Goal: Task Accomplishment & Management: Use online tool/utility

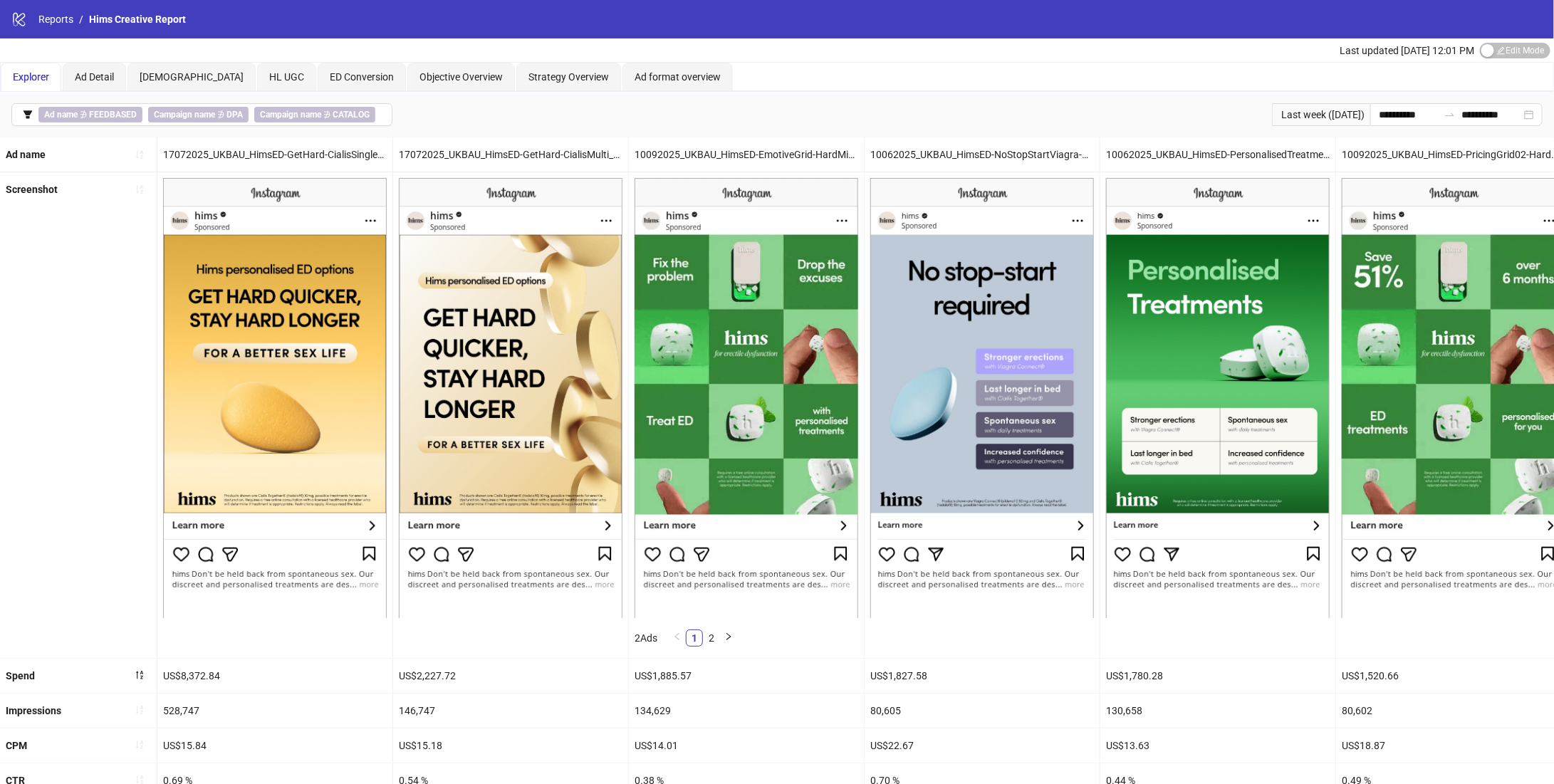
click at [23, 19] on icon "logo/logo-mobile" at bounding box center [19, 19] width 16 height 16
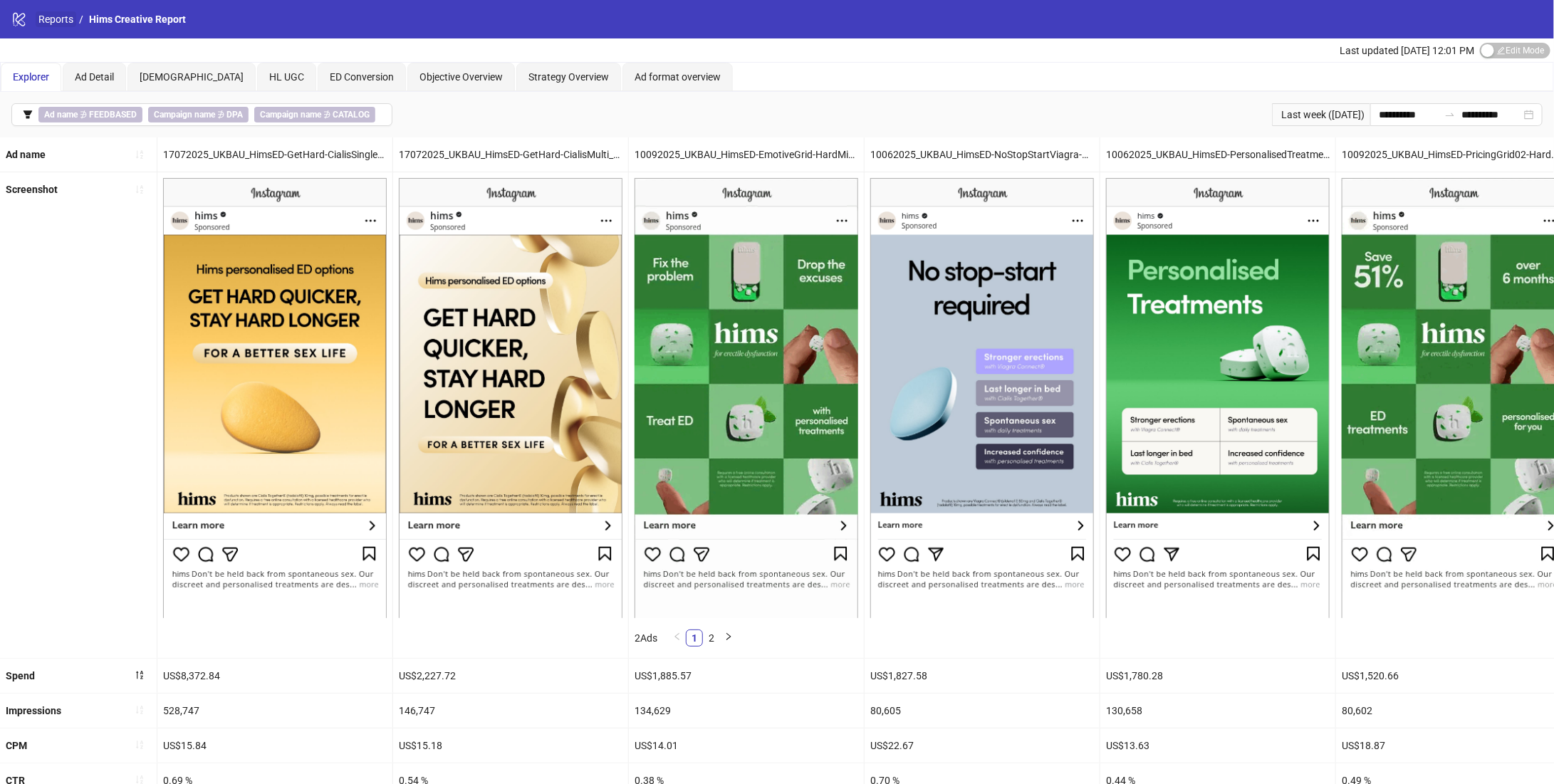
click at [50, 22] on link "Reports" at bounding box center [56, 19] width 40 height 16
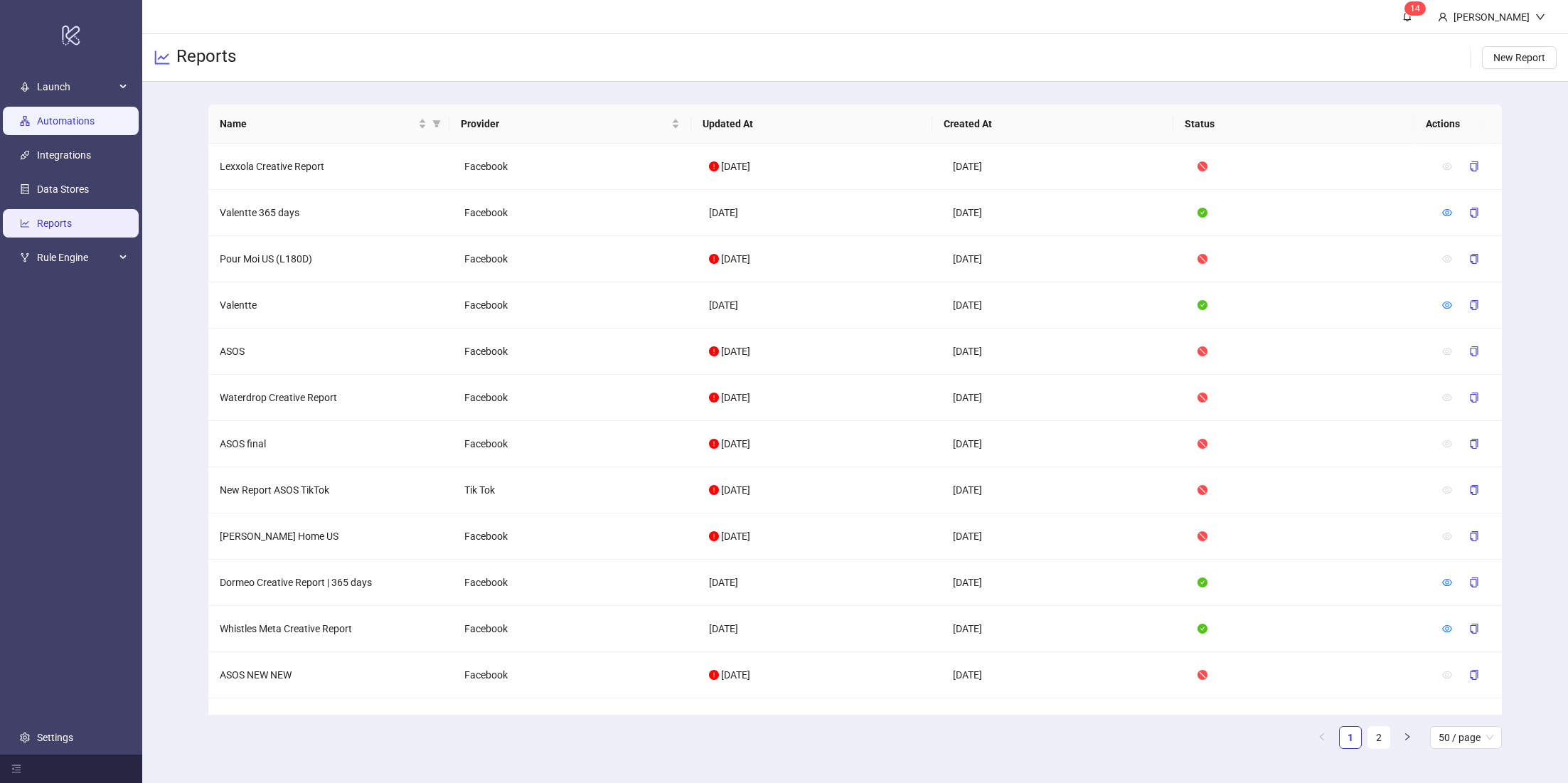
click at [71, 118] on link "Automations" at bounding box center [66, 121] width 57 height 11
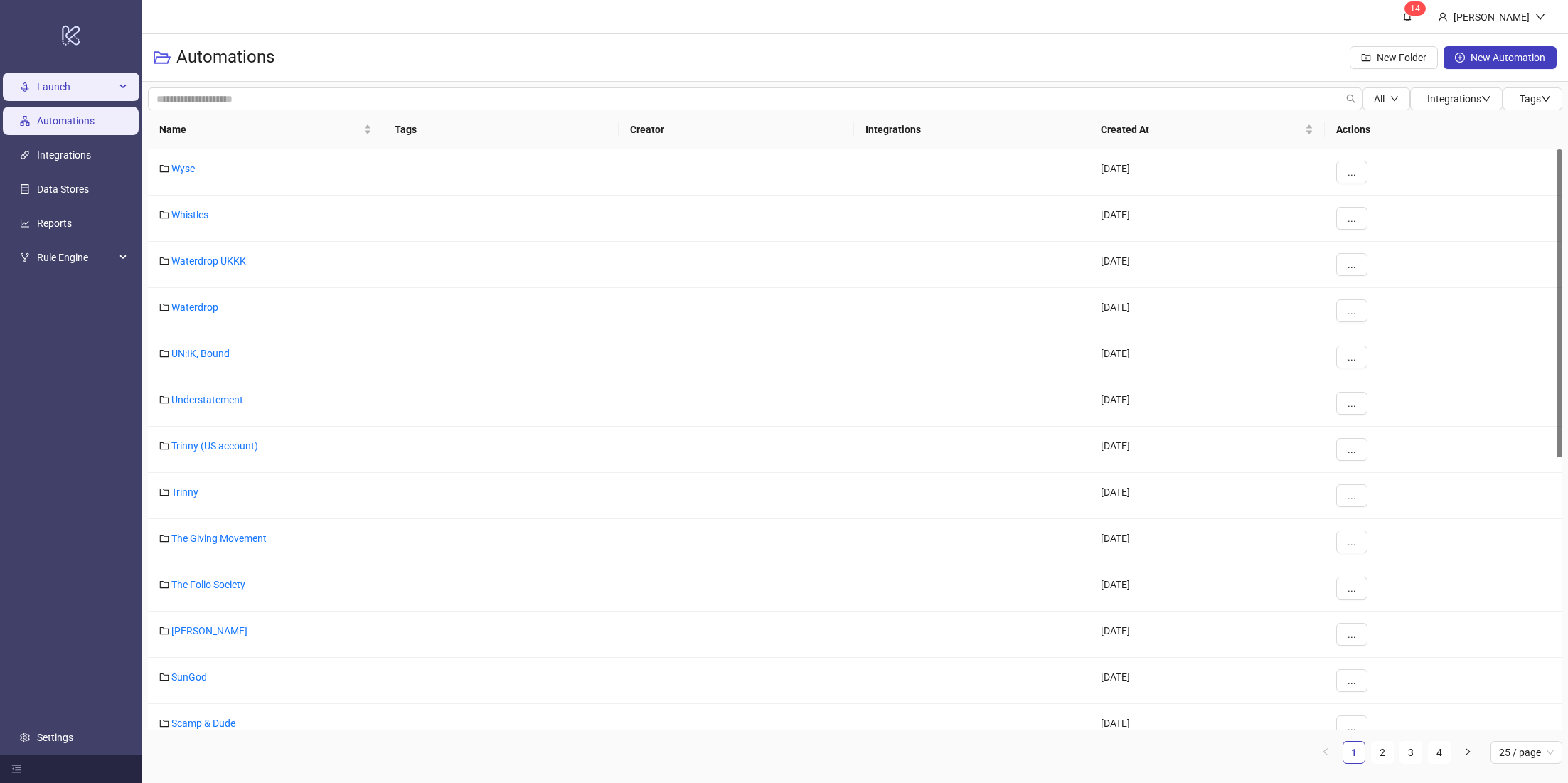
click at [62, 86] on span "Launch" at bounding box center [76, 86] width 78 height 28
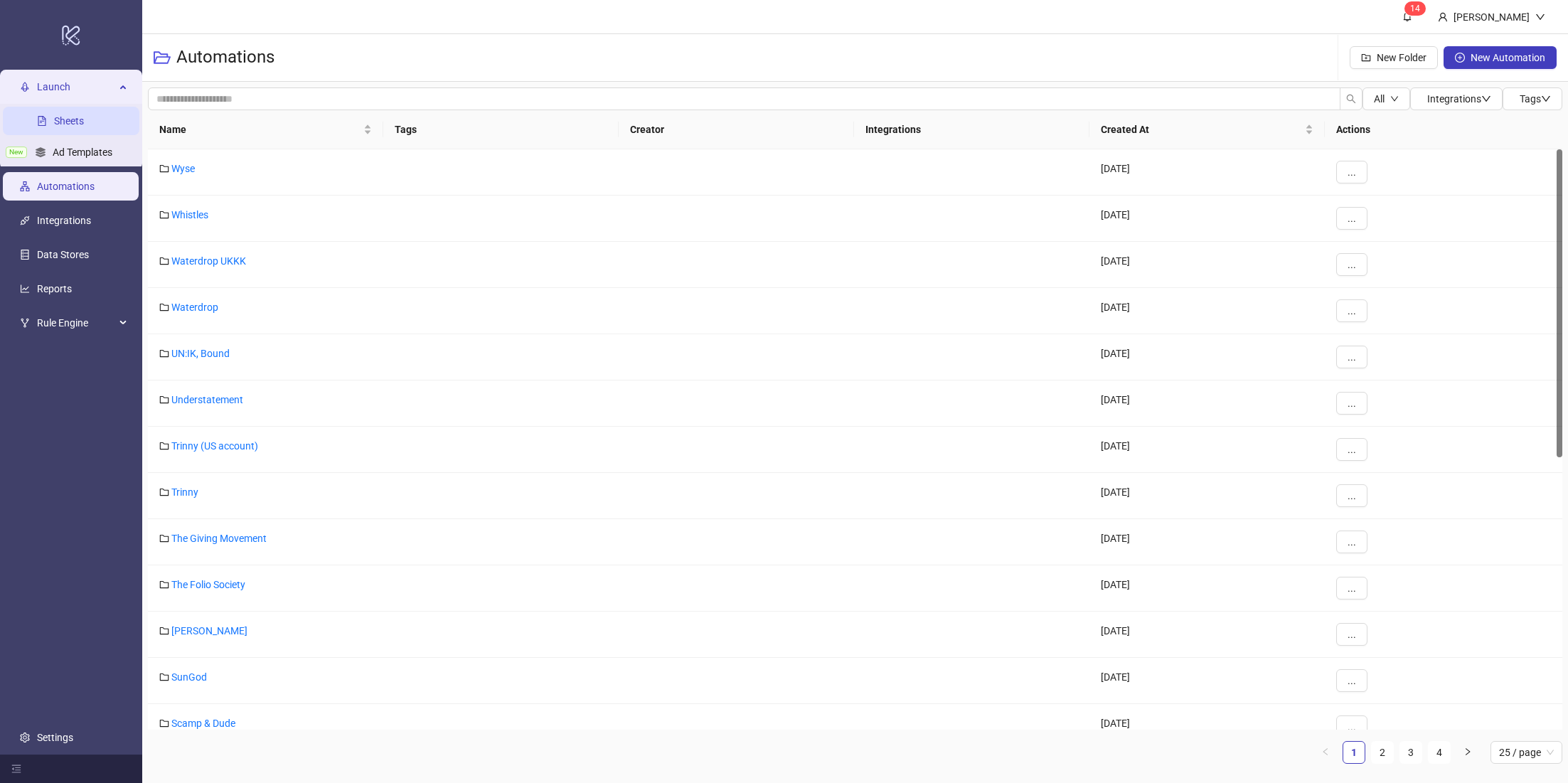
click at [84, 127] on link "Sheets" at bounding box center [69, 121] width 30 height 11
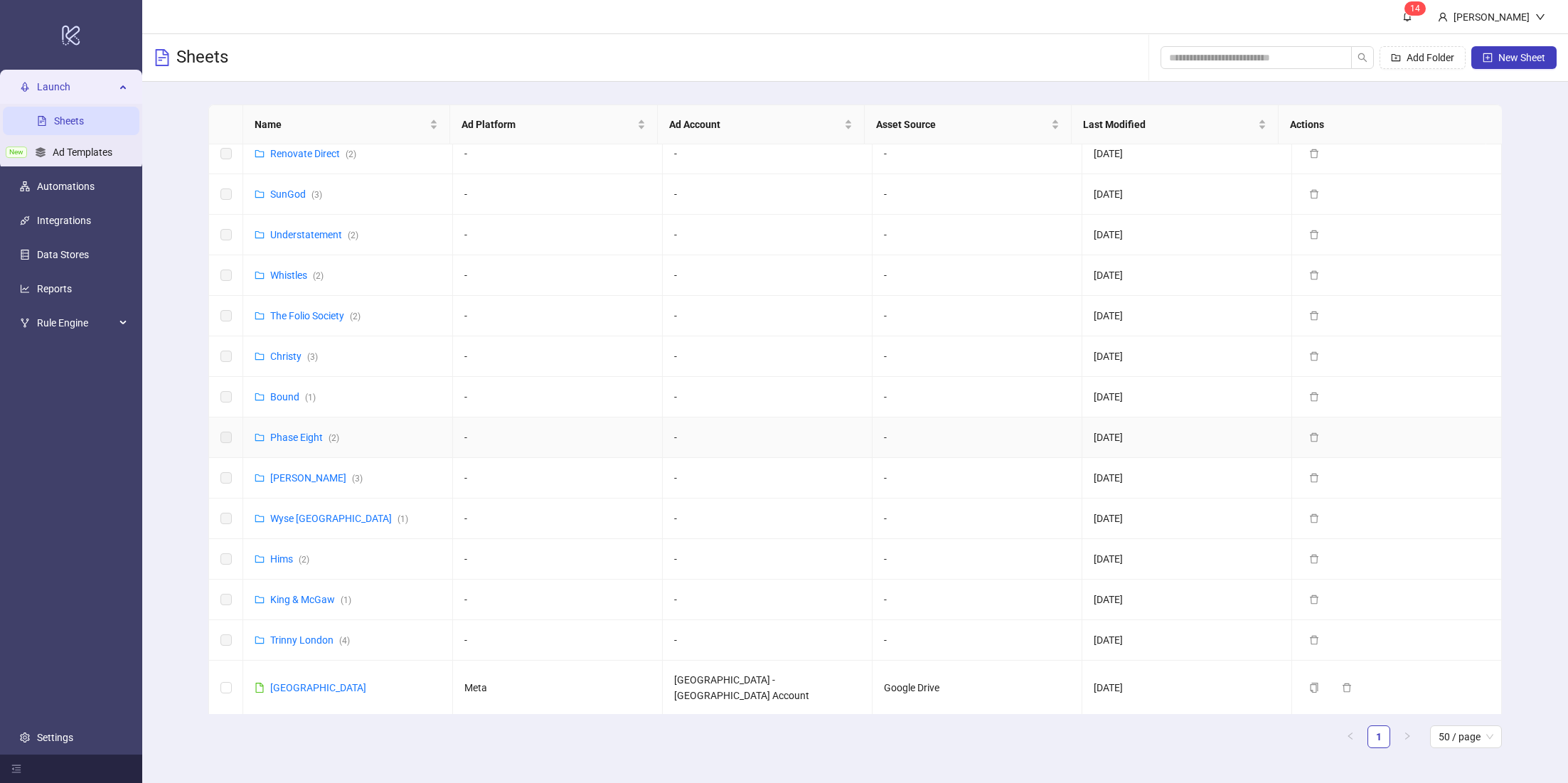
scroll to position [554, 0]
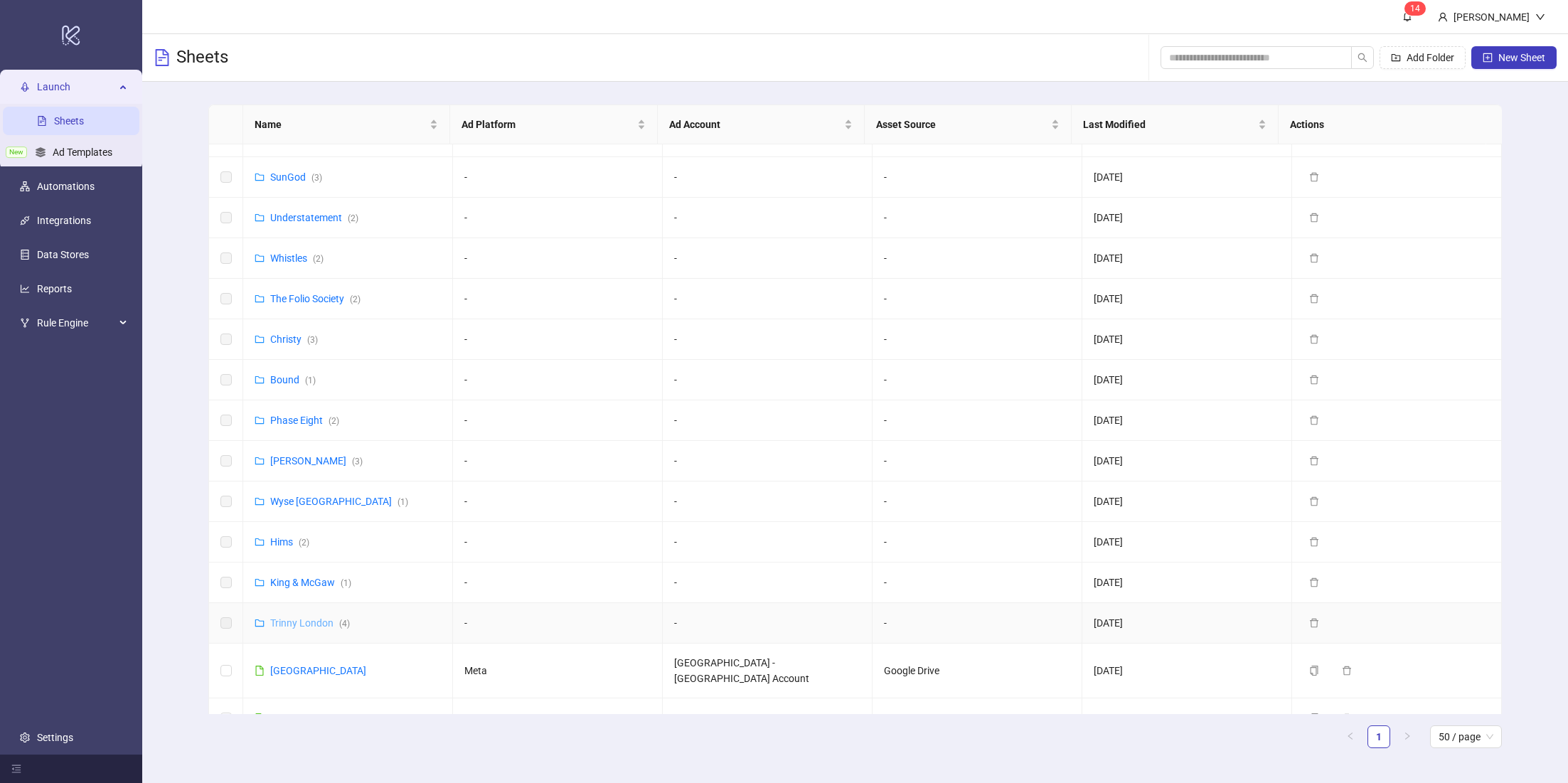
click at [296, 617] on link "Trinny London ( 4 )" at bounding box center [310, 622] width 80 height 11
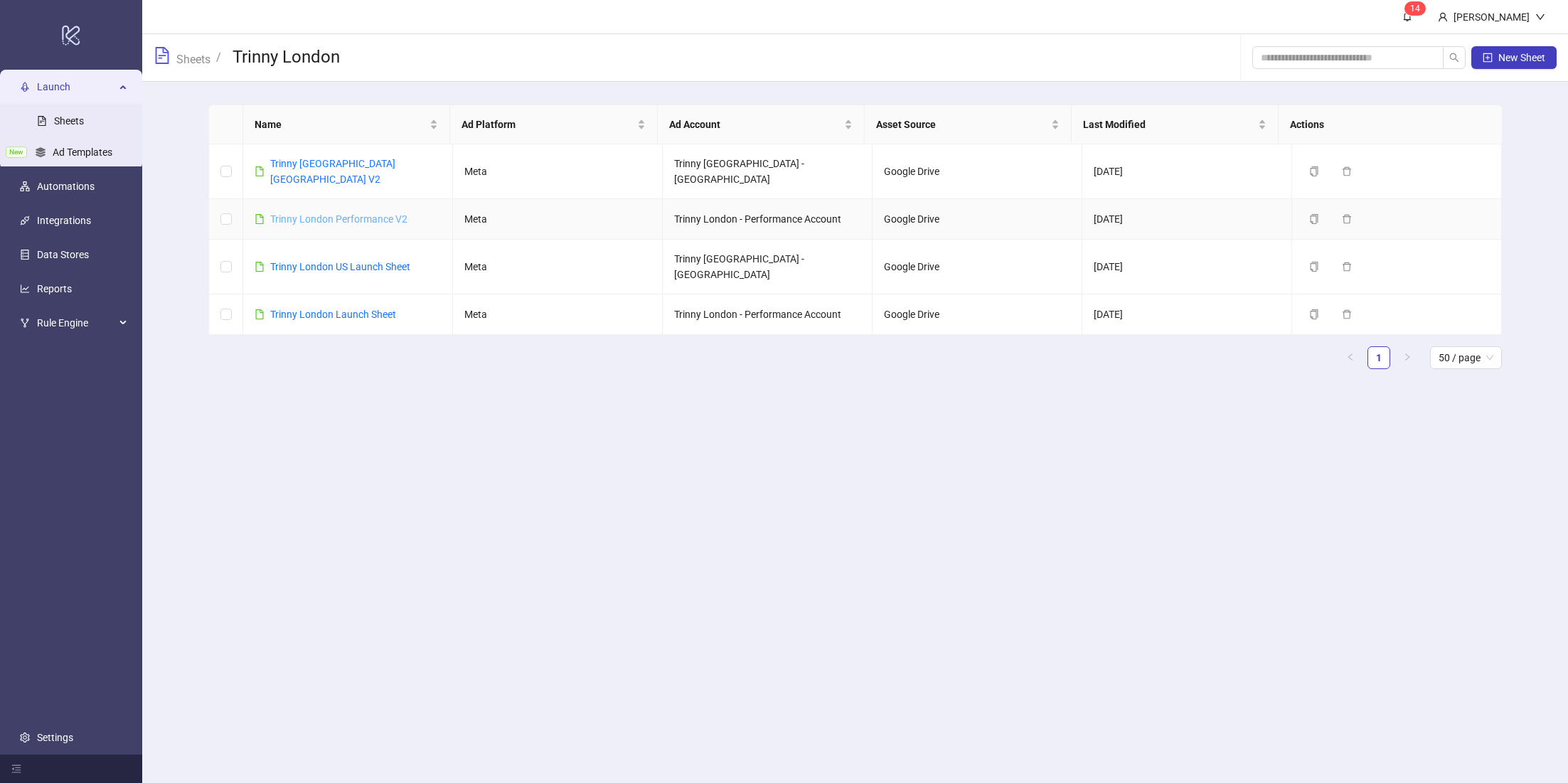
click at [358, 213] on link "Trinny London Performance V2" at bounding box center [339, 218] width 137 height 11
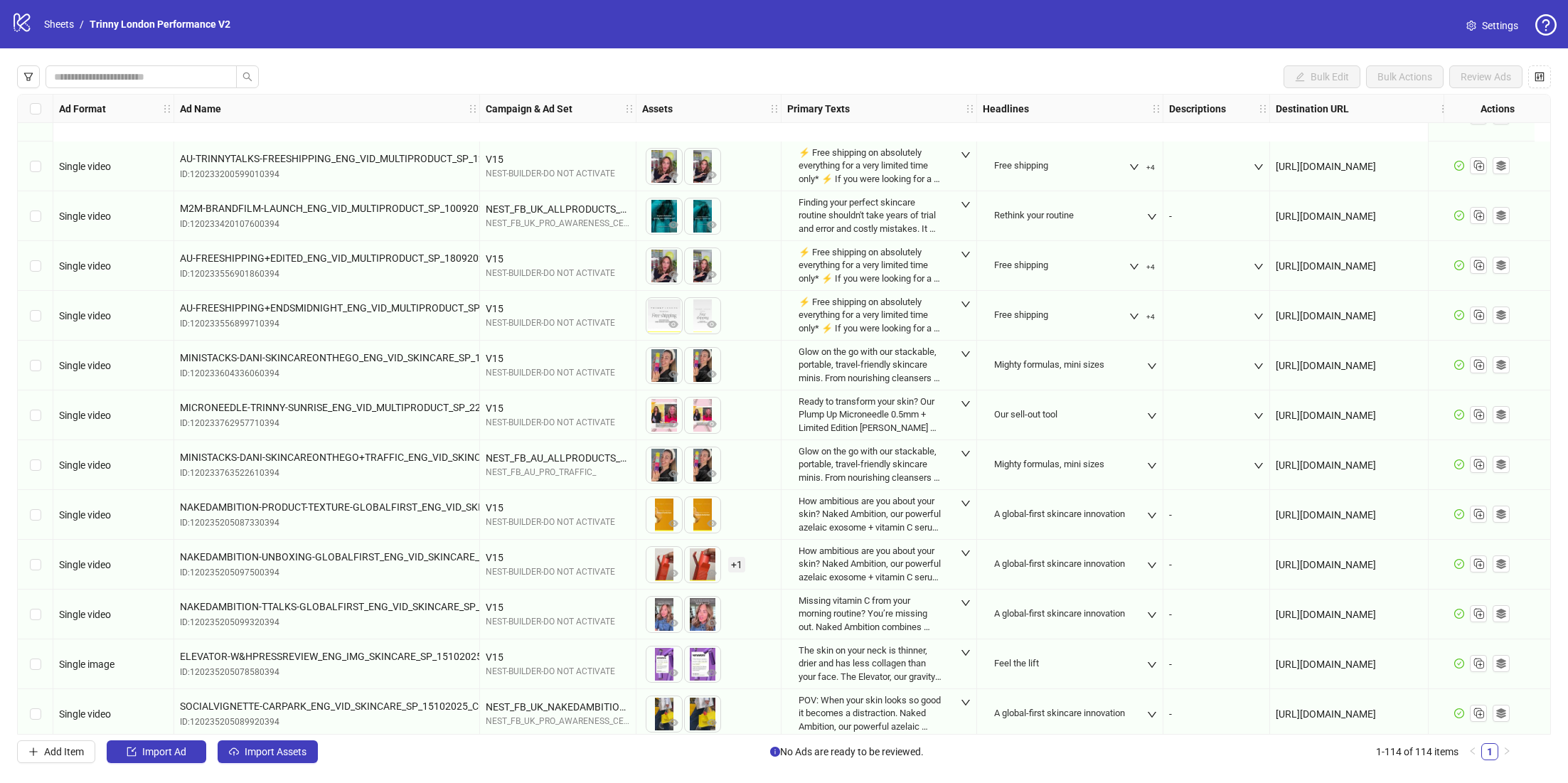
scroll to position [5068, 0]
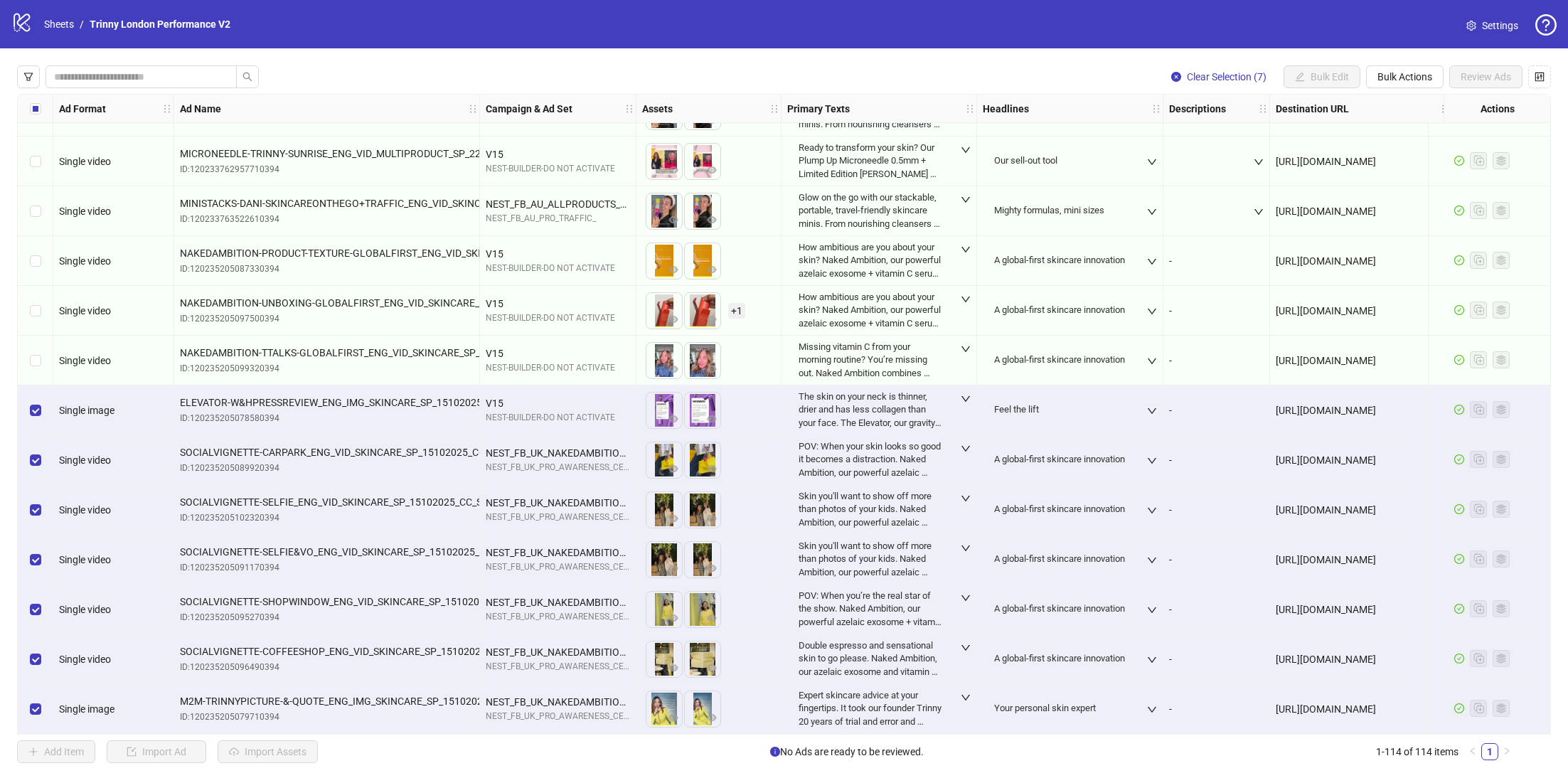
click at [40, 363] on div "Select row 107" at bounding box center [36, 360] width 36 height 50
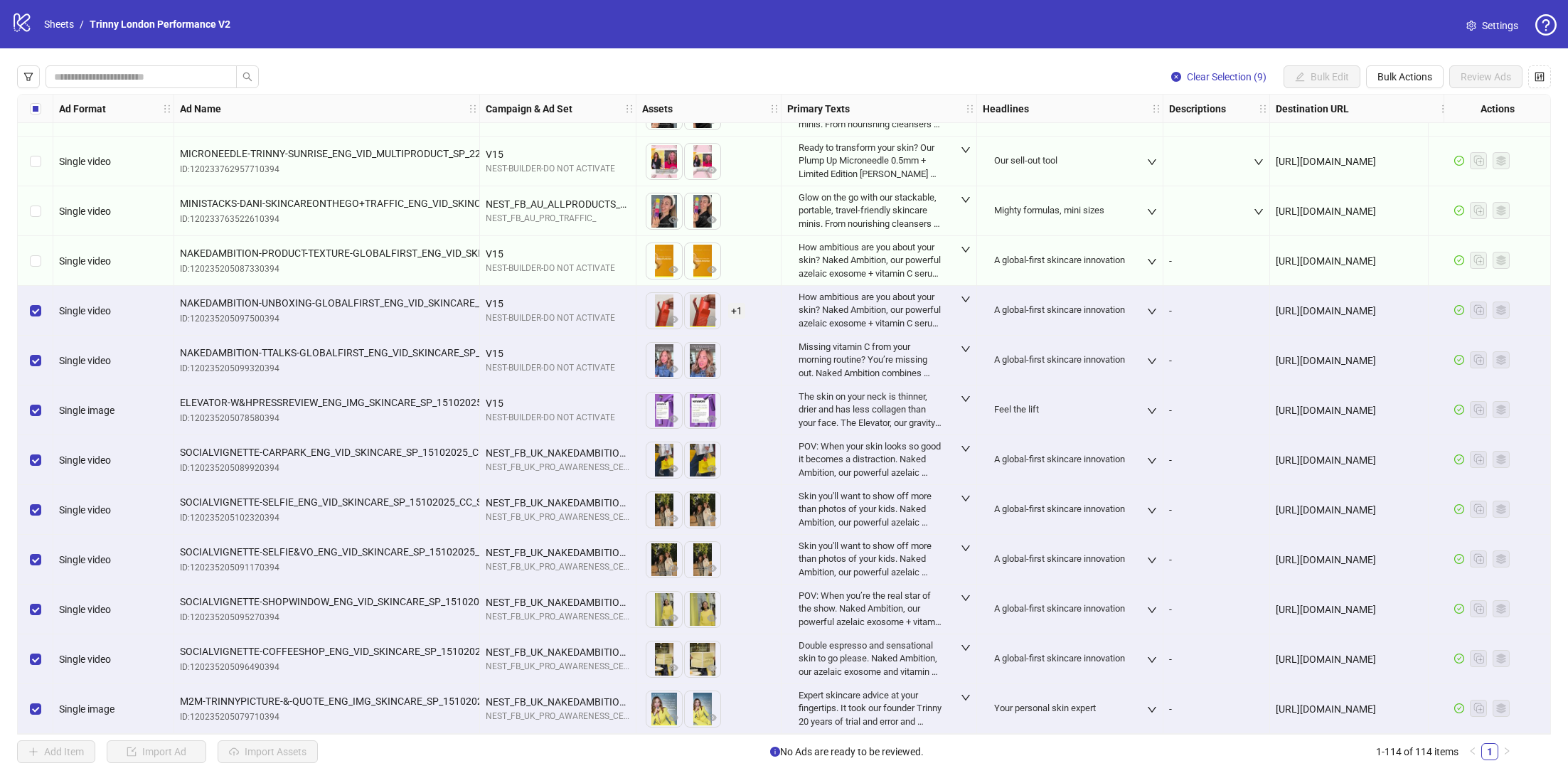
click at [37, 267] on div "Select row 105" at bounding box center [36, 261] width 36 height 50
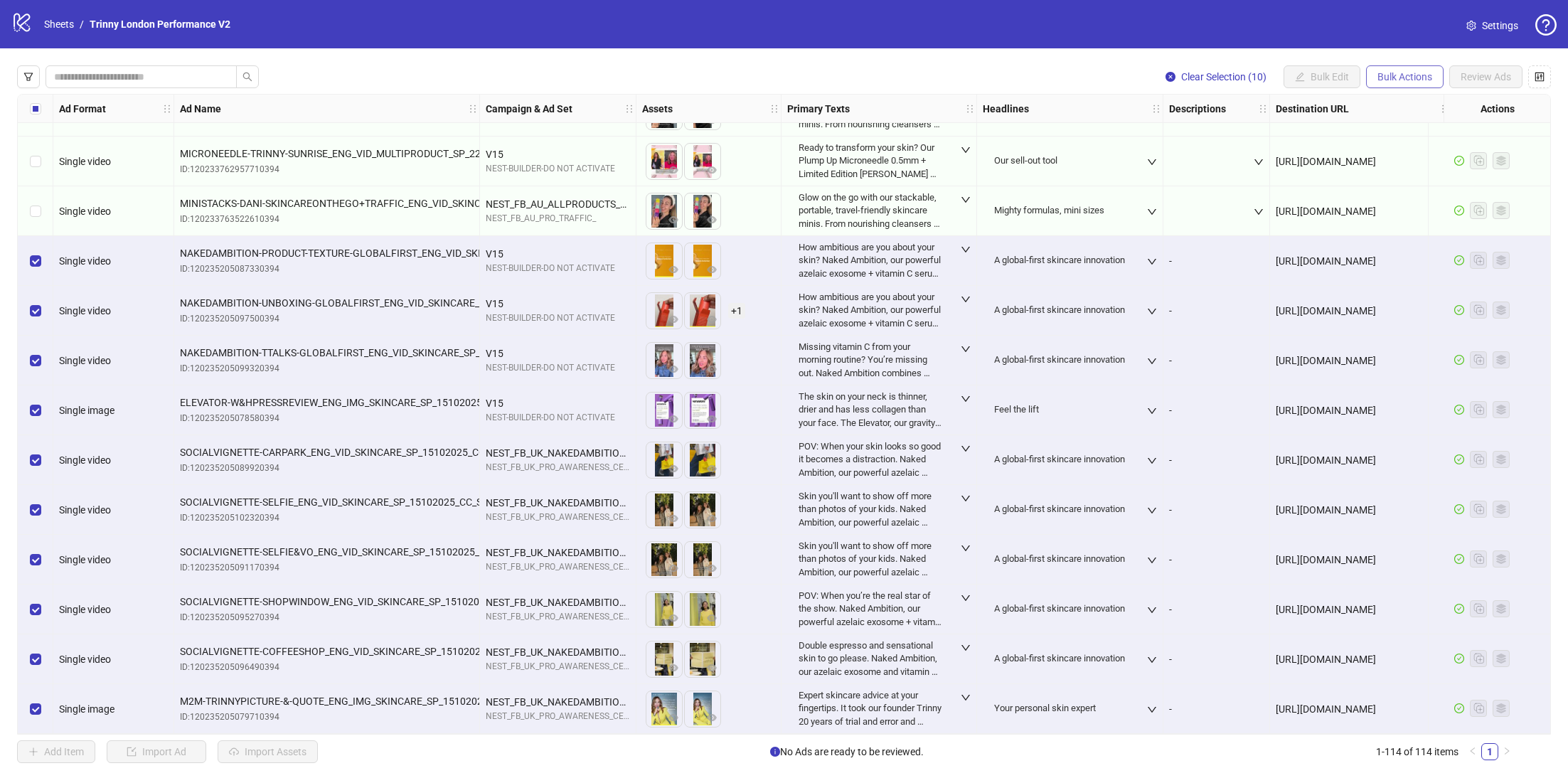
click at [1412, 76] on span "Bulk Actions" at bounding box center [1404, 76] width 54 height 11
click at [1425, 174] on span "Copy to another sheet" at bounding box center [1426, 174] width 99 height 16
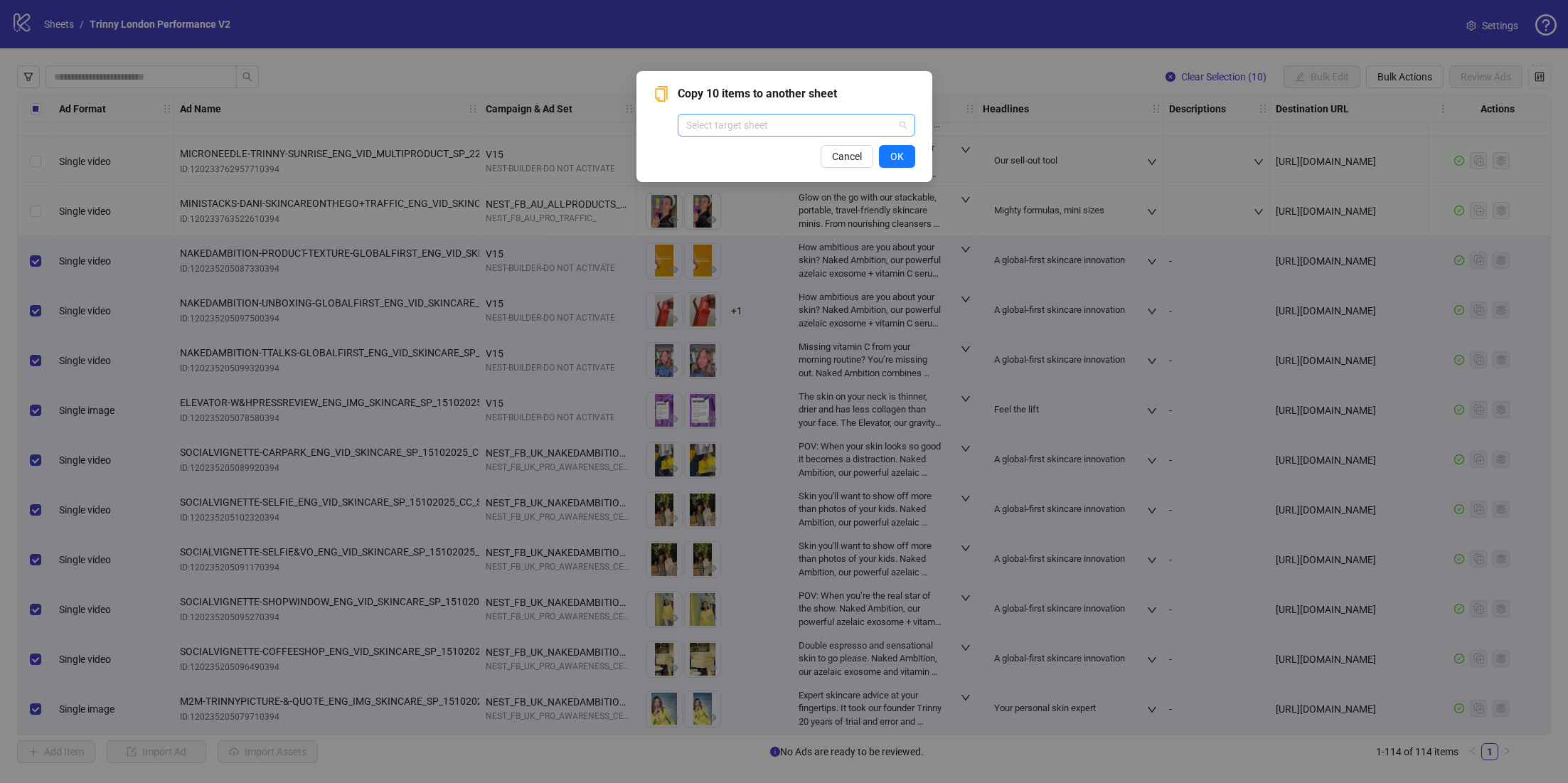
click at [810, 133] on input "search" at bounding box center [790, 125] width 208 height 22
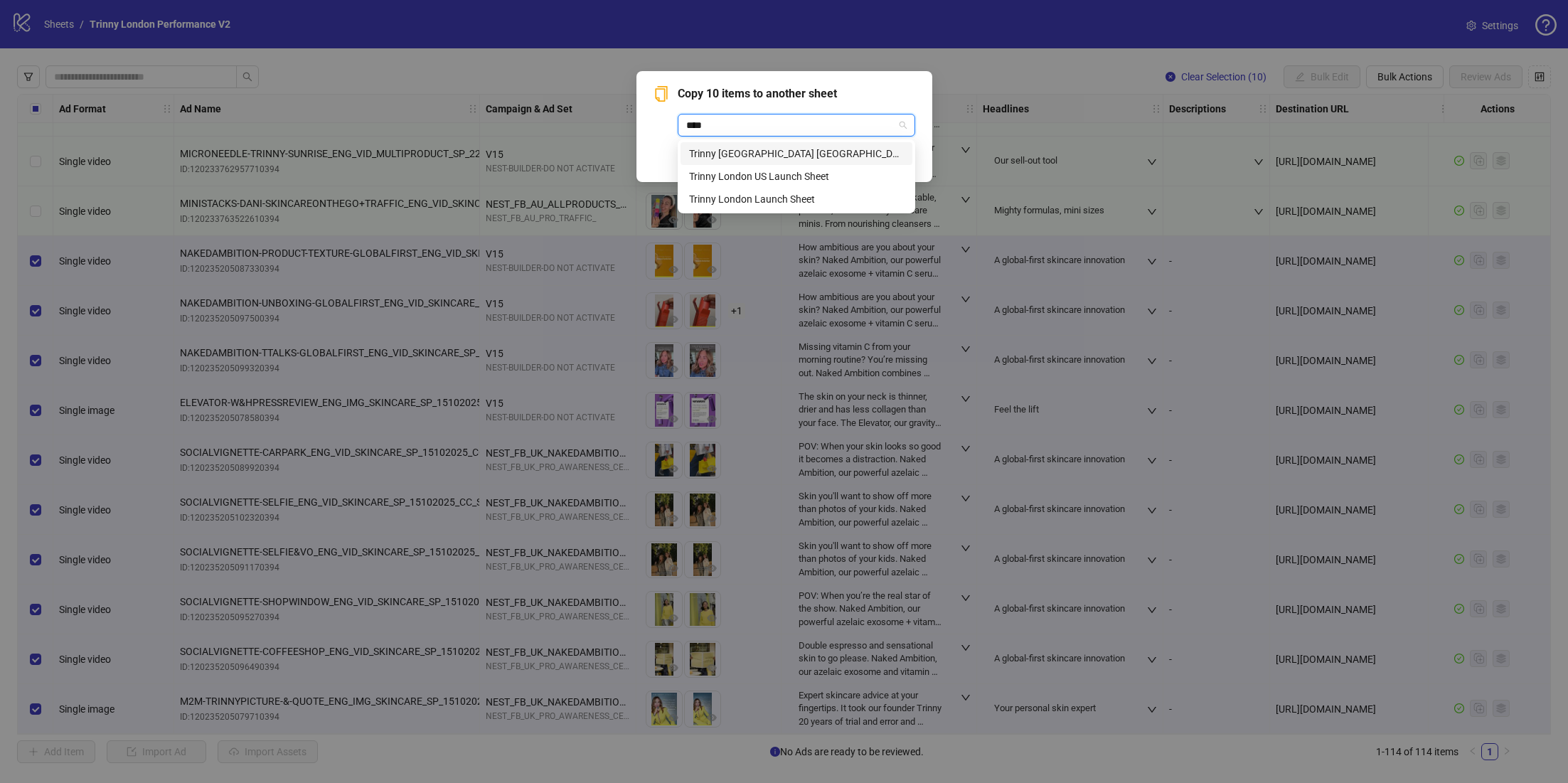
type input "*****"
click at [800, 156] on div "Trinny [GEOGRAPHIC_DATA] [GEOGRAPHIC_DATA] V2" at bounding box center [796, 153] width 215 height 16
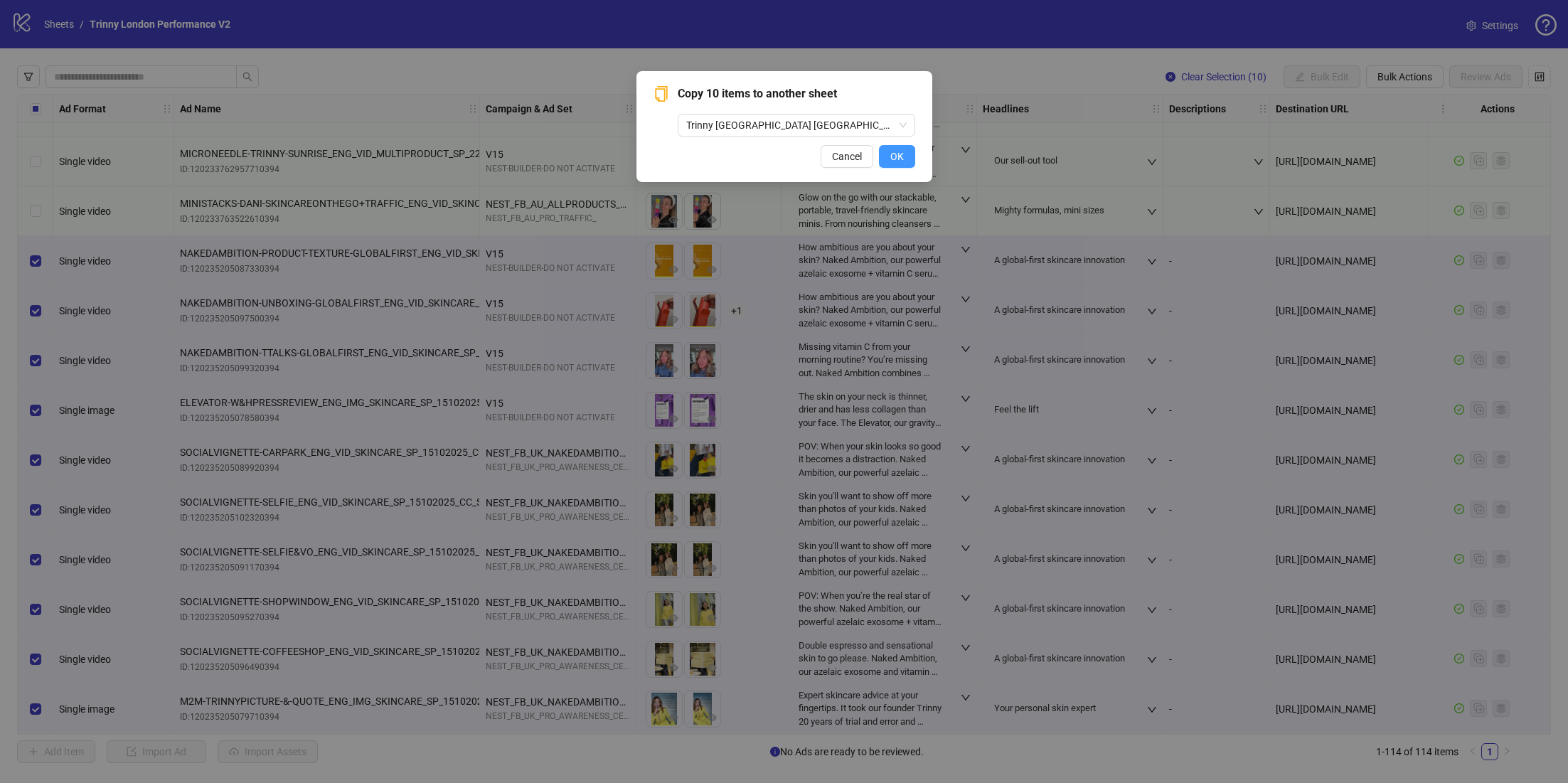
click at [907, 153] on button "OK" at bounding box center [897, 156] width 36 height 23
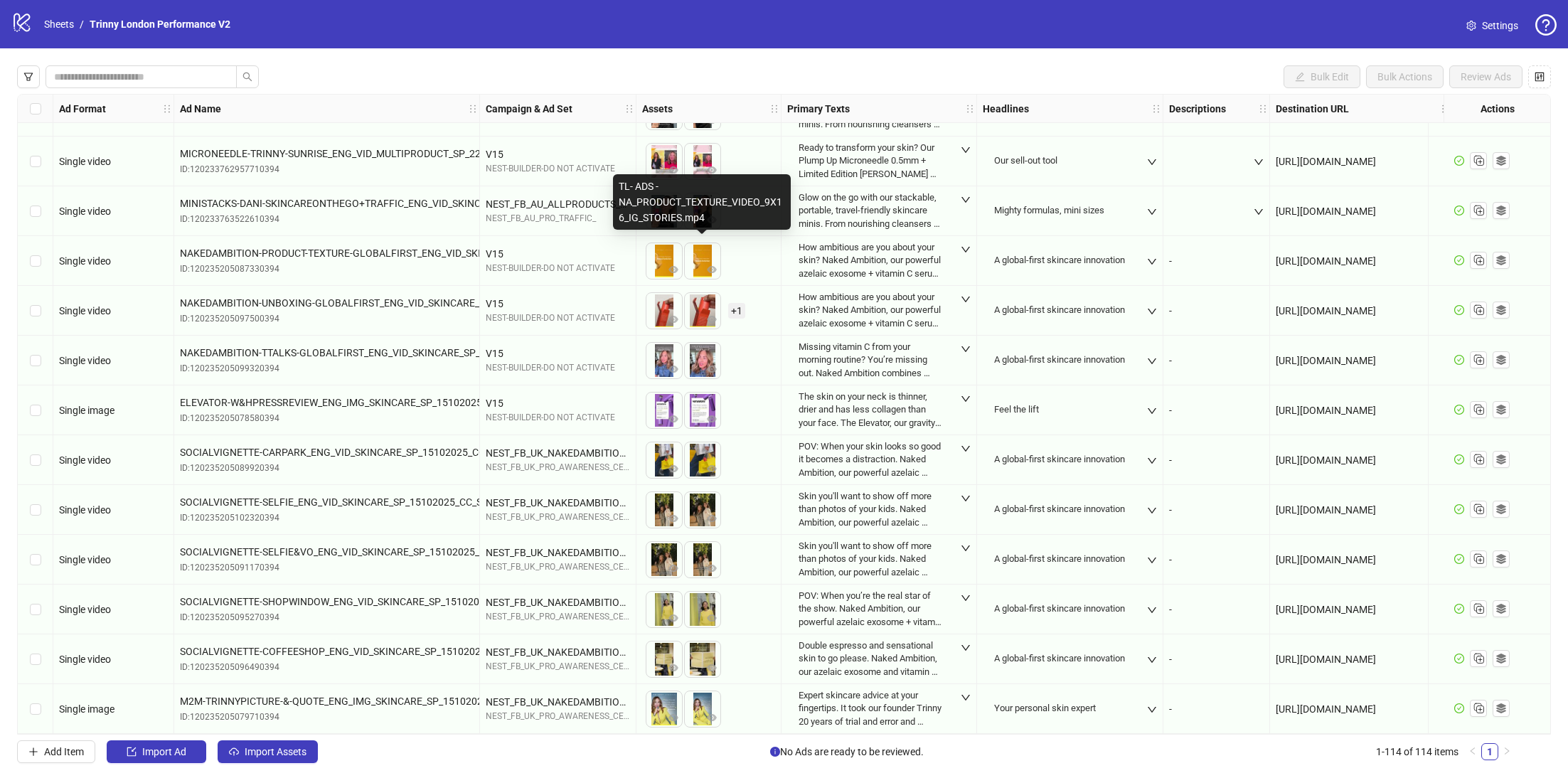
click at [701, 250] on img at bounding box center [702, 261] width 36 height 36
click at [742, 250] on div "To pick up a draggable item, press the space bar. While dragging, use the arrow…" at bounding box center [708, 261] width 133 height 44
click at [734, 268] on div "To pick up a draggable item, press the space bar. While dragging, use the arrow…" at bounding box center [708, 261] width 133 height 44
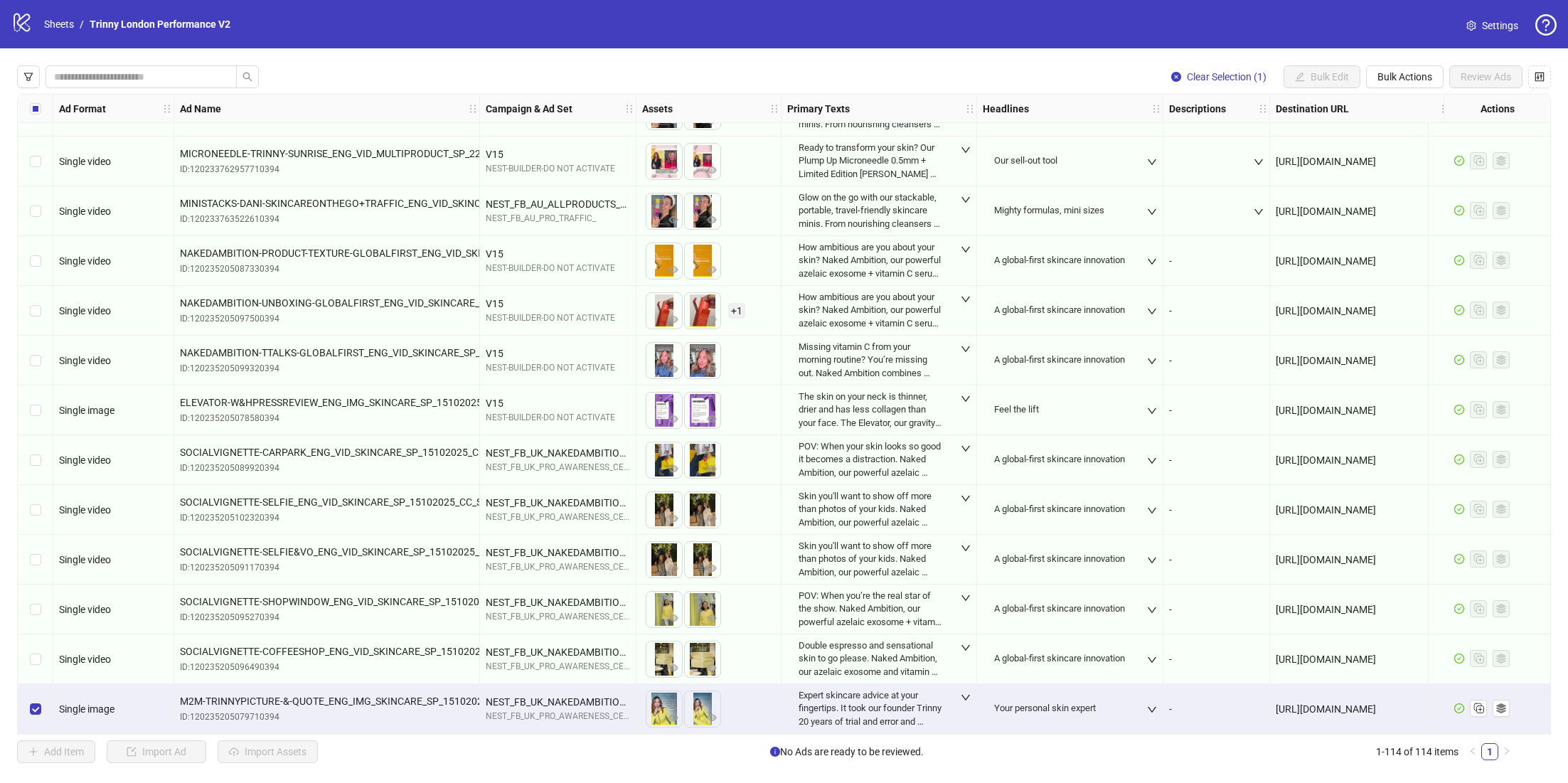
click at [39, 663] on div "Select row 113" at bounding box center [36, 659] width 36 height 50
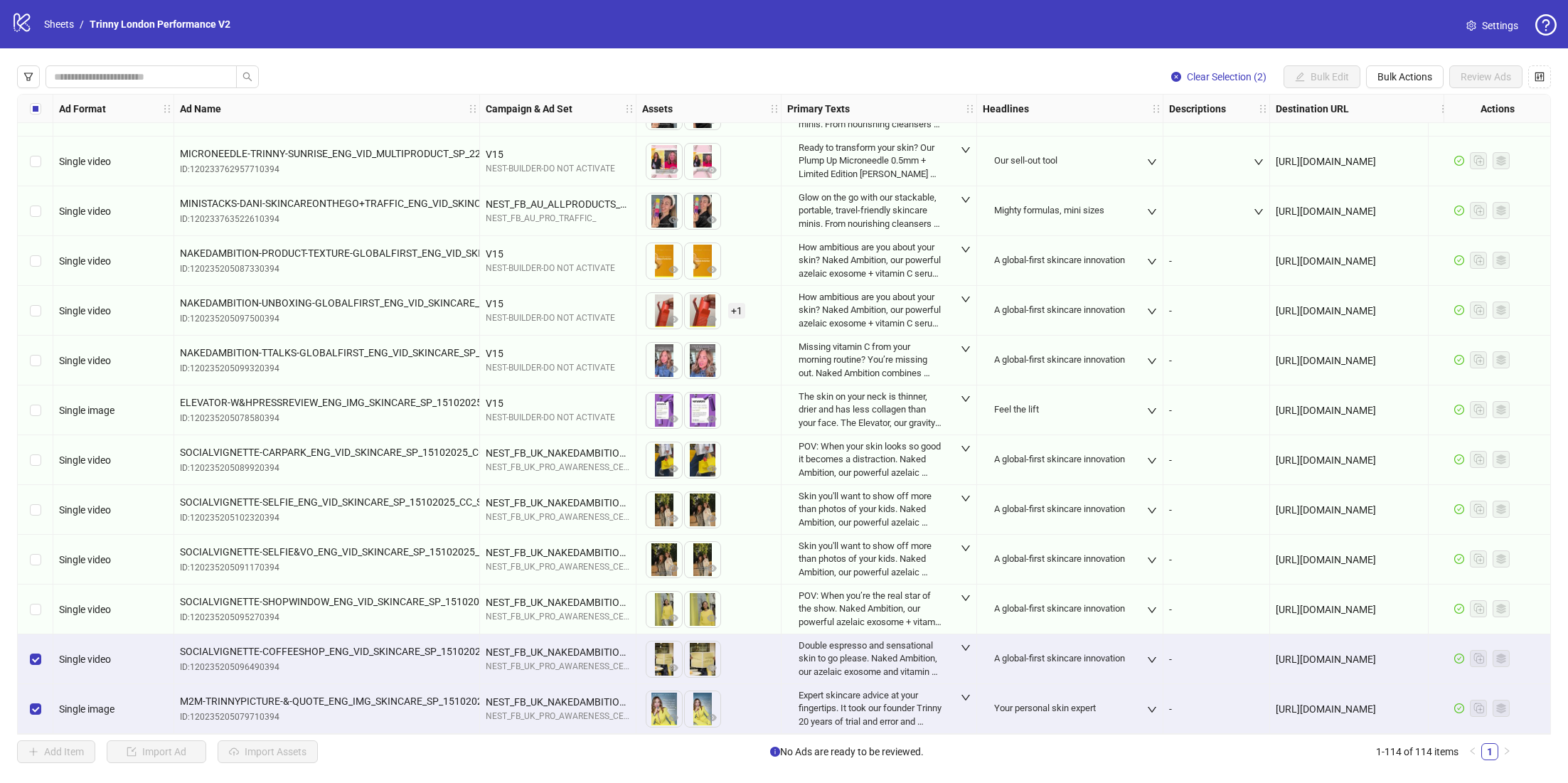
click at [36, 613] on div "Select row 112" at bounding box center [36, 609] width 36 height 50
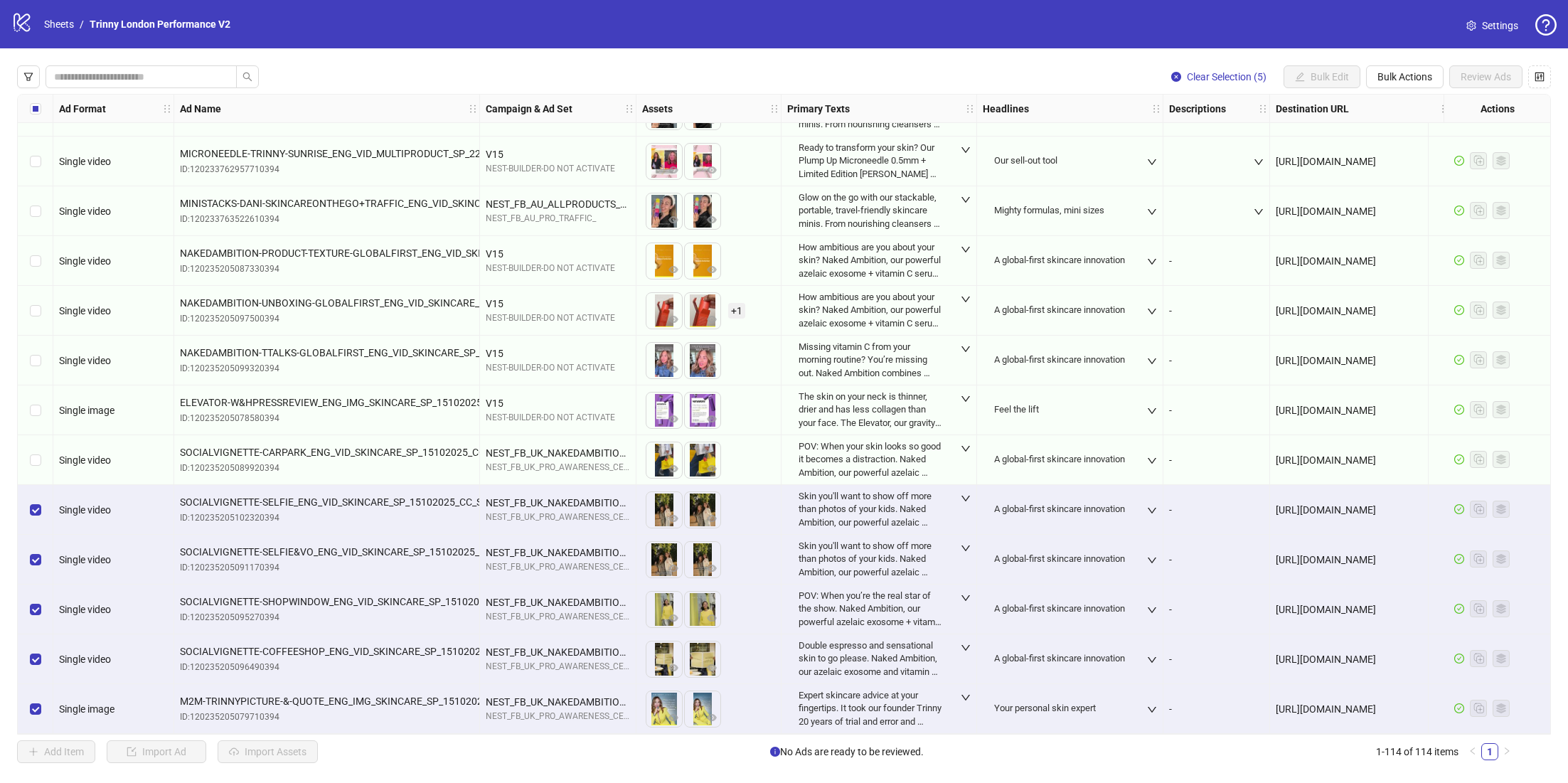
click at [40, 458] on div "Select row 109" at bounding box center [36, 460] width 36 height 50
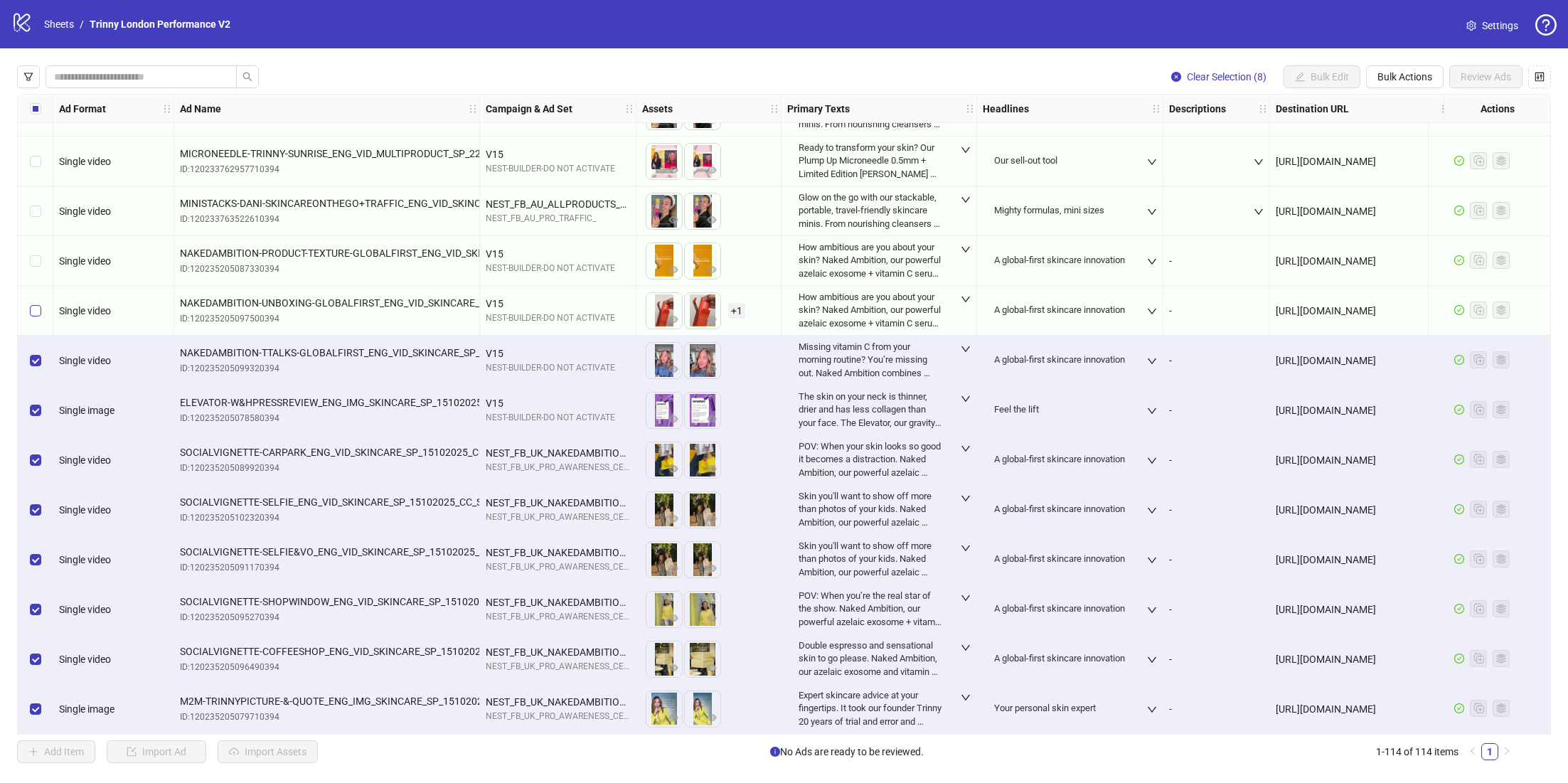
click at [36, 312] on label "Select row 106" at bounding box center [35, 311] width 11 height 16
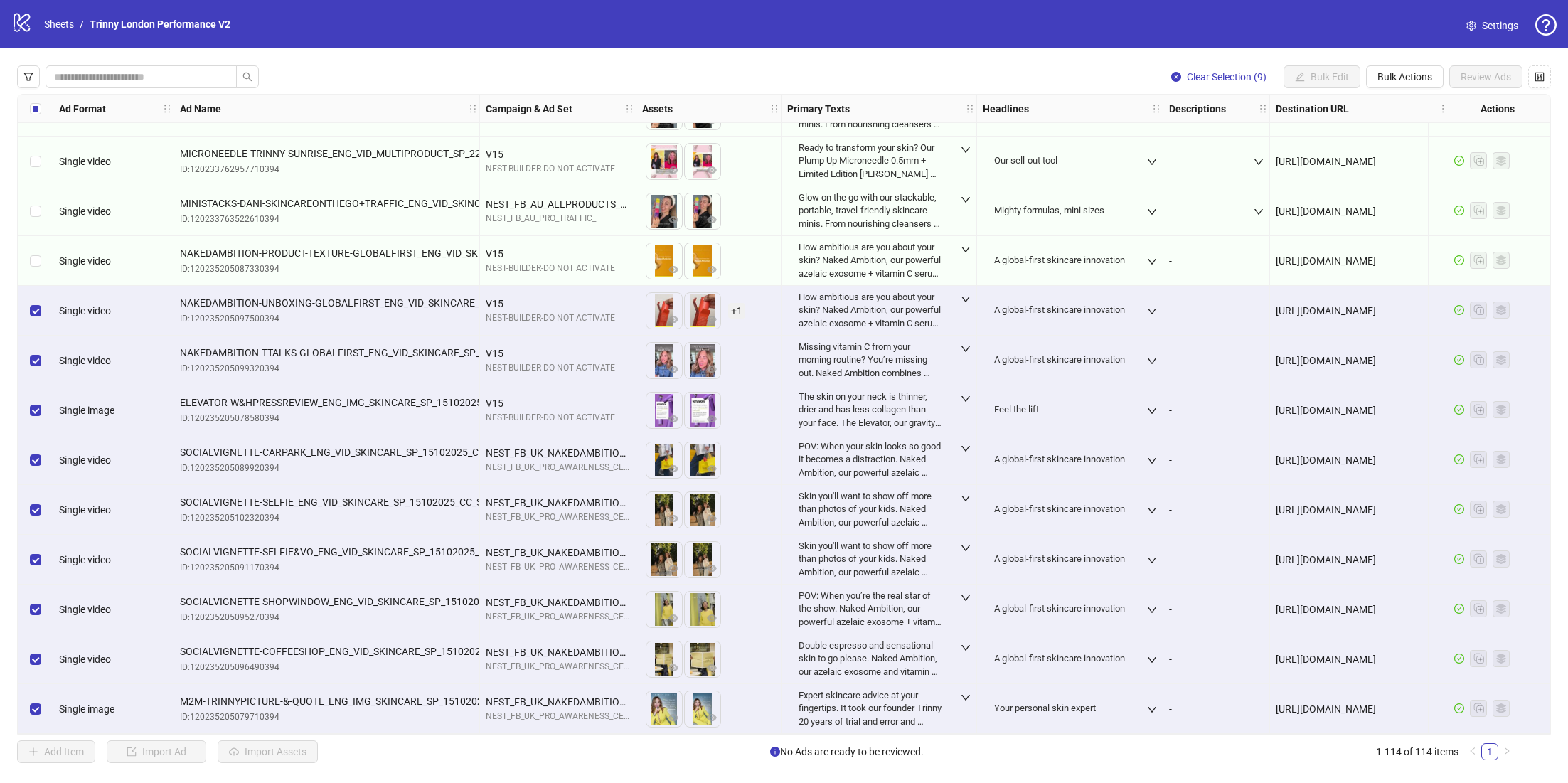
click at [27, 257] on div "Select row 105" at bounding box center [36, 261] width 36 height 50
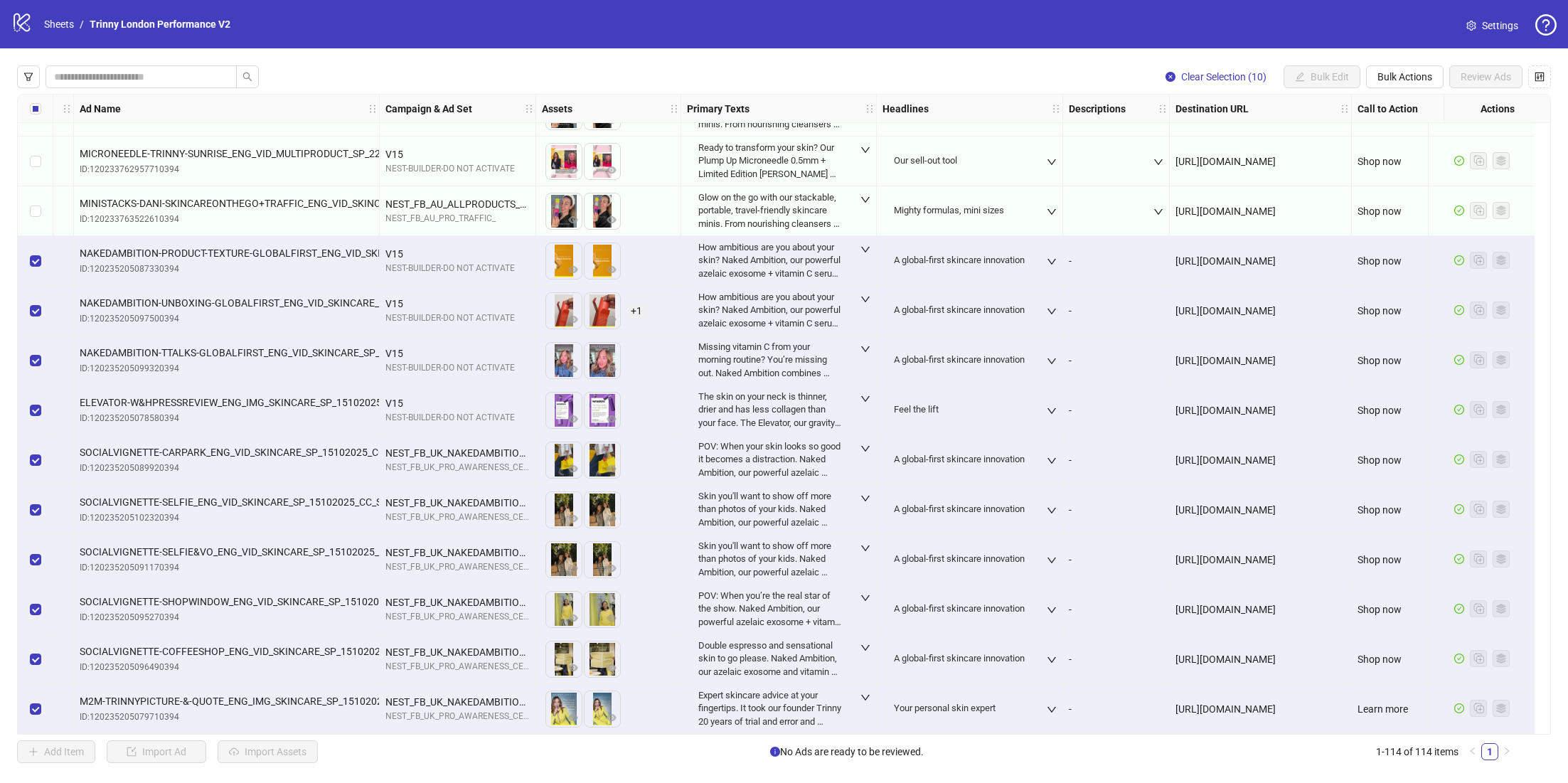
scroll to position [5068, 138]
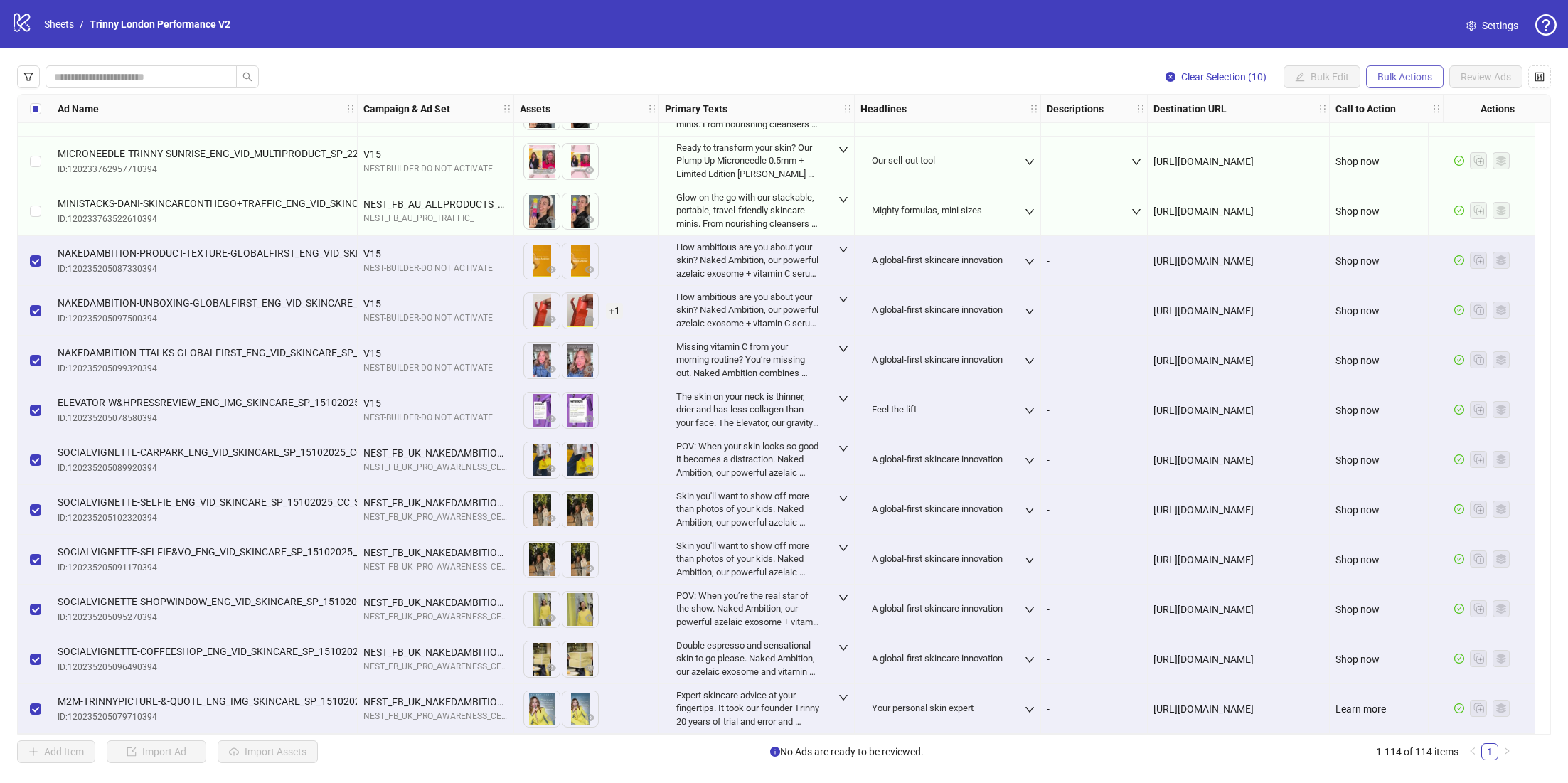
click at [1402, 83] on button "Bulk Actions" at bounding box center [1404, 77] width 77 height 23
click at [1411, 151] on span "Duplicate with assets" at bounding box center [1426, 151] width 99 height 16
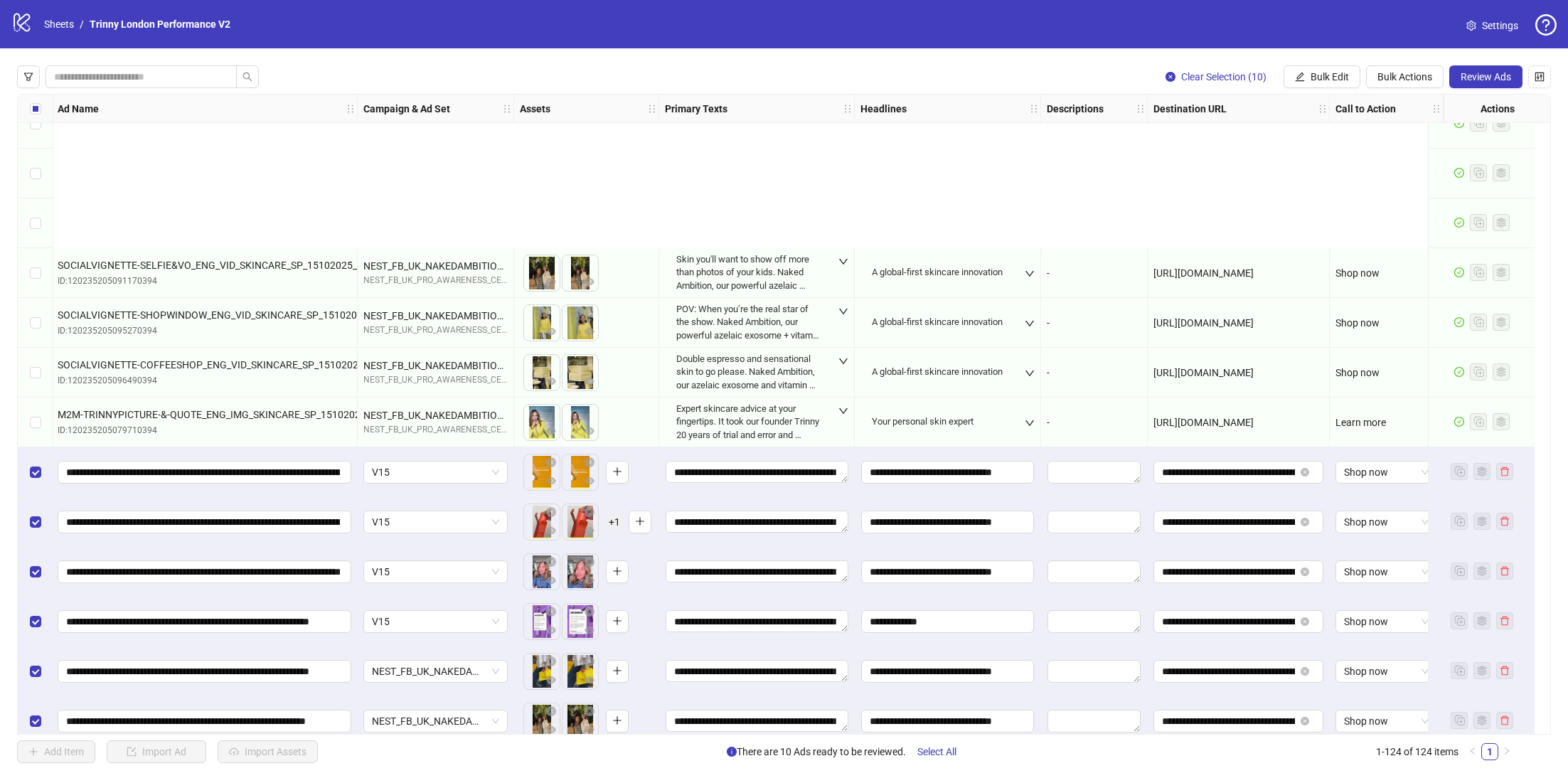
scroll to position [5566, 138]
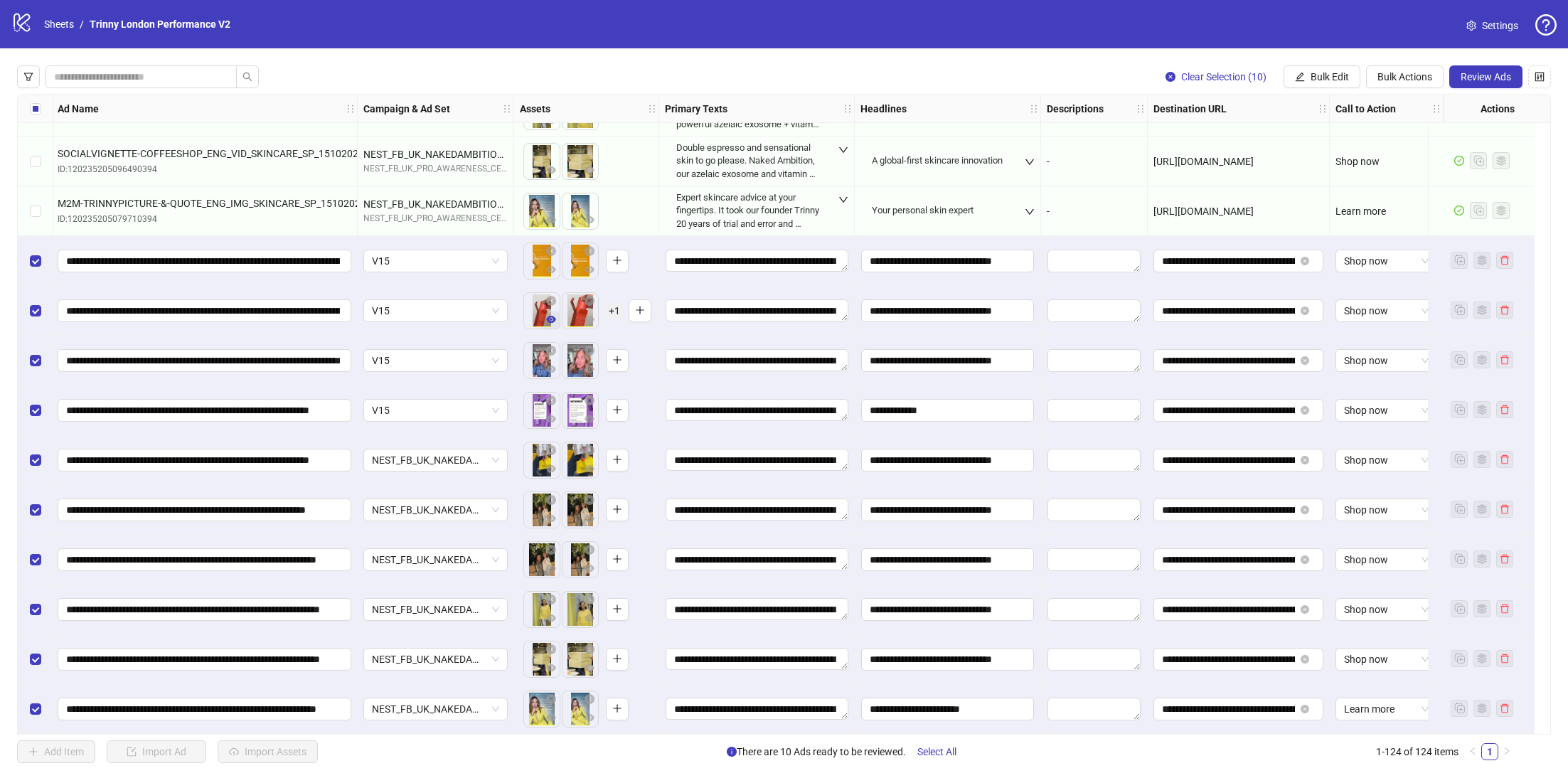
drag, startPoint x: 567, startPoint y: 306, endPoint x: 541, endPoint y: 306, distance: 26.0
click at [541, 306] on ul at bounding box center [561, 311] width 77 height 37
click at [557, 313] on body "logo/logo-mobile Sheets / Trinny London Performance V2 Settings Clear Selection…" at bounding box center [784, 391] width 1568 height 783
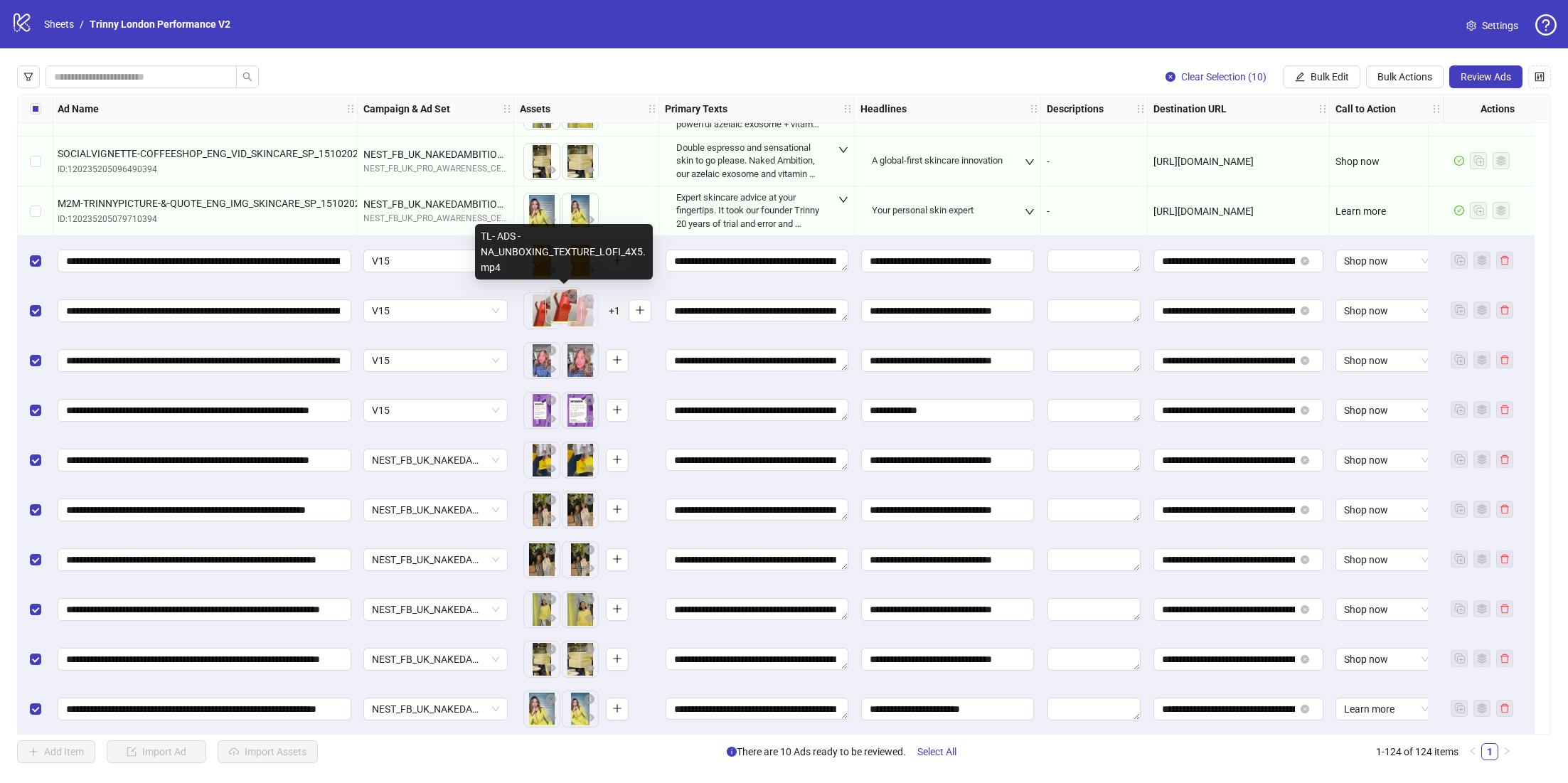
click at [563, 317] on body "logo/logo-mobile Sheets / Trinny London Performance V2 Settings Clear Selection…" at bounding box center [784, 391] width 1568 height 783
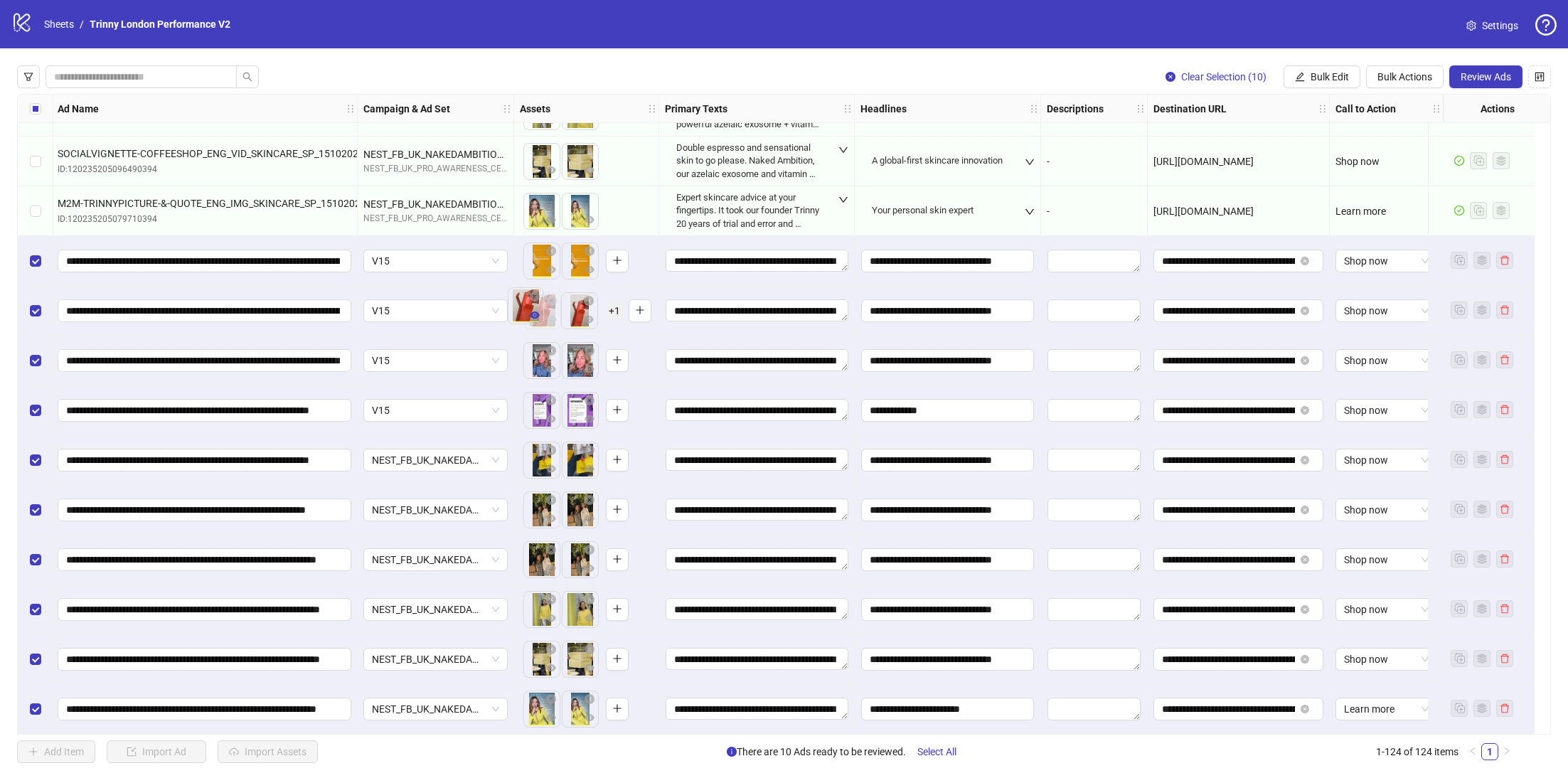
drag, startPoint x: 563, startPoint y: 316, endPoint x: 528, endPoint y: 317, distance: 35.0
click at [527, 317] on body "logo/logo-mobile Sheets / Trinny London Performance V2 Settings Clear Selection…" at bounding box center [784, 391] width 1568 height 783
drag, startPoint x: 563, startPoint y: 362, endPoint x: 527, endPoint y: 363, distance: 36.0
click at [527, 363] on body "logo/logo-mobile Sheets / Trinny London Performance V2 Settings Clear Selection…" at bounding box center [784, 391] width 1568 height 783
drag, startPoint x: 565, startPoint y: 412, endPoint x: 498, endPoint y: 414, distance: 67.0
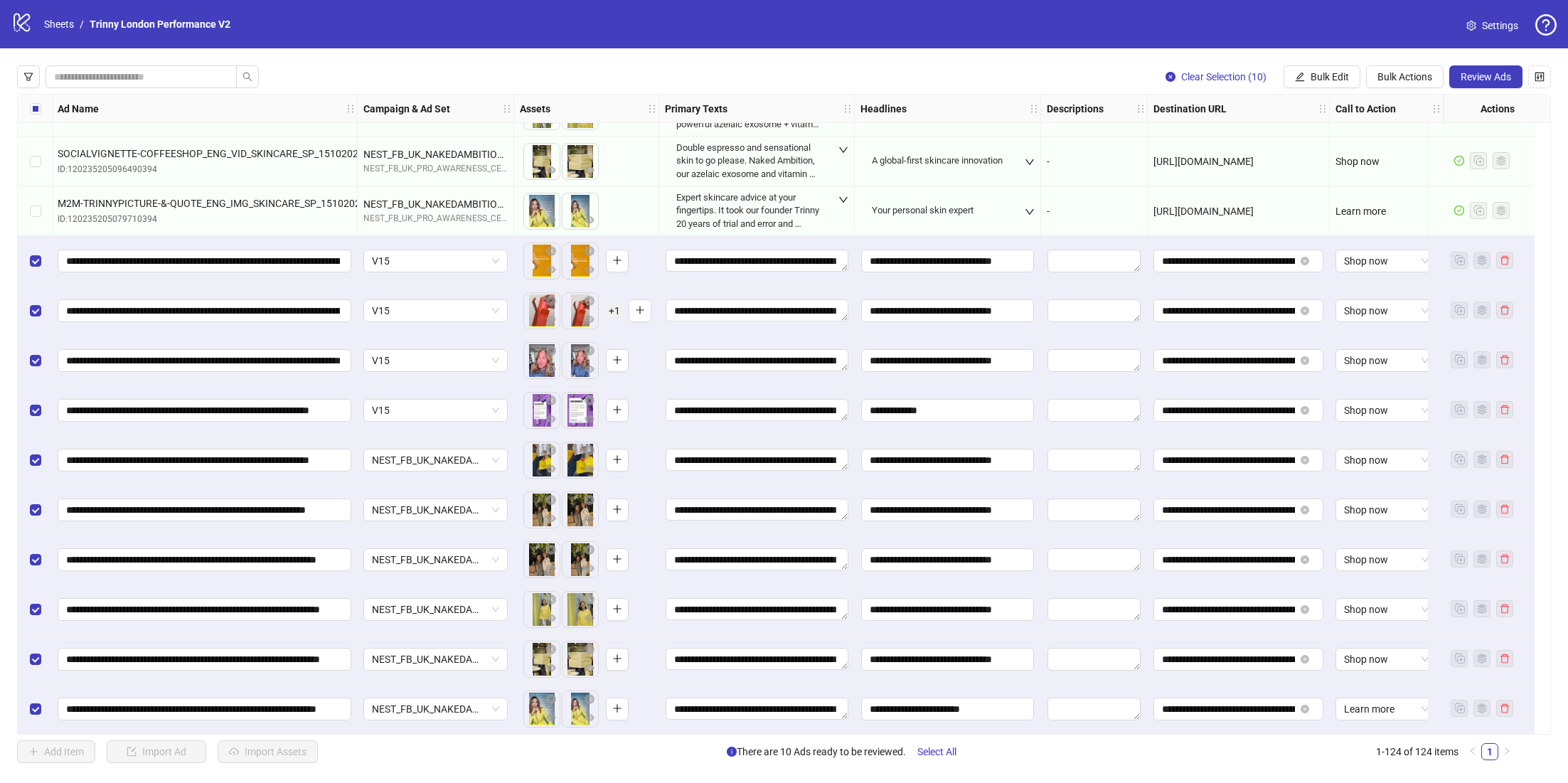
click at [514, 414] on div "To pick up a draggable item, press the space bar. While dragging, use the arrow…" at bounding box center [586, 410] width 145 height 50
drag, startPoint x: 560, startPoint y: 412, endPoint x: 531, endPoint y: 412, distance: 29.0
click at [531, 412] on body "logo/logo-mobile Sheets / Trinny London Performance V2 Settings Clear Selection…" at bounding box center [784, 391] width 1568 height 783
drag, startPoint x: 562, startPoint y: 460, endPoint x: 530, endPoint y: 460, distance: 32.0
click at [530, 460] on body "logo/logo-mobile Sheets / Trinny London Performance V2 Settings Clear Selection…" at bounding box center [784, 391] width 1568 height 783
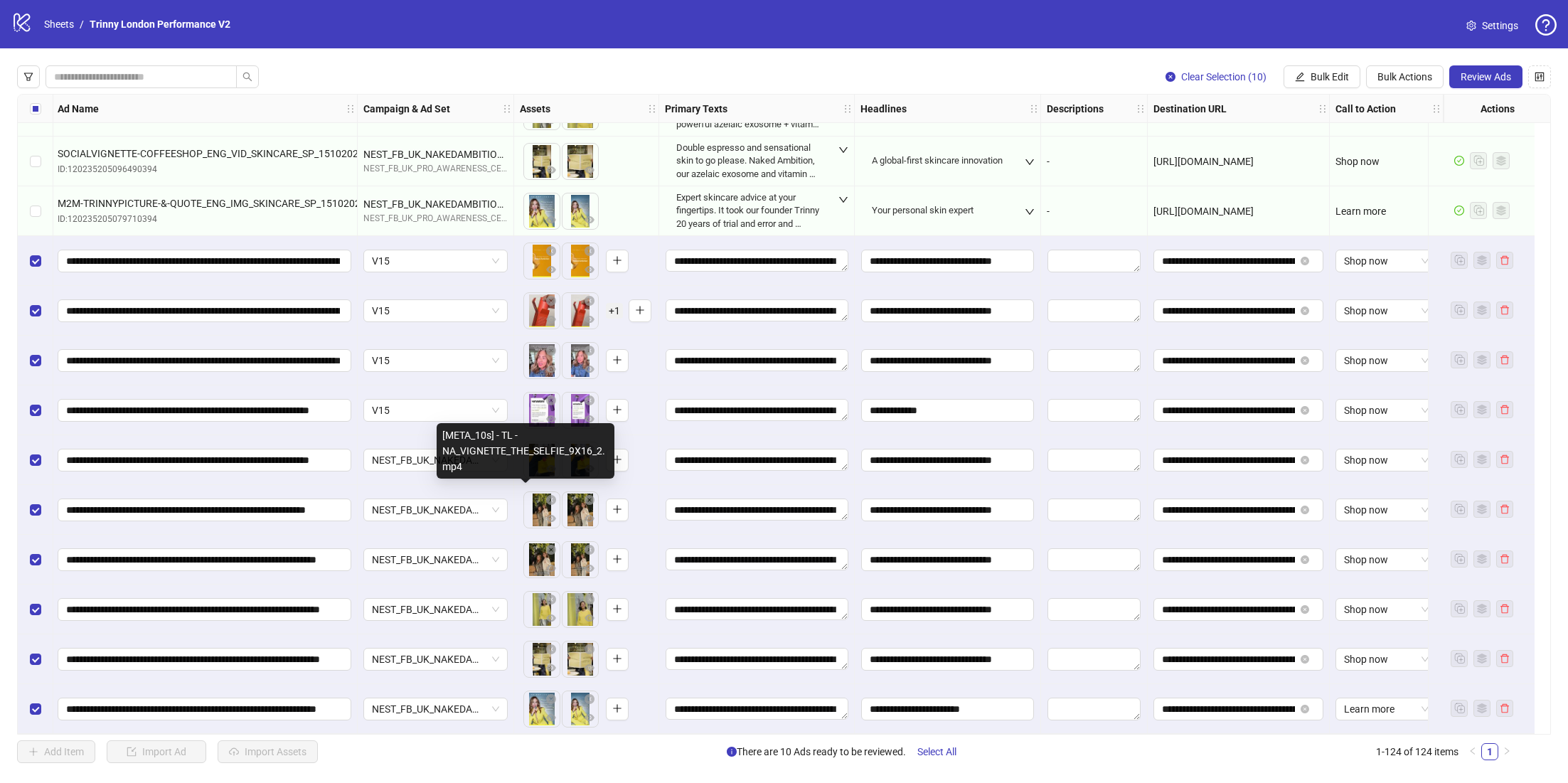
drag, startPoint x: 565, startPoint y: 509, endPoint x: 571, endPoint y: 517, distance: 10.0
click at [530, 514] on ul at bounding box center [561, 510] width 77 height 37
drag, startPoint x: 565, startPoint y: 507, endPoint x: 507, endPoint y: 506, distance: 58.0
click at [520, 506] on div "To pick up a draggable item, press the space bar. While dragging, use the arrow…" at bounding box center [586, 510] width 133 height 44
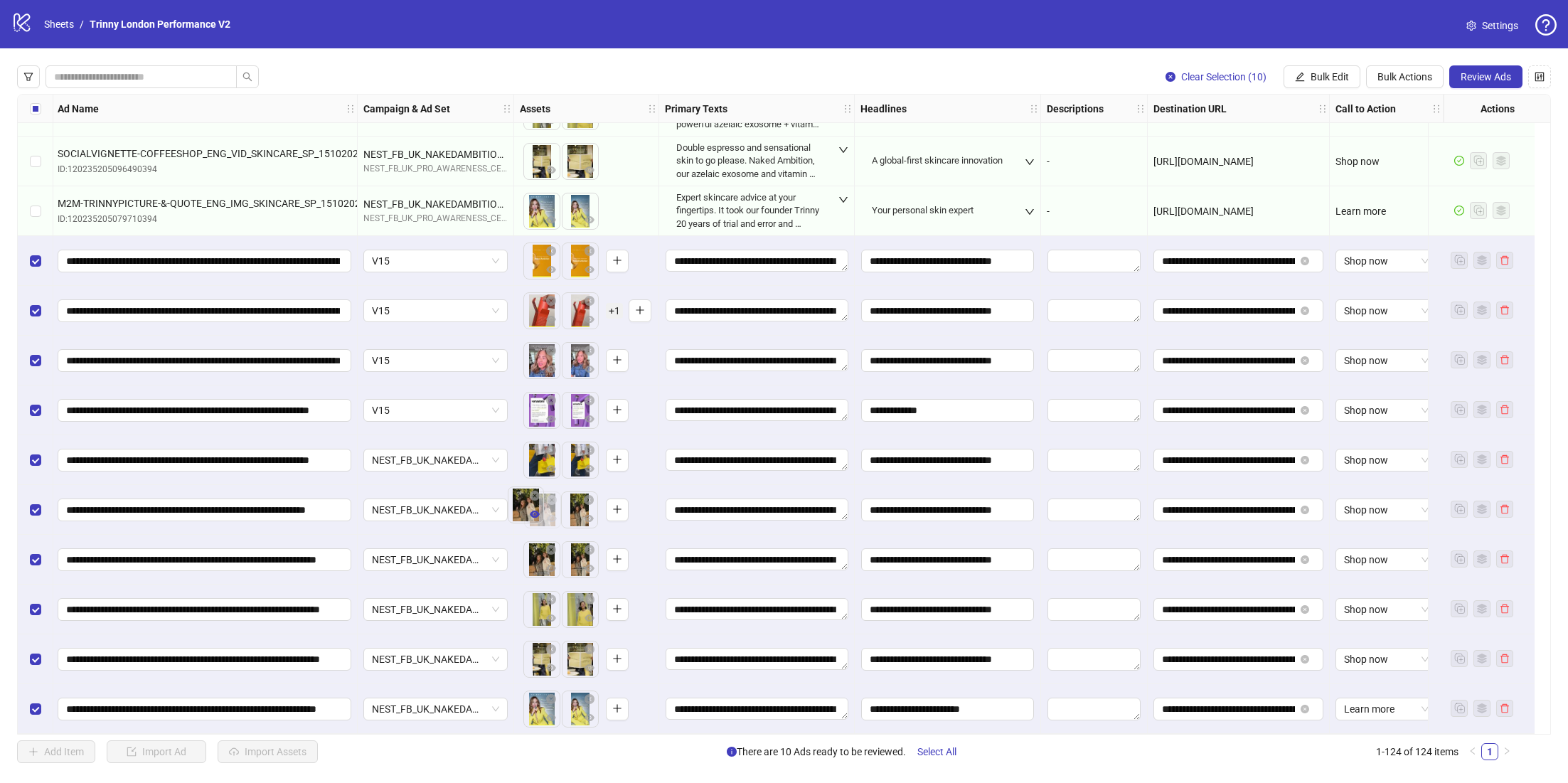
drag, startPoint x: 559, startPoint y: 509, endPoint x: 517, endPoint y: 516, distance: 42.6
click at [509, 509] on body "logo/logo-mobile Sheets / Trinny London Performance V2 Settings Clear Selection…" at bounding box center [784, 391] width 1568 height 783
drag, startPoint x: 565, startPoint y: 605, endPoint x: 515, endPoint y: 600, distance: 50.2
click at [523, 600] on ul at bounding box center [561, 609] width 77 height 37
drag, startPoint x: 562, startPoint y: 614, endPoint x: 531, endPoint y: 612, distance: 31.1
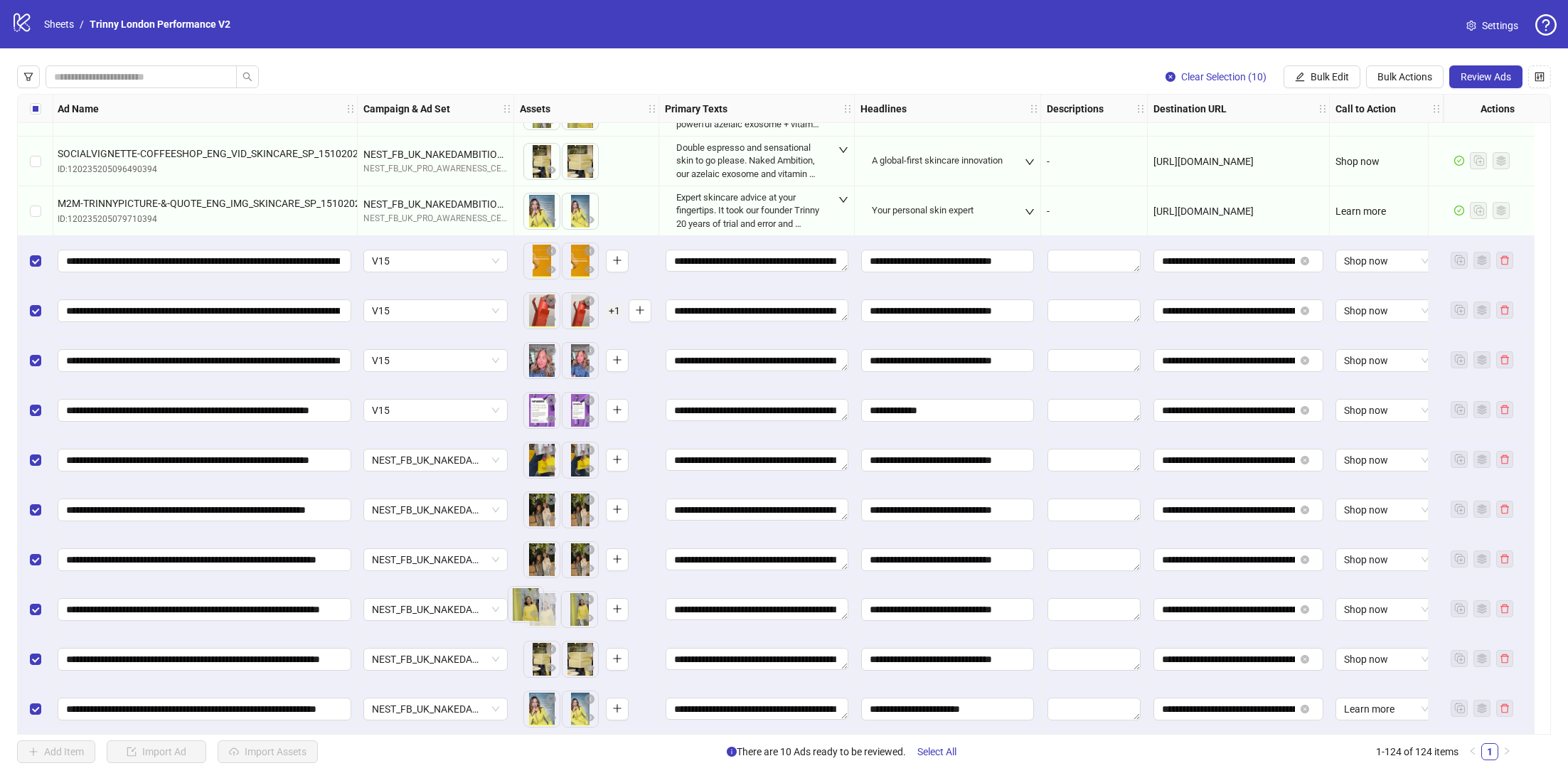
click at [531, 612] on body "logo/logo-mobile Sheets / Trinny London Performance V2 Settings Clear Selection…" at bounding box center [784, 391] width 1568 height 783
drag, startPoint x: 557, startPoint y: 663, endPoint x: 525, endPoint y: 662, distance: 32.0
click at [525, 662] on body "logo/logo-mobile Sheets / Trinny London Performance V2 Settings Clear Selection…" at bounding box center [784, 391] width 1568 height 783
click at [1269, 402] on input "**********" at bounding box center [1228, 410] width 133 height 16
type input "**********"
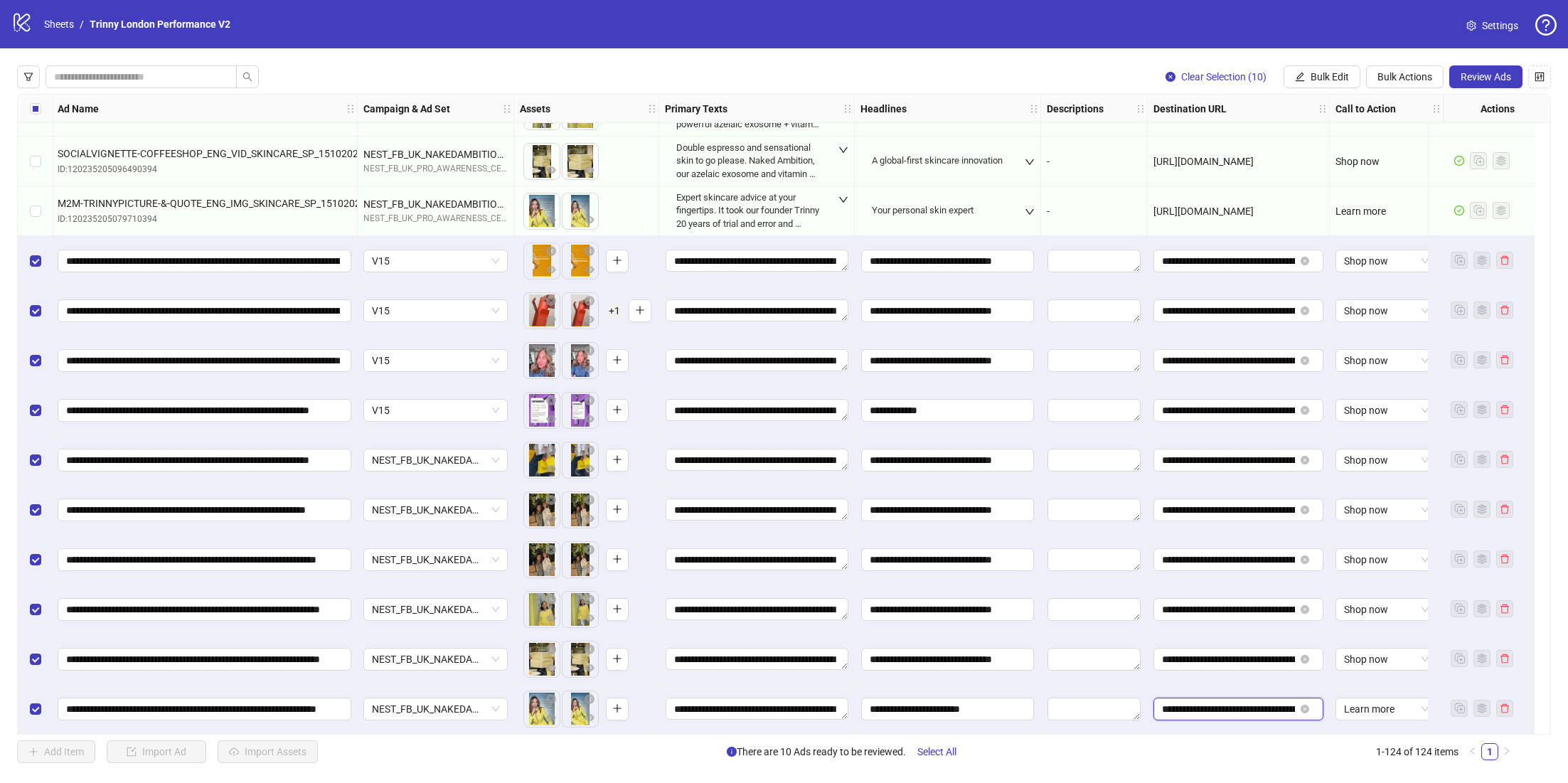
click at [1269, 703] on input "**********" at bounding box center [1228, 708] width 133 height 16
type input "**********"
drag, startPoint x: 177, startPoint y: 249, endPoint x: 889, endPoint y: 255, distance: 712.0
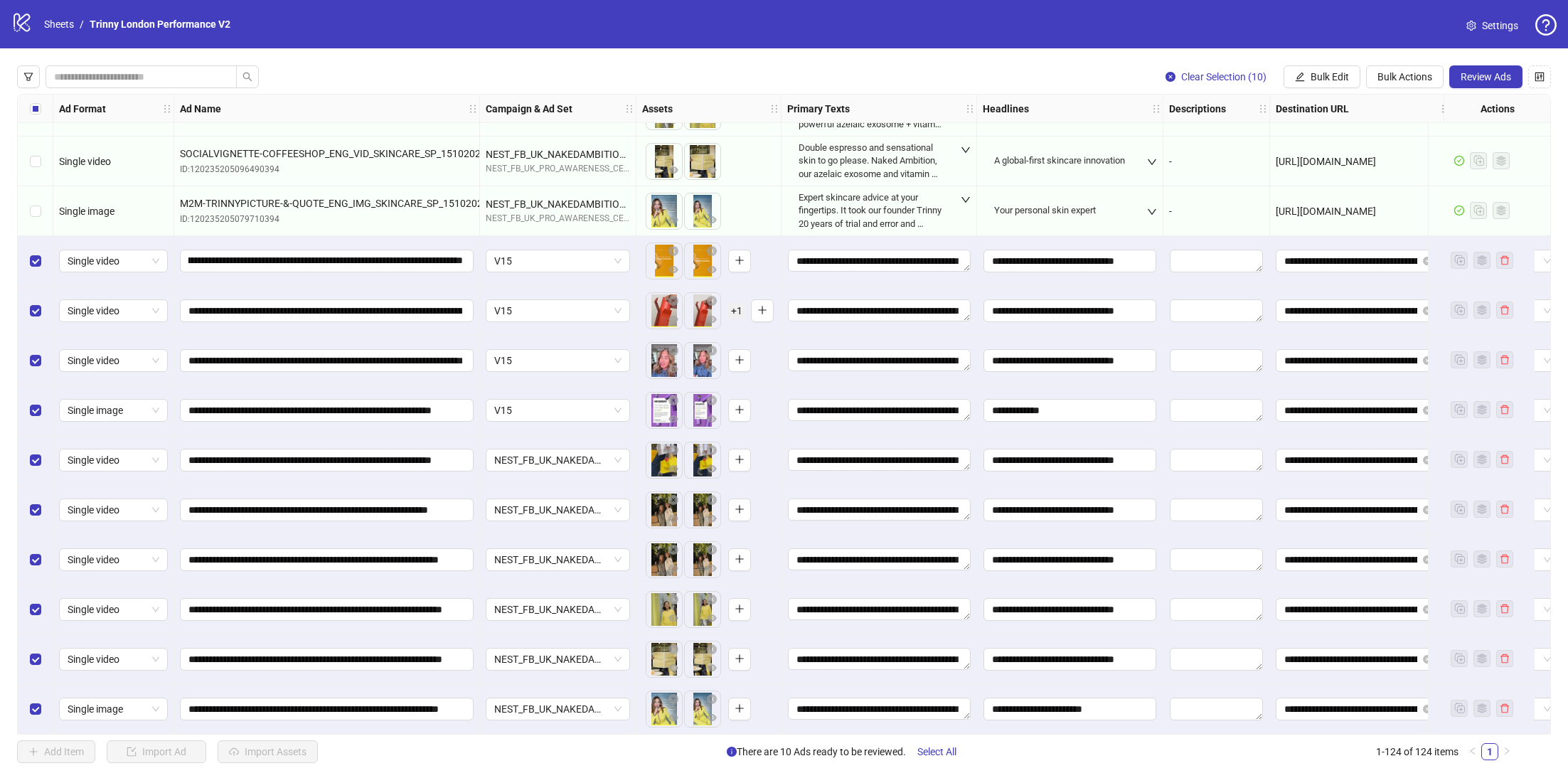
scroll to position [0, 0]
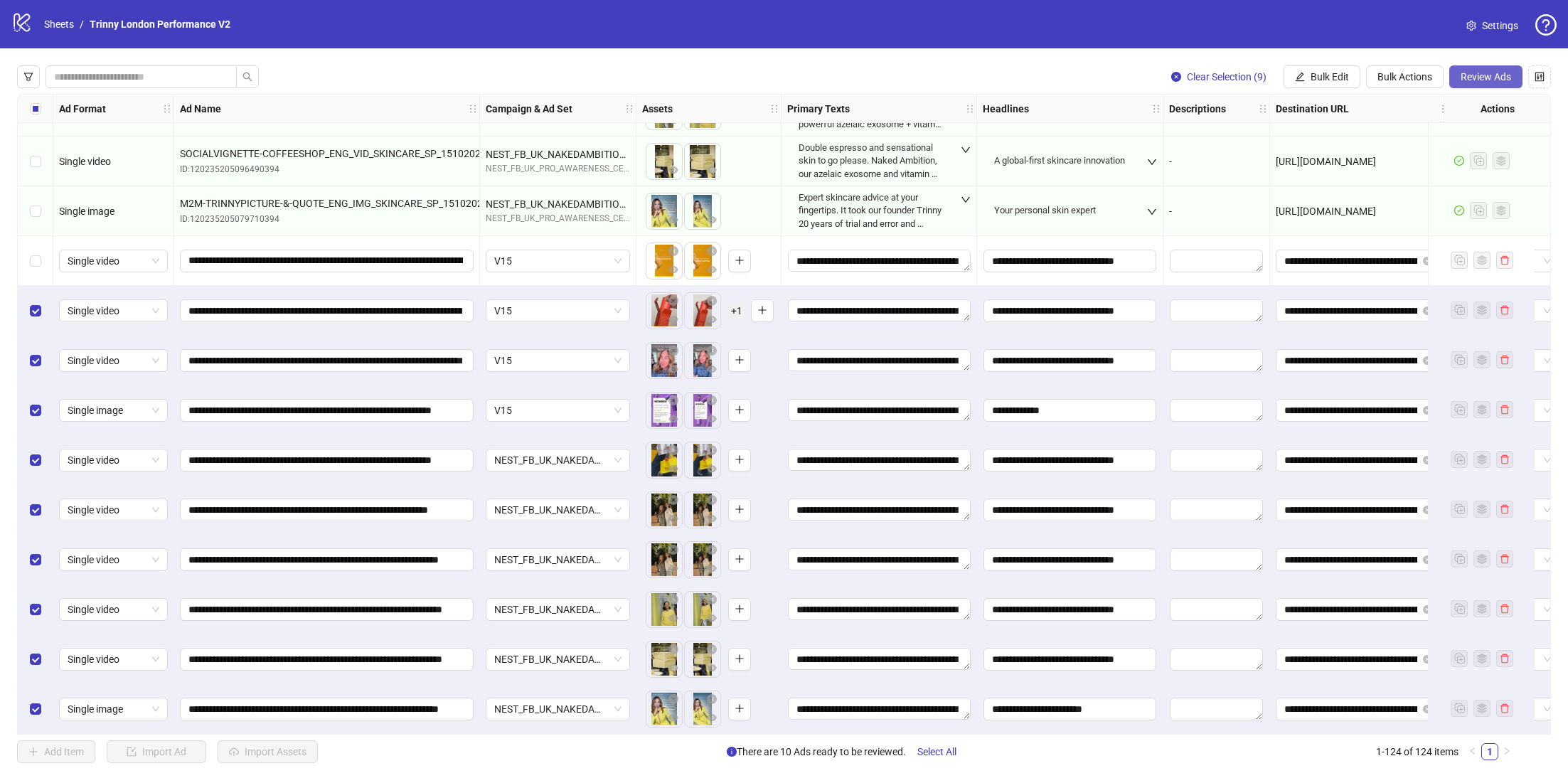
click at [1494, 77] on span "Review Ads" at bounding box center [1485, 76] width 51 height 11
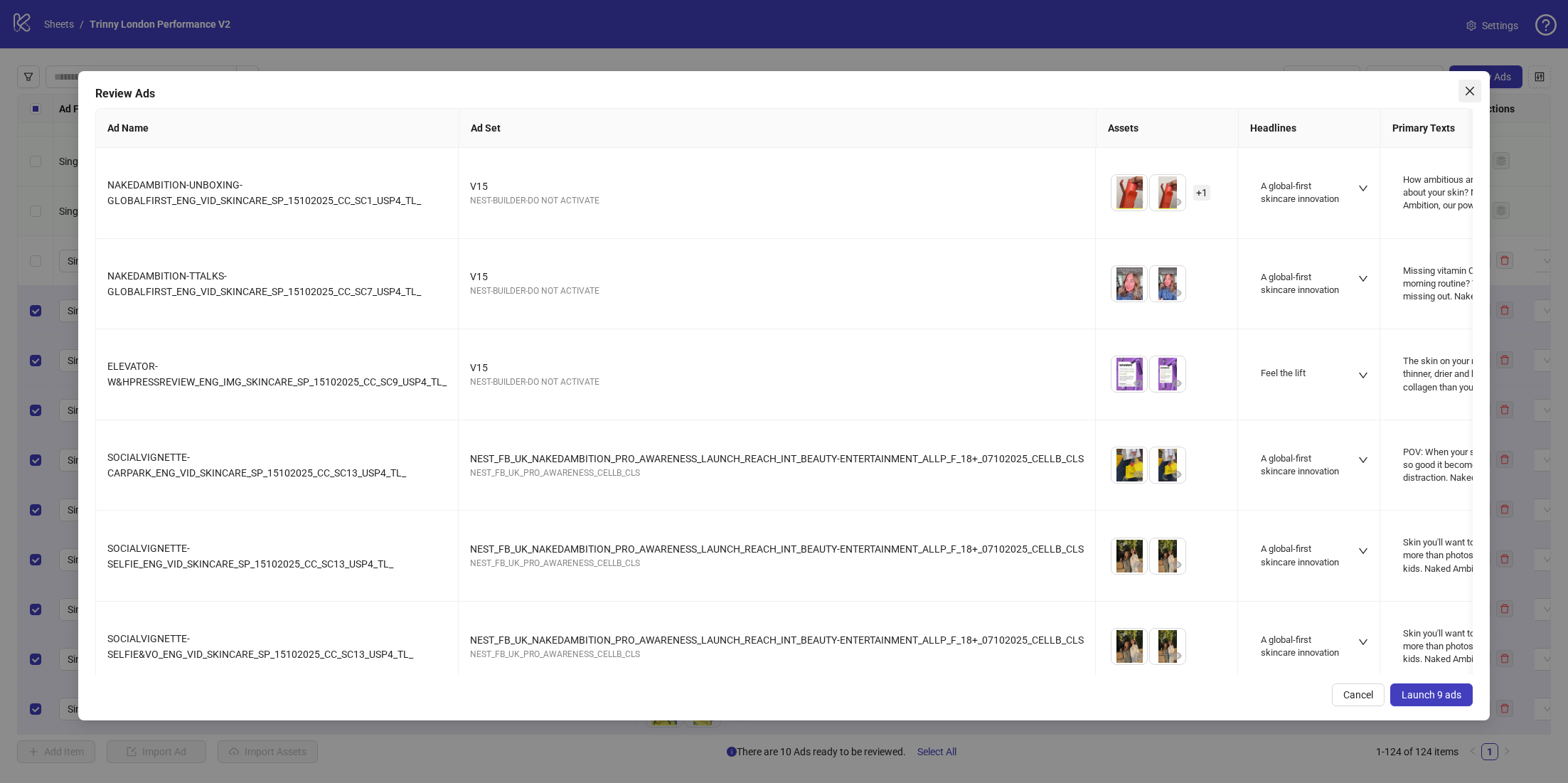
click at [1473, 89] on icon "close" at bounding box center [1469, 91] width 11 height 11
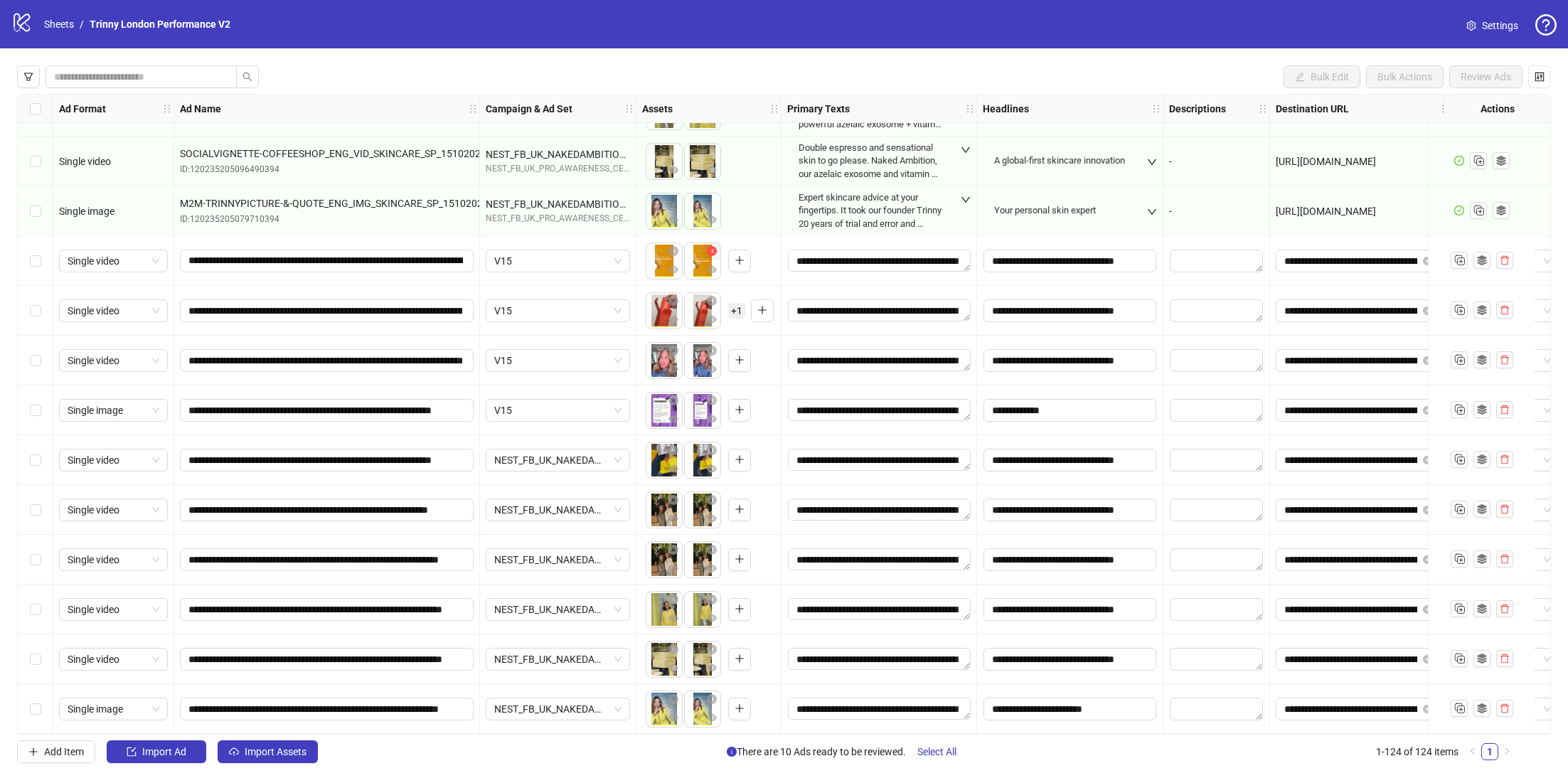
click at [710, 246] on icon "close-circle" at bounding box center [711, 250] width 10 height 10
click at [945, 753] on span "Select All" at bounding box center [936, 751] width 39 height 11
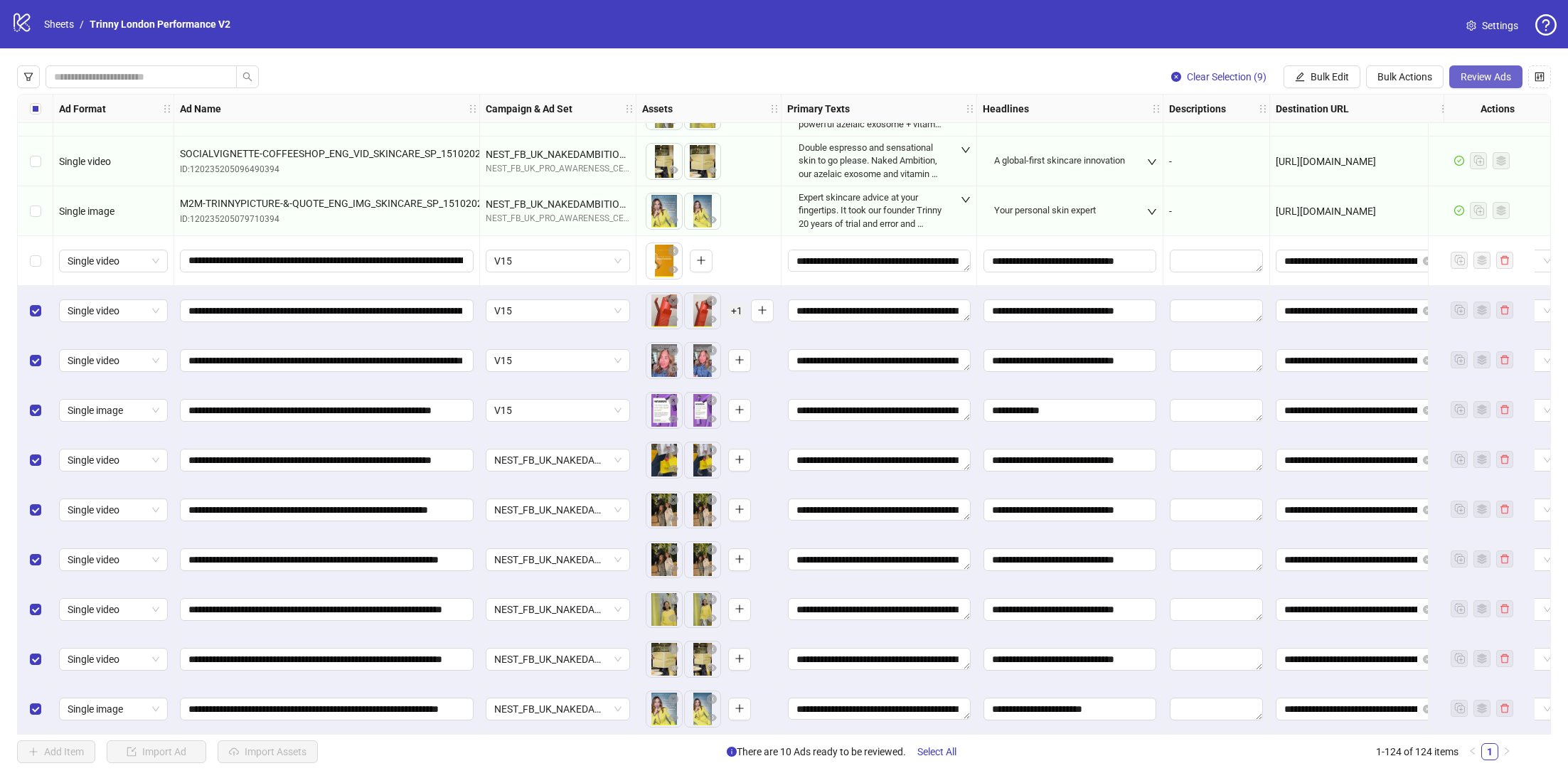
click at [1487, 75] on span "Review Ads" at bounding box center [1485, 76] width 51 height 11
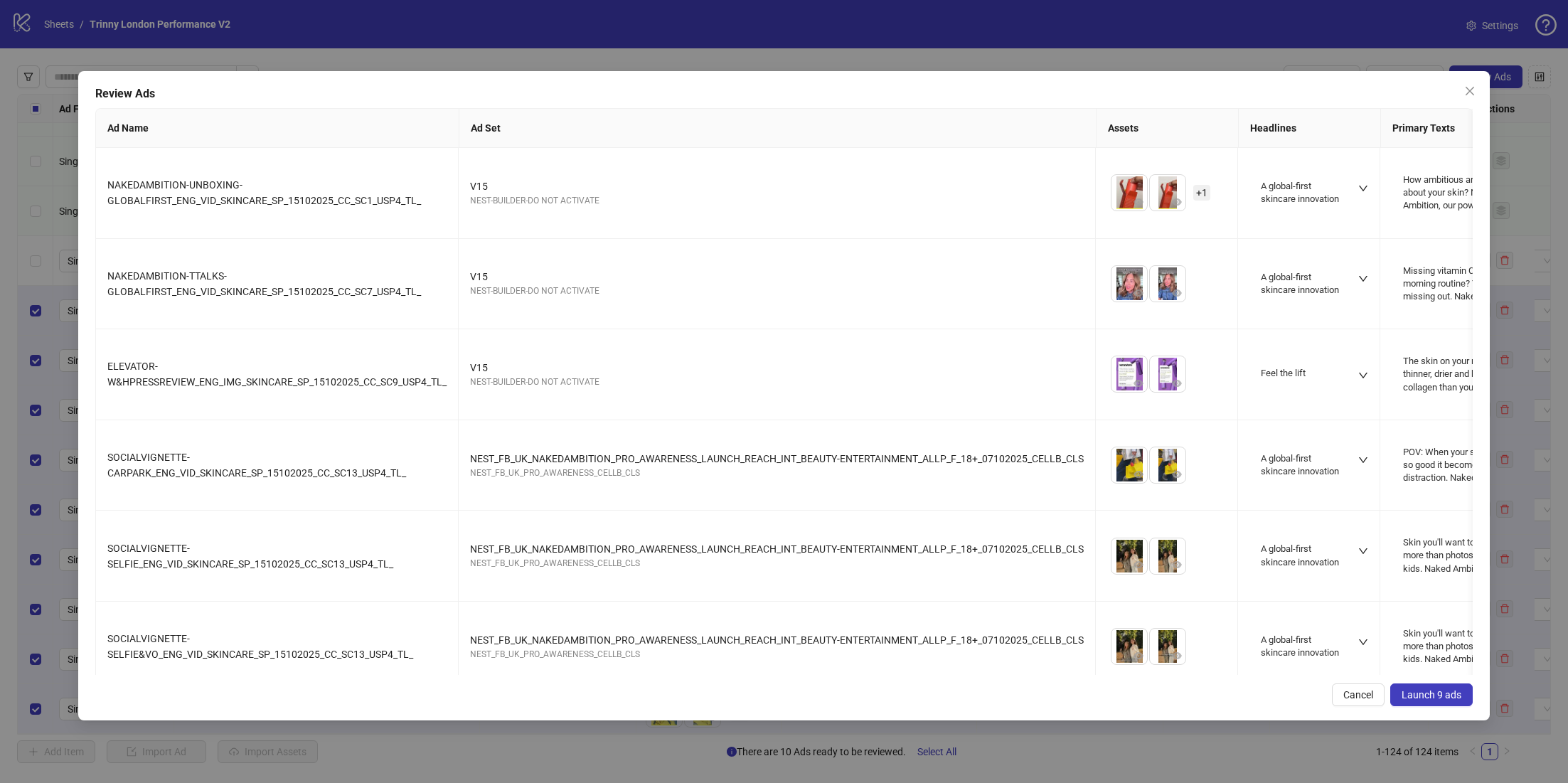
click at [1435, 692] on span "Launch 9 ads" at bounding box center [1431, 694] width 60 height 11
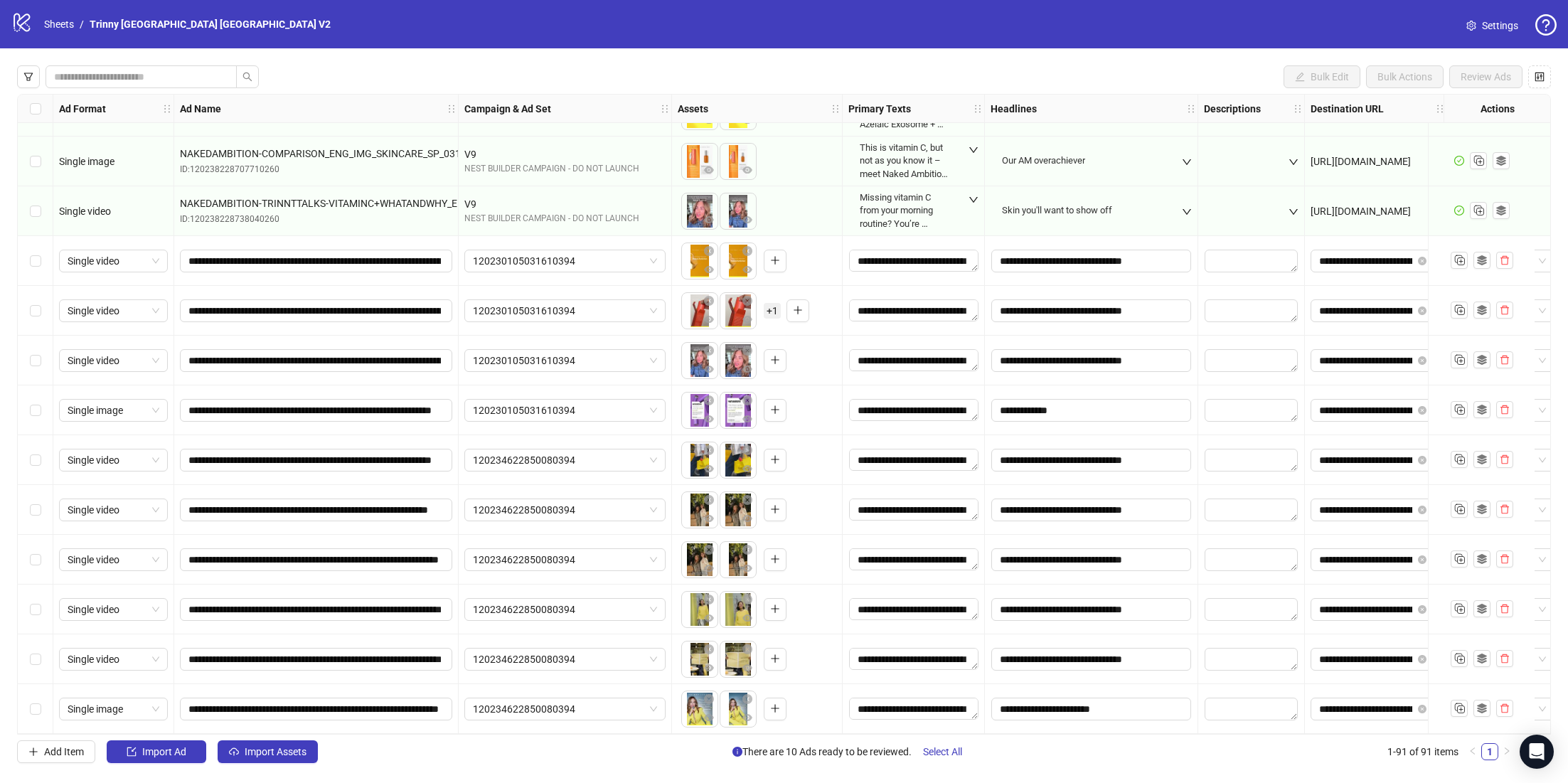
scroll to position [3924, 0]
drag, startPoint x: 738, startPoint y: 320, endPoint x: 712, endPoint y: 318, distance: 26.1
click at [712, 318] on ul at bounding box center [719, 311] width 77 height 37
drag, startPoint x: 741, startPoint y: 303, endPoint x: 703, endPoint y: 303, distance: 38.0
click at [703, 303] on ul at bounding box center [719, 311] width 77 height 37
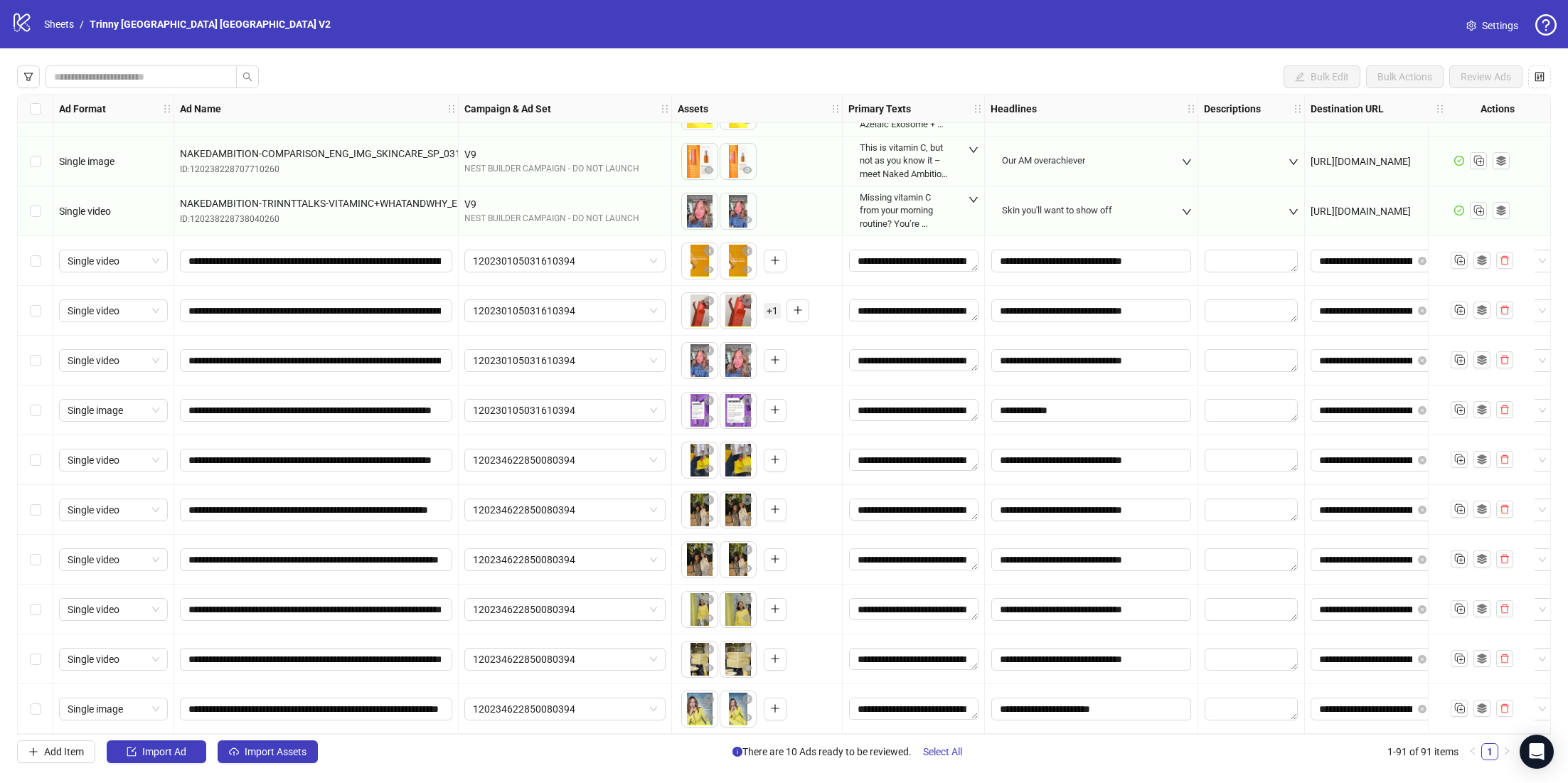
click at [769, 305] on span "+ 1" at bounding box center [772, 311] width 17 height 16
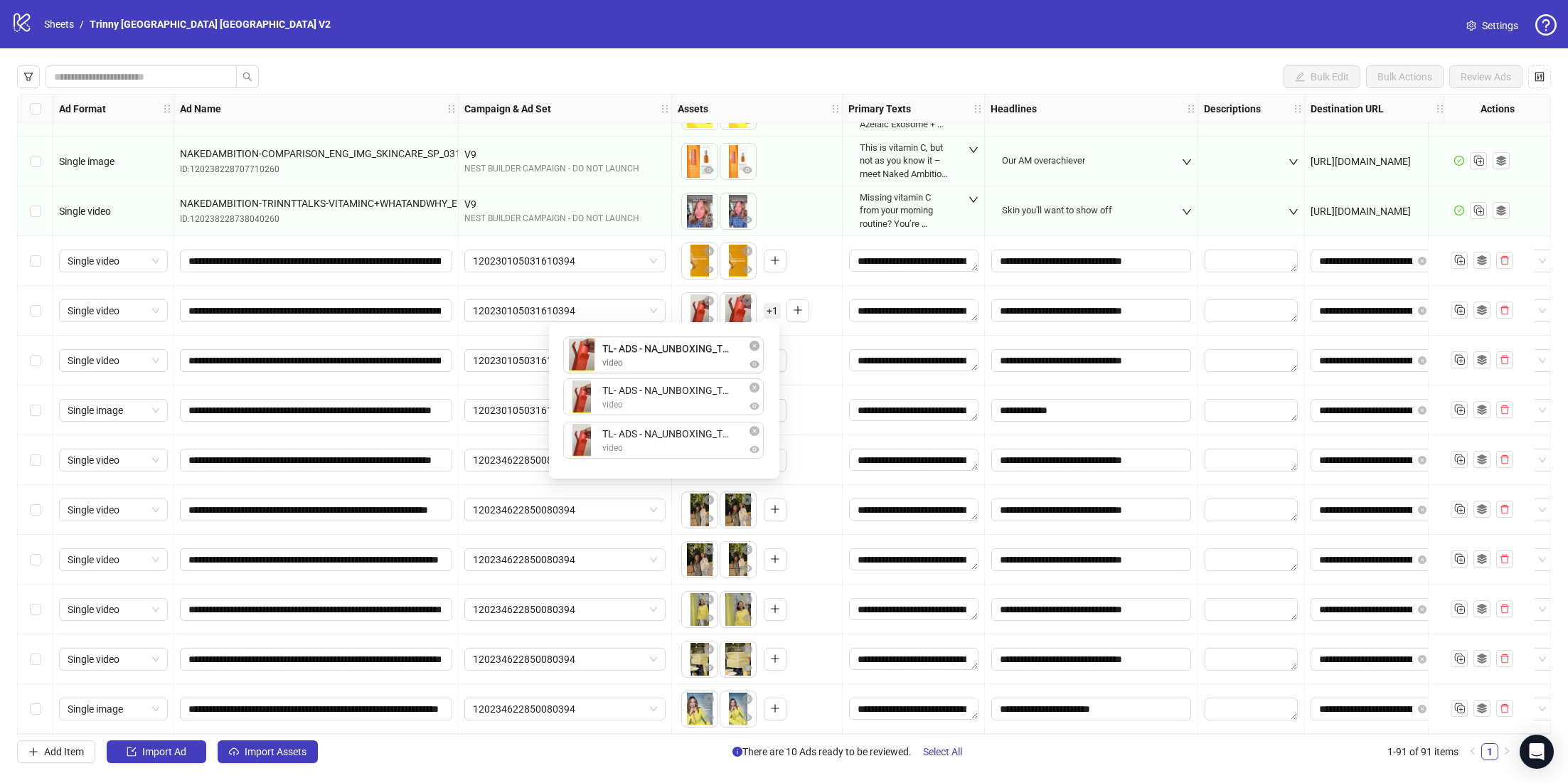
drag, startPoint x: 685, startPoint y: 398, endPoint x: 685, endPoint y: 360, distance: 38.0
click at [685, 360] on div "TL- ADS - NA_UNBOXING_TEXTURE_LOFI_9X16_META_REELS.mp4 video TL- ADS - NA_UNBOX…" at bounding box center [664, 400] width 213 height 139
click at [757, 430] on icon "close-circle" at bounding box center [754, 431] width 10 height 10
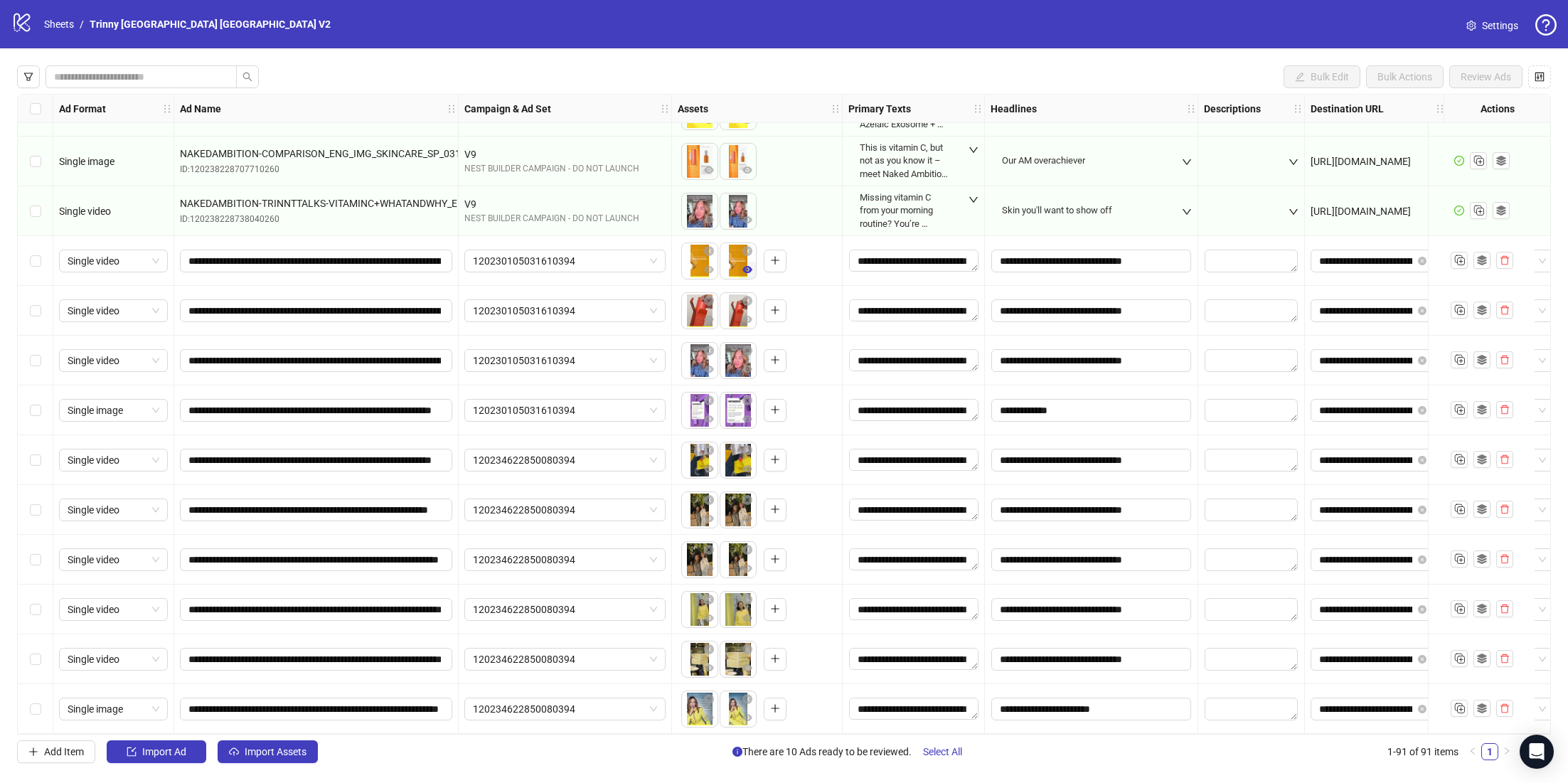
click at [739, 266] on button "button" at bounding box center [747, 270] width 17 height 17
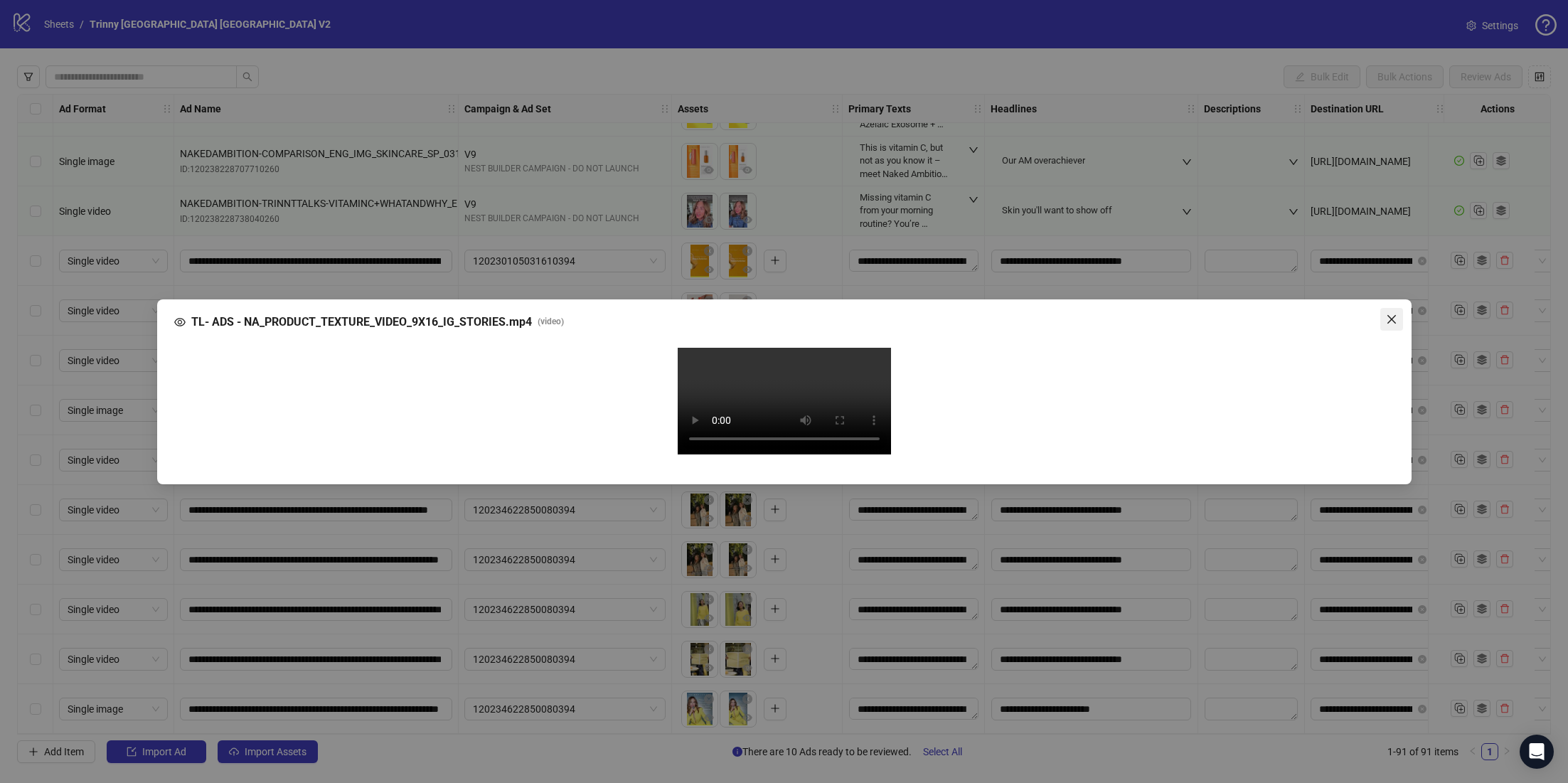
click at [1389, 314] on icon "close" at bounding box center [1391, 319] width 11 height 11
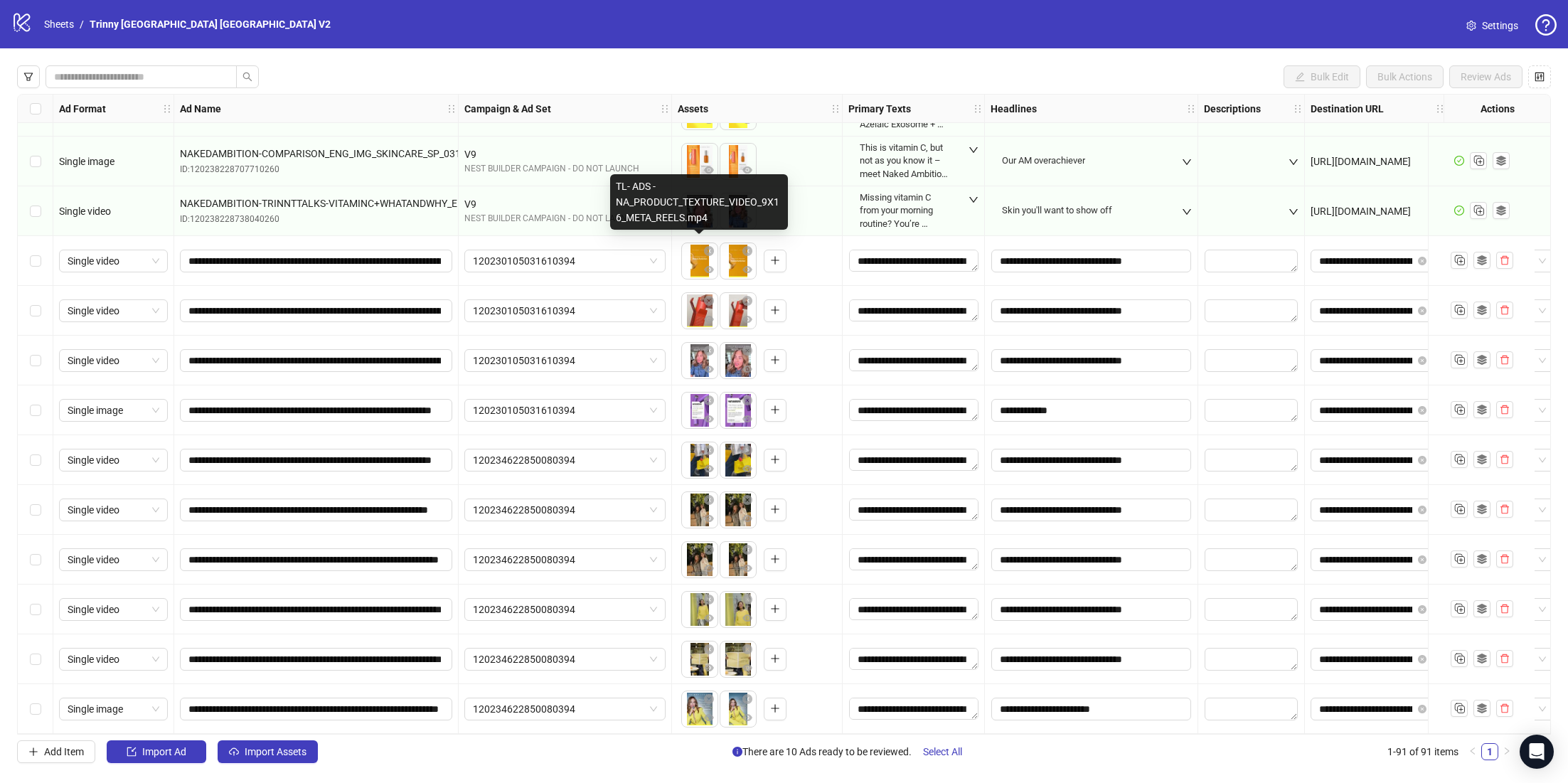
click at [694, 256] on body "logo/logo-mobile Sheets / Trinny [GEOGRAPHIC_DATA] [GEOGRAPHIC_DATA] V2 Setting…" at bounding box center [784, 391] width 1568 height 783
click at [774, 260] on span "button" at bounding box center [775, 260] width 10 height 11
click at [740, 660] on button "button" at bounding box center [747, 668] width 17 height 17
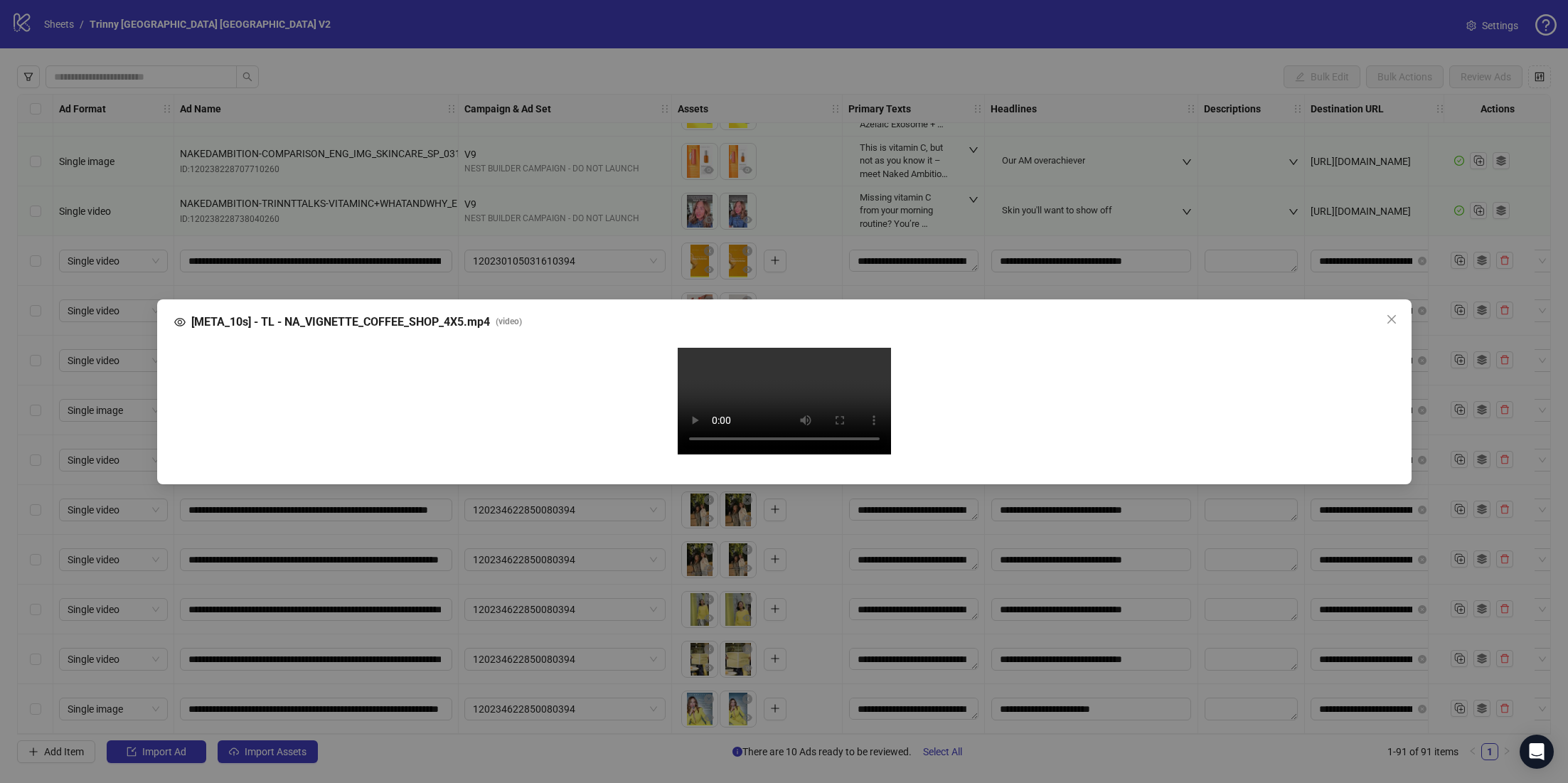
click at [1446, 255] on div "[META_10s] - TL - NA_VIGNETTE_COFFEE_SHOP_4X5.mp4 ( video ) Your browser does n…" at bounding box center [784, 391] width 1568 height 783
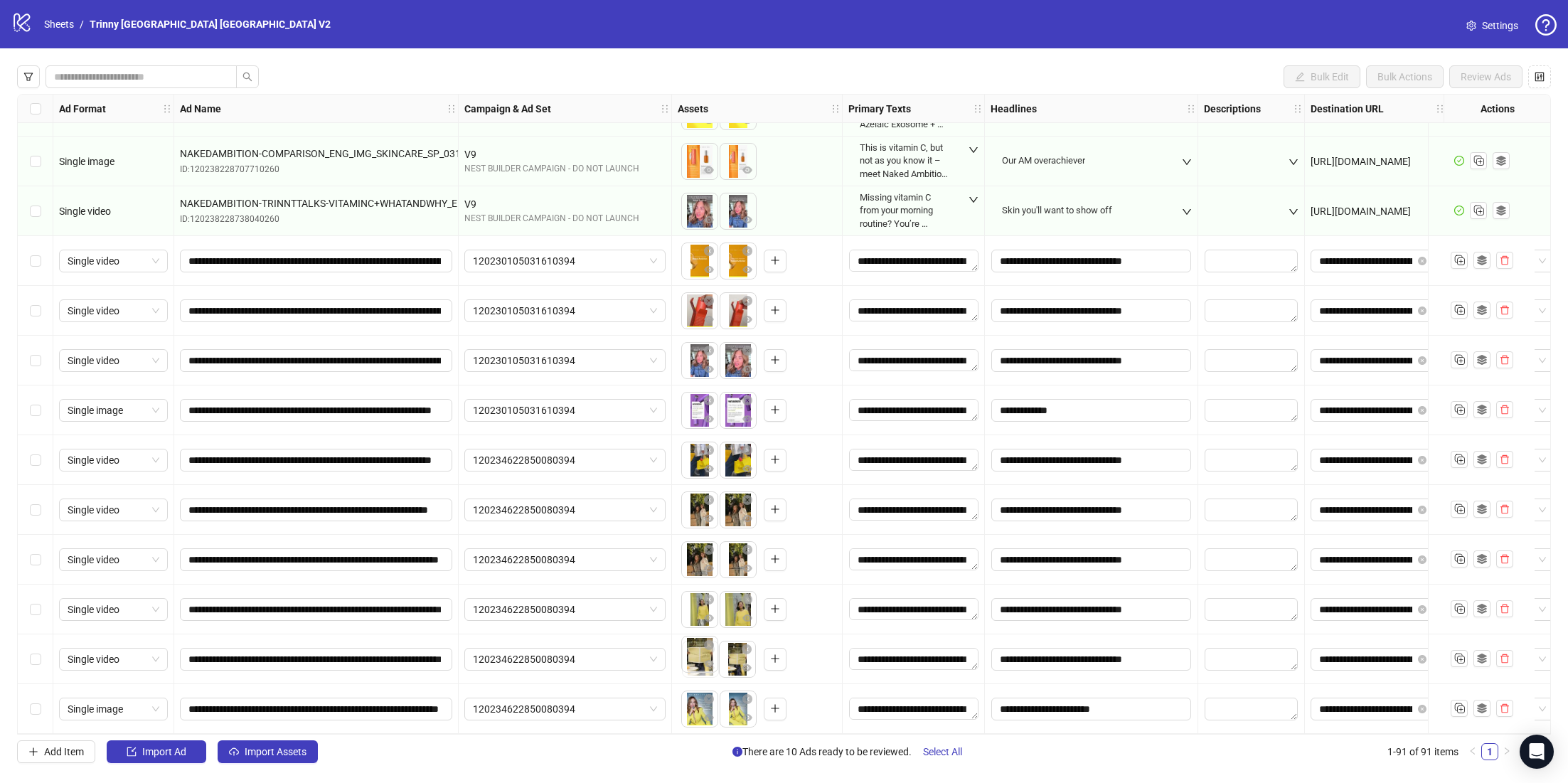
drag, startPoint x: 729, startPoint y: 655, endPoint x: 689, endPoint y: 655, distance: 40.0
click at [689, 655] on body "logo/logo-mobile Sheets / Trinny [GEOGRAPHIC_DATA] [GEOGRAPHIC_DATA] V2 Setting…" at bounding box center [784, 391] width 1568 height 783
drag, startPoint x: 737, startPoint y: 612, endPoint x: 706, endPoint y: 612, distance: 31.0
click at [706, 612] on body "logo/logo-mobile Sheets / Trinny [GEOGRAPHIC_DATA] [GEOGRAPHIC_DATA] V2 Setting…" at bounding box center [784, 391] width 1568 height 783
drag, startPoint x: 732, startPoint y: 516, endPoint x: 704, endPoint y: 516, distance: 28.0
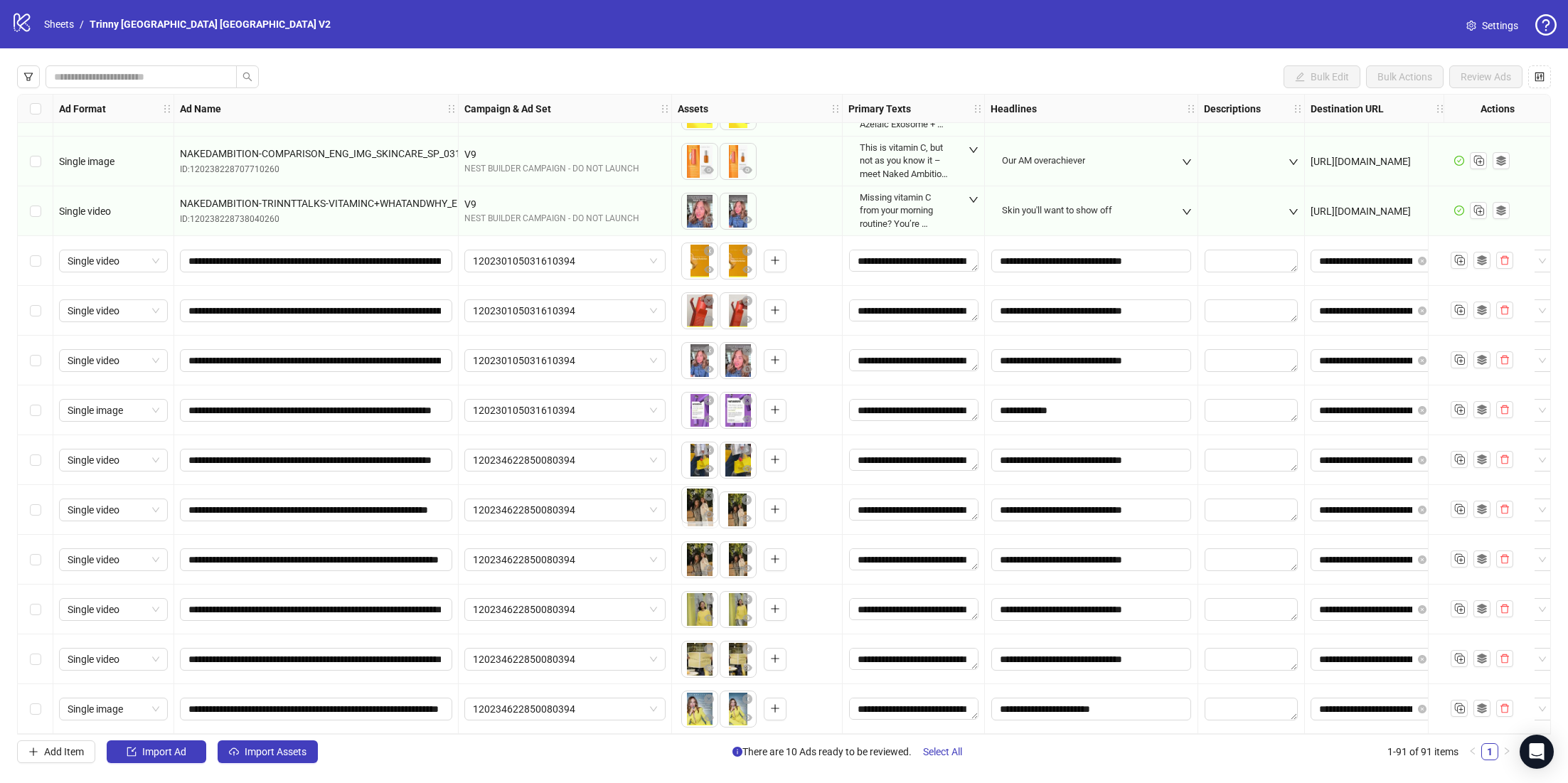
click at [704, 516] on body "logo/logo-mobile Sheets / Trinny [GEOGRAPHIC_DATA] [GEOGRAPHIC_DATA] V2 Setting…" at bounding box center [784, 391] width 1568 height 783
drag, startPoint x: 741, startPoint y: 463, endPoint x: 697, endPoint y: 464, distance: 44.0
click at [697, 464] on ul at bounding box center [719, 460] width 77 height 37
drag, startPoint x: 736, startPoint y: 459, endPoint x: 702, endPoint y: 459, distance: 34.0
click at [702, 459] on body "logo/logo-mobile Sheets / Trinny [GEOGRAPHIC_DATA] [GEOGRAPHIC_DATA] V2 Setting…" at bounding box center [784, 391] width 1568 height 783
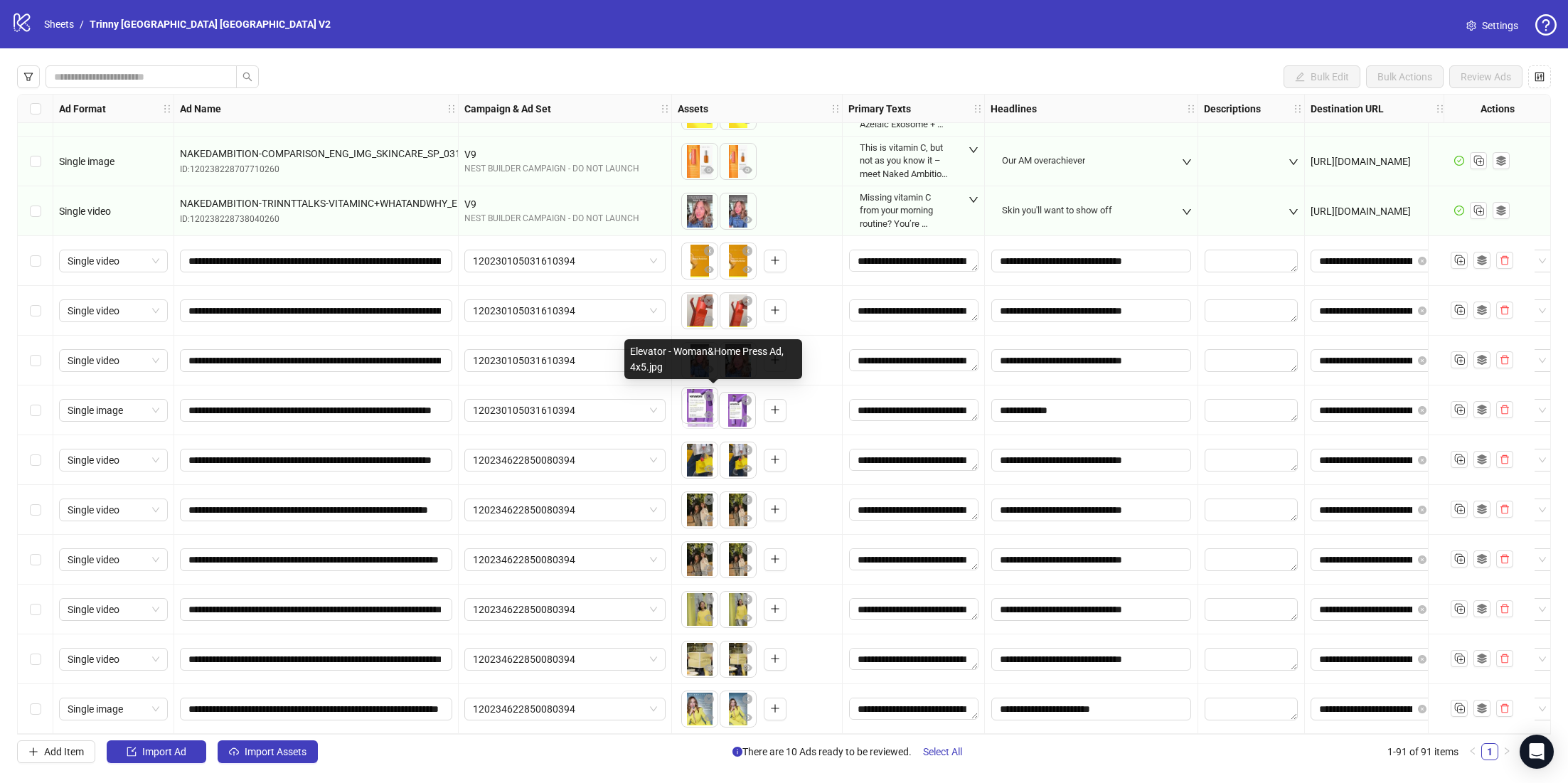
drag, startPoint x: 737, startPoint y: 413, endPoint x: 706, endPoint y: 414, distance: 31.0
click at [706, 413] on body "logo/logo-mobile Sheets / Trinny [GEOGRAPHIC_DATA] [GEOGRAPHIC_DATA] V2 Setting…" at bounding box center [784, 391] width 1568 height 783
drag, startPoint x: 739, startPoint y: 357, endPoint x: 707, endPoint y: 357, distance: 32.0
click at [707, 357] on ul at bounding box center [719, 361] width 77 height 37
drag, startPoint x: 736, startPoint y: 357, endPoint x: 703, endPoint y: 357, distance: 33.0
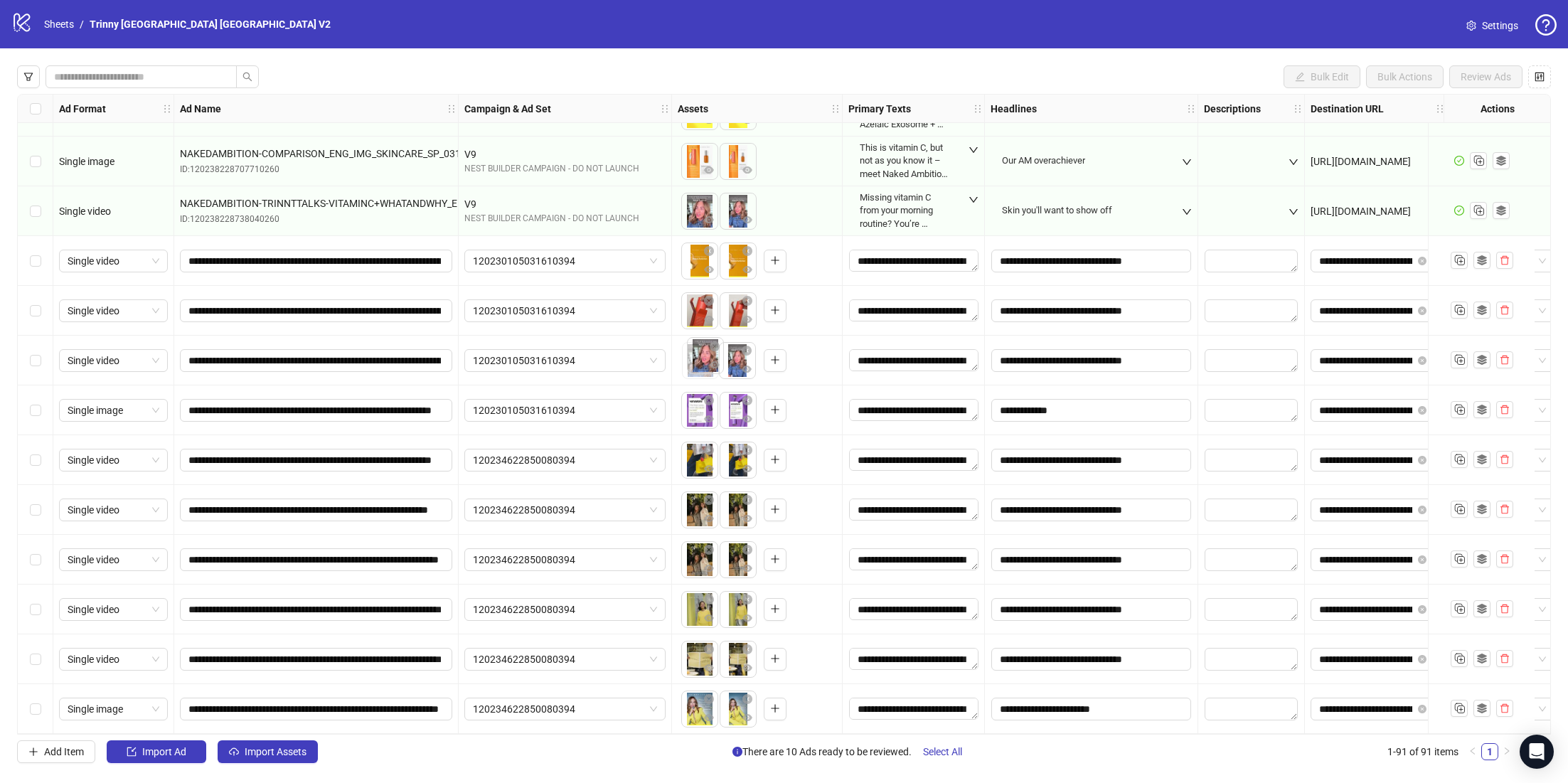
click at [703, 357] on body "logo/logo-mobile Sheets / Trinny [GEOGRAPHIC_DATA] [GEOGRAPHIC_DATA] V2 Setting…" at bounding box center [784, 391] width 1568 height 783
click at [742, 264] on icon "eye" at bounding box center [746, 269] width 10 height 10
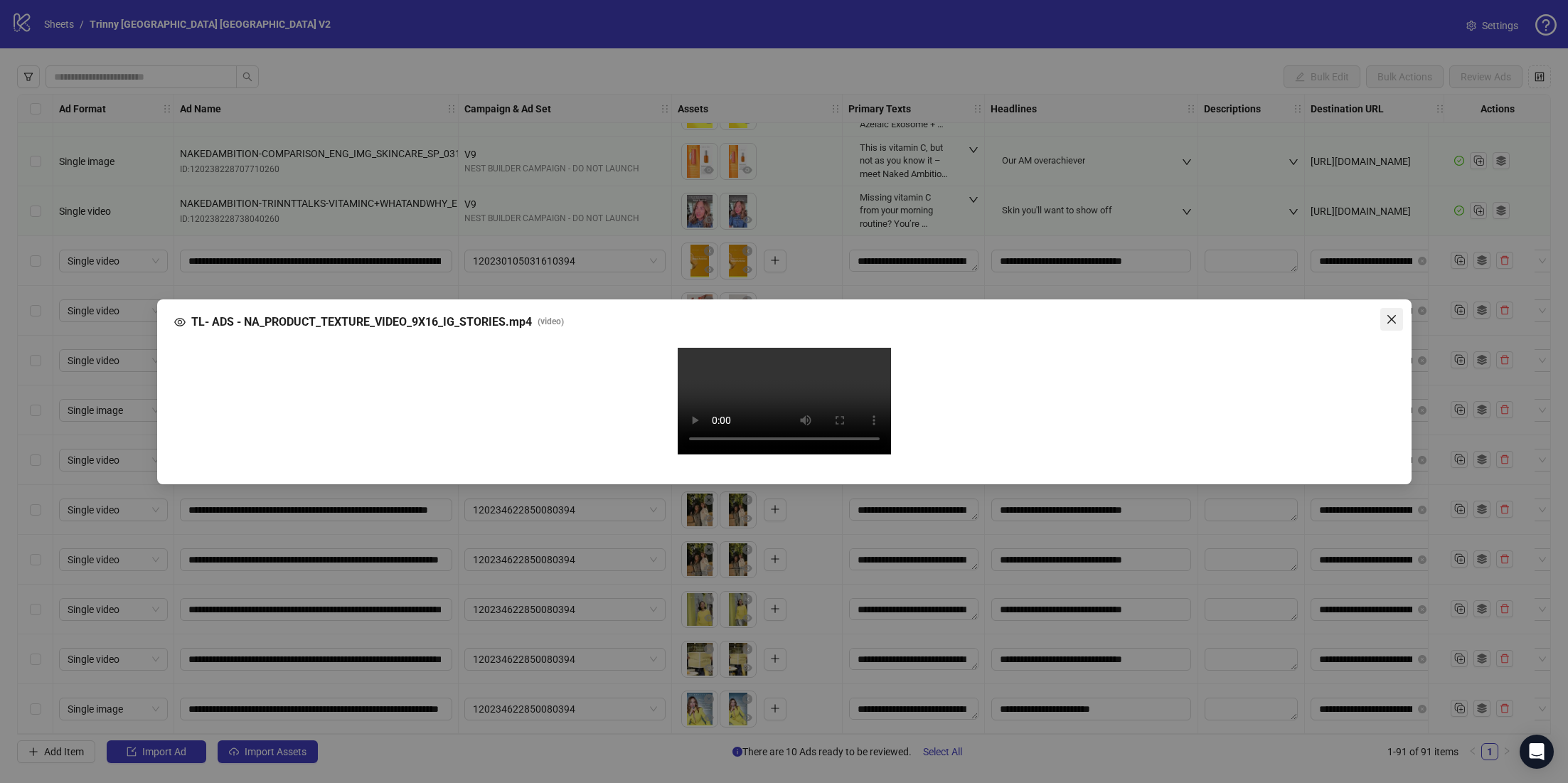
click at [1392, 314] on icon "close" at bounding box center [1391, 319] width 11 height 11
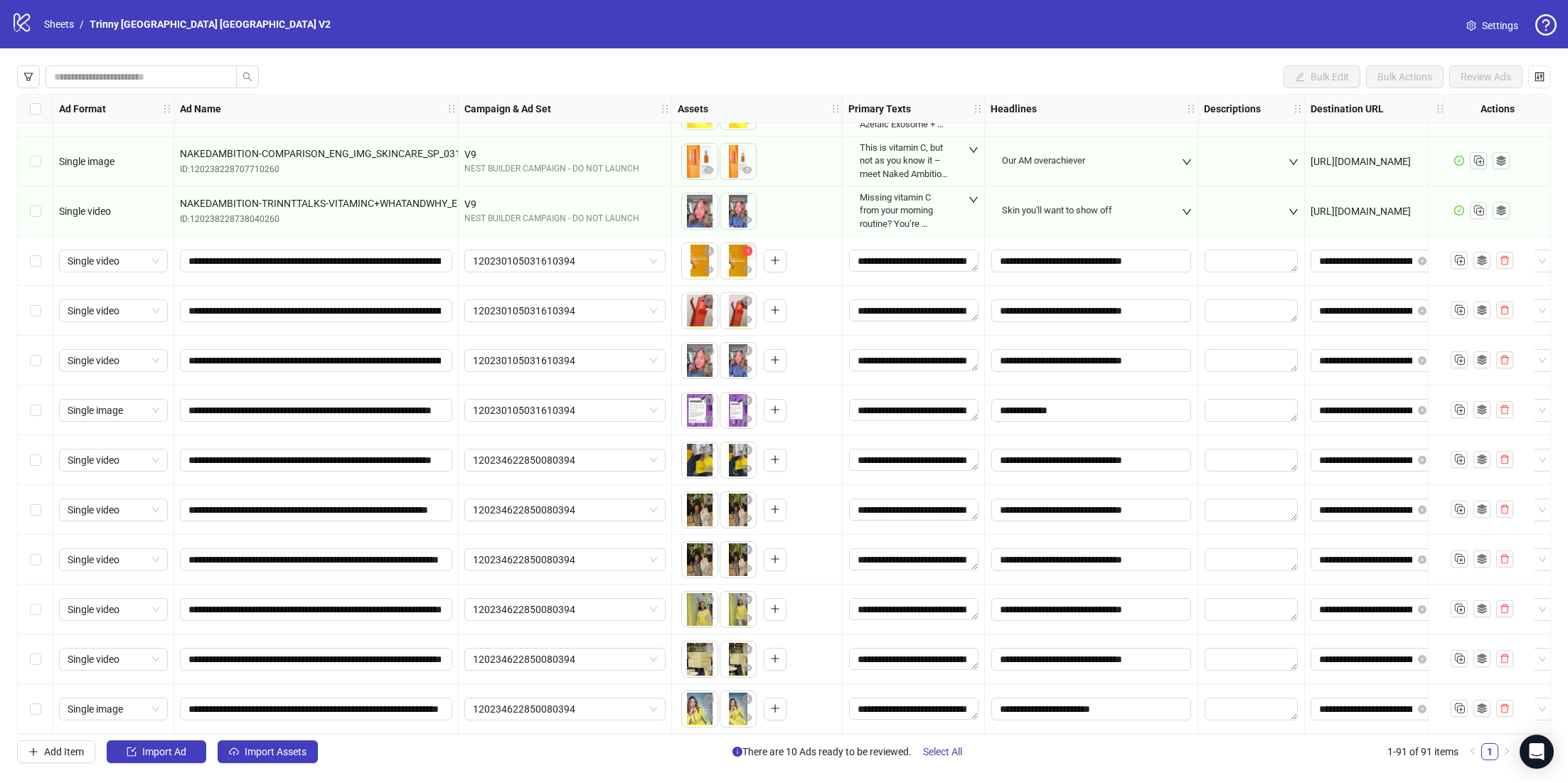
click at [748, 246] on icon "close-circle" at bounding box center [746, 250] width 10 height 10
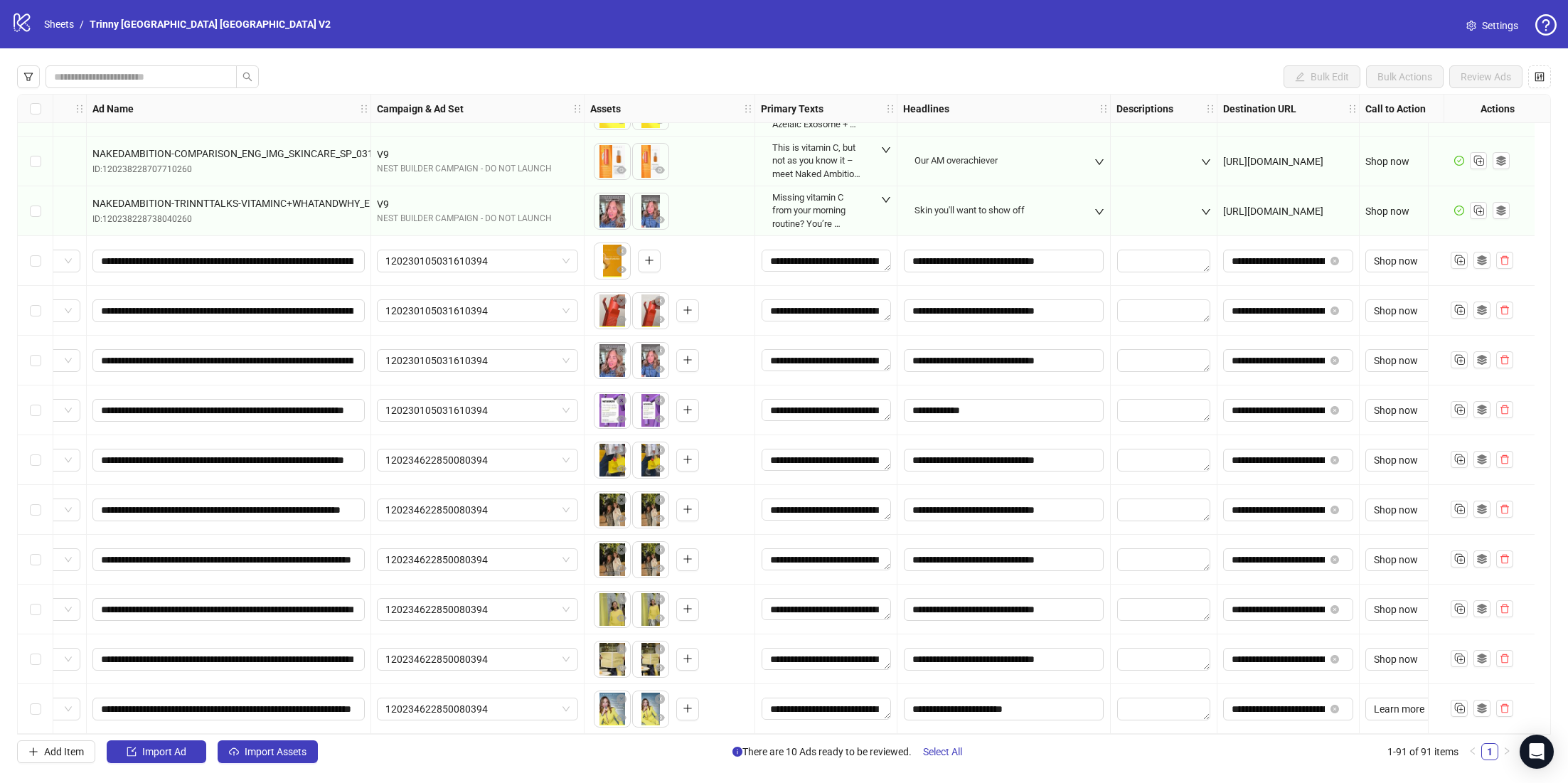
scroll to position [3924, 133]
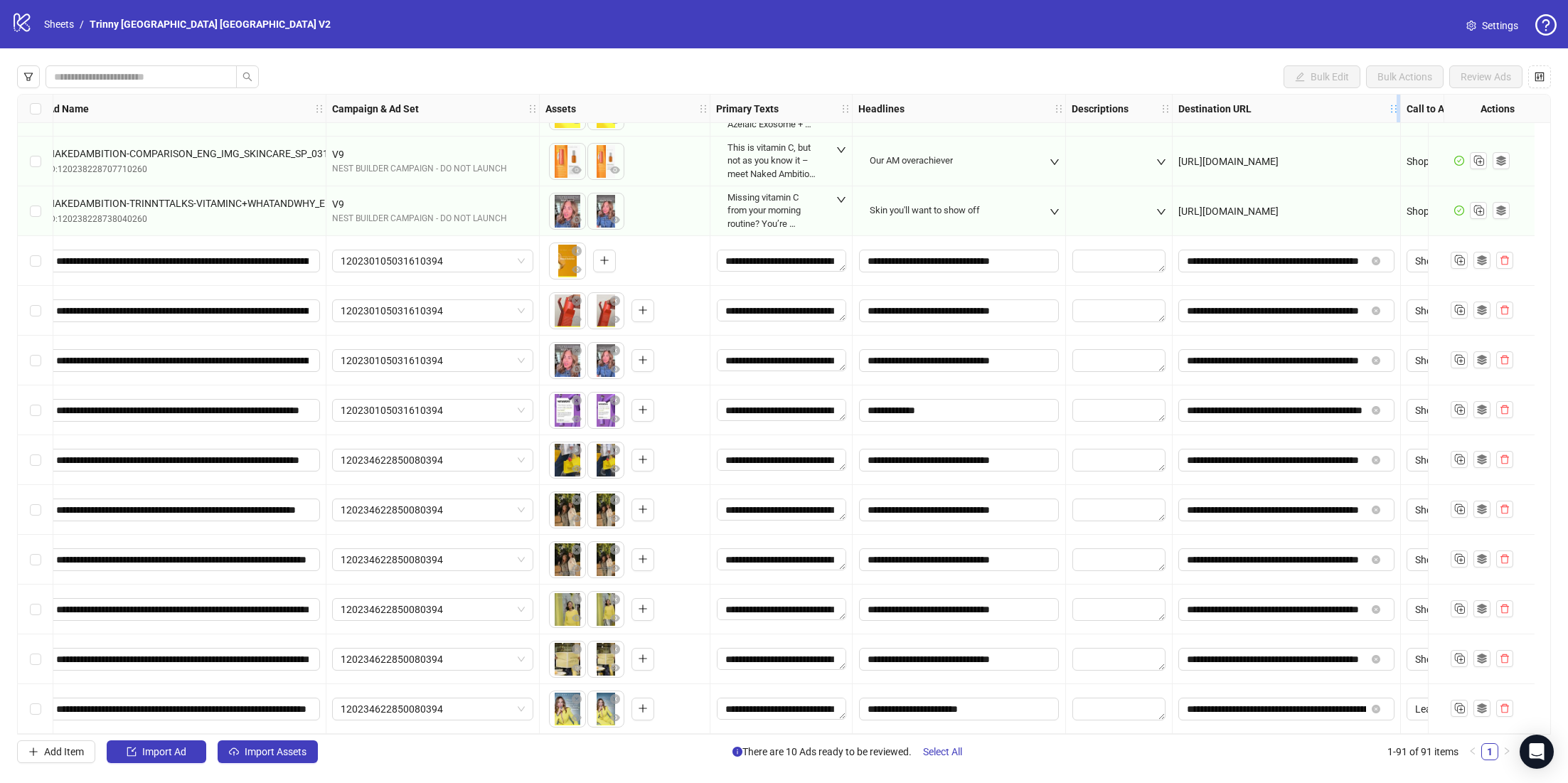
drag, startPoint x: 1308, startPoint y: 106, endPoint x: 1415, endPoint y: 112, distance: 107.2
click at [1397, 112] on icon "holder" at bounding box center [1394, 108] width 6 height 7
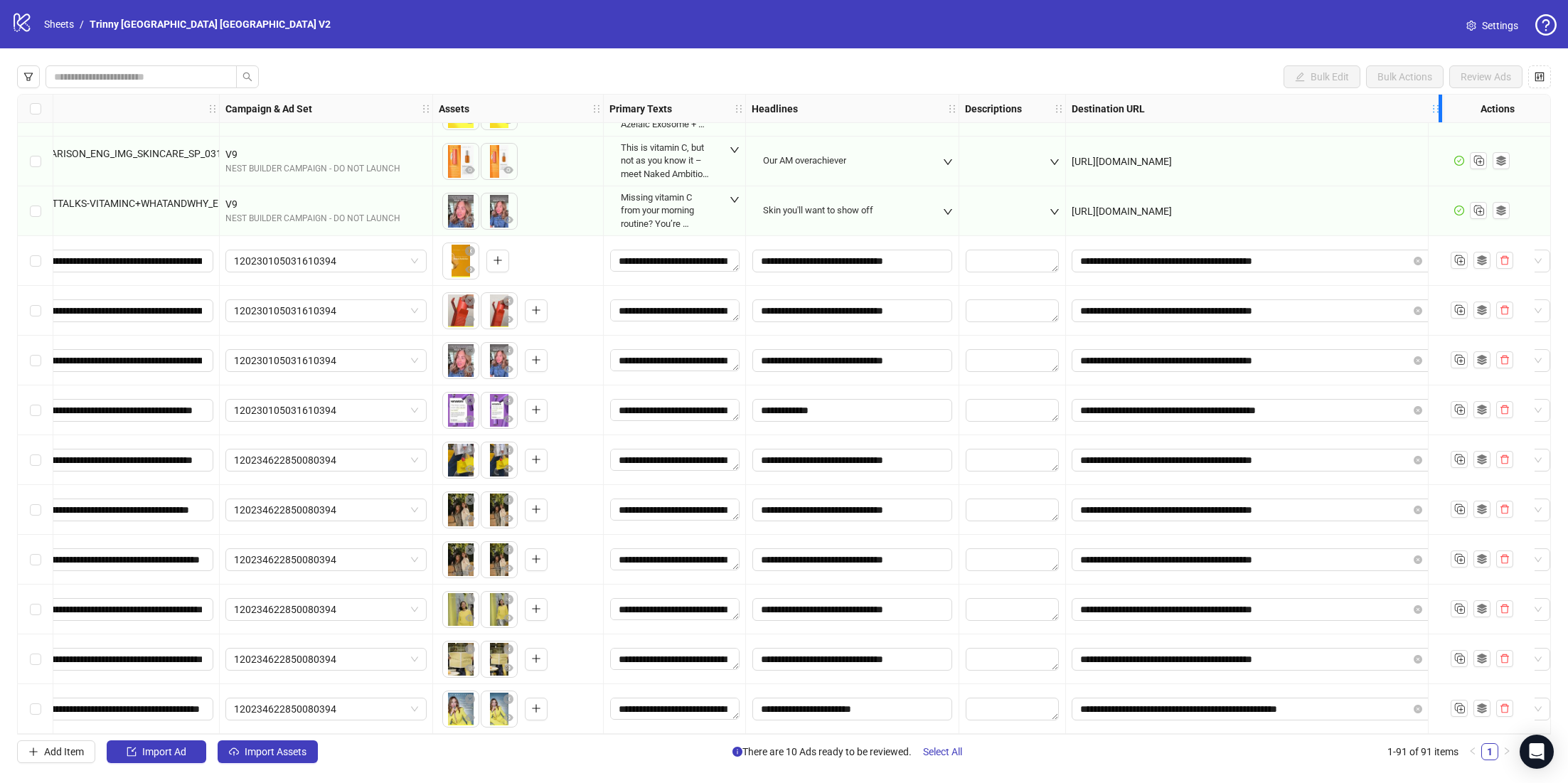
drag, startPoint x: 1310, startPoint y: 104, endPoint x: 1438, endPoint y: 120, distance: 129.0
click at [1438, 120] on div "Ad Format Ad Name Campaign & Ad Set Assets Primary Texts Headlines Descriptions…" at bounding box center [720, 109] width 1884 height 28
click at [1202, 704] on input "**********" at bounding box center [1244, 708] width 328 height 16
type input "**********"
click at [1204, 404] on input "**********" at bounding box center [1244, 410] width 328 height 16
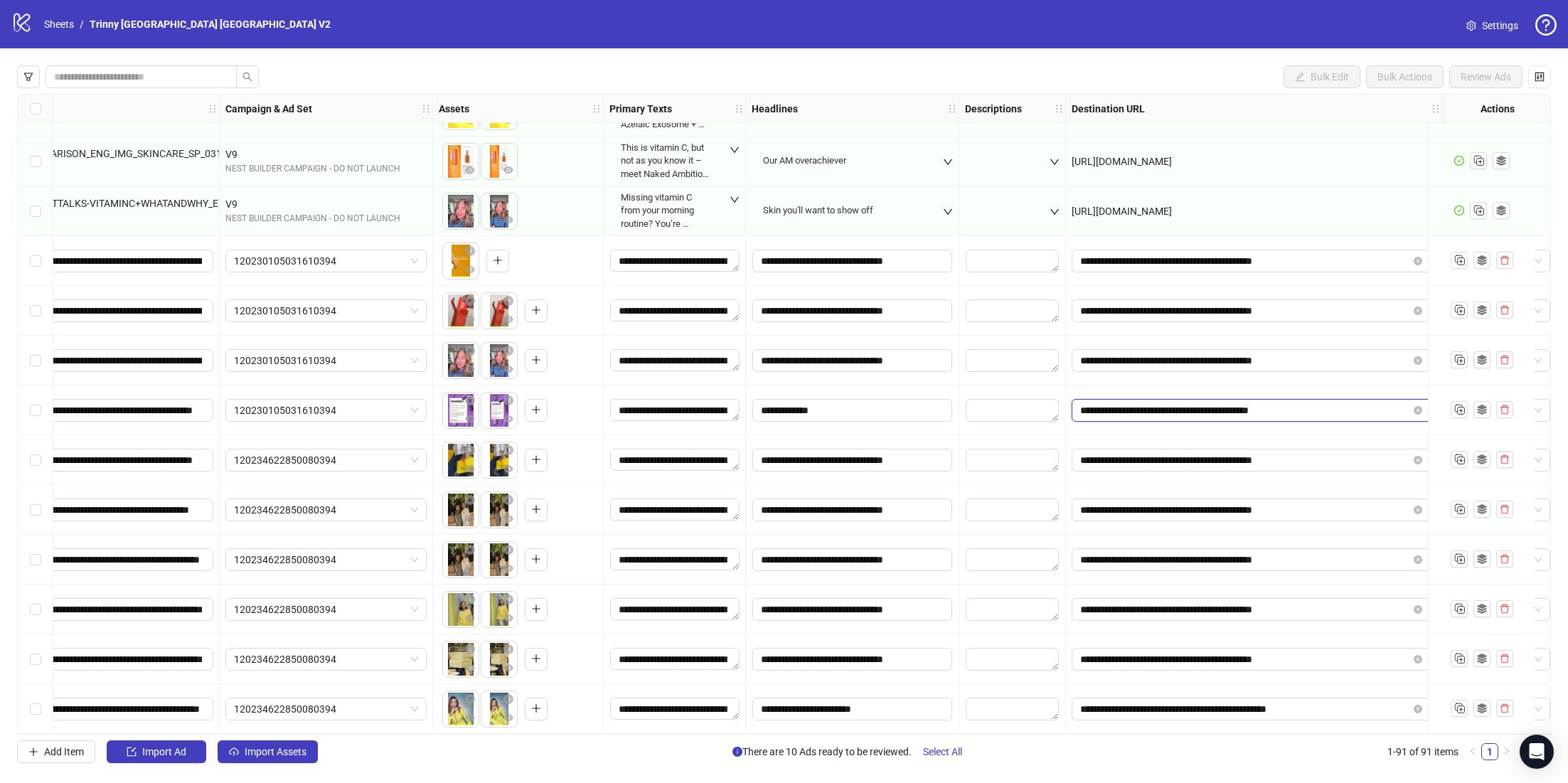
type input "**********"
click at [1165, 768] on div "Bulk Edit Bulk Actions Review Ads Ad Format Ad Name Campaign & Ad Set Assets Pr…" at bounding box center [784, 414] width 1568 height 732
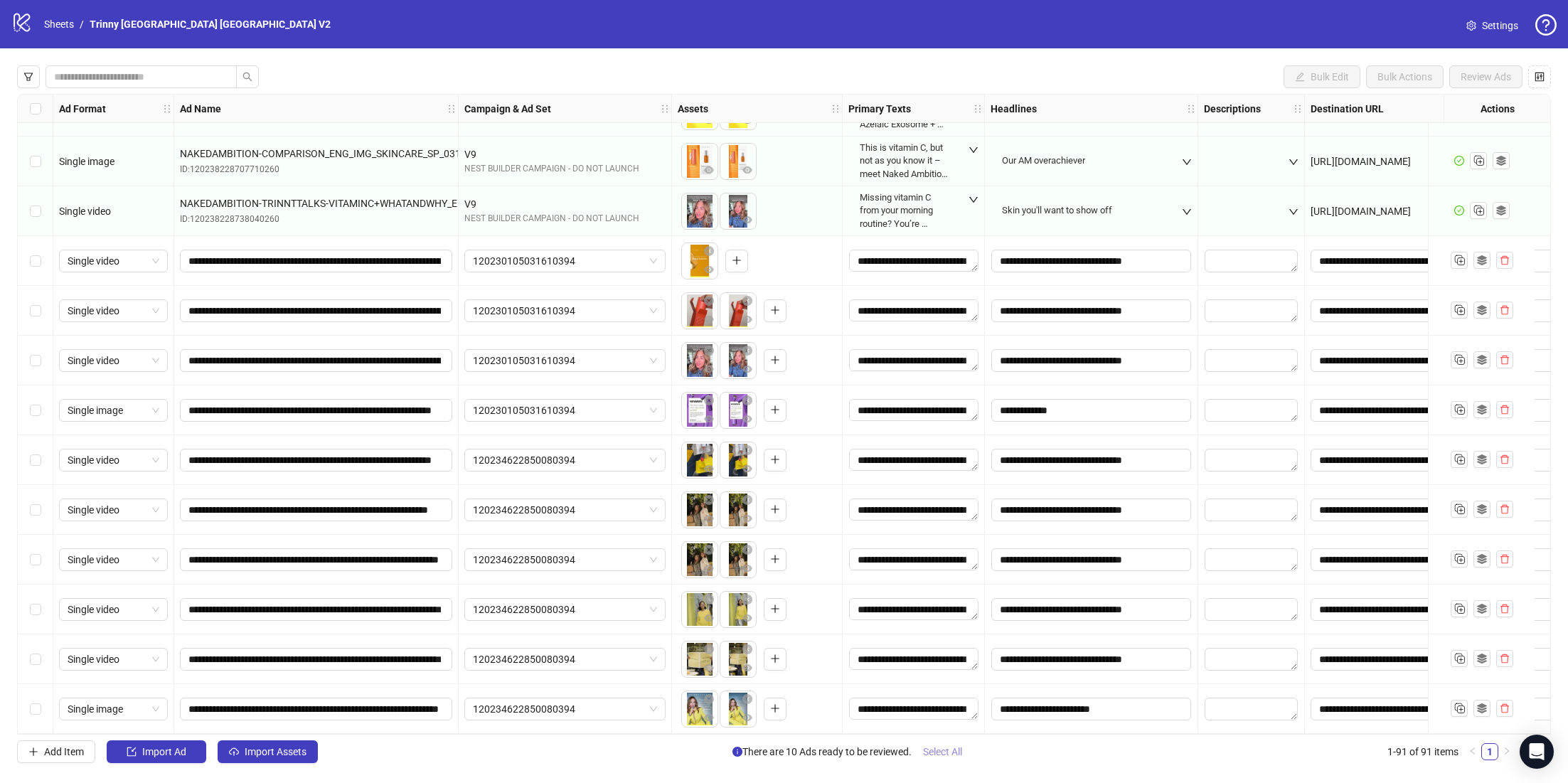
click at [950, 749] on span "Select All" at bounding box center [942, 751] width 39 height 11
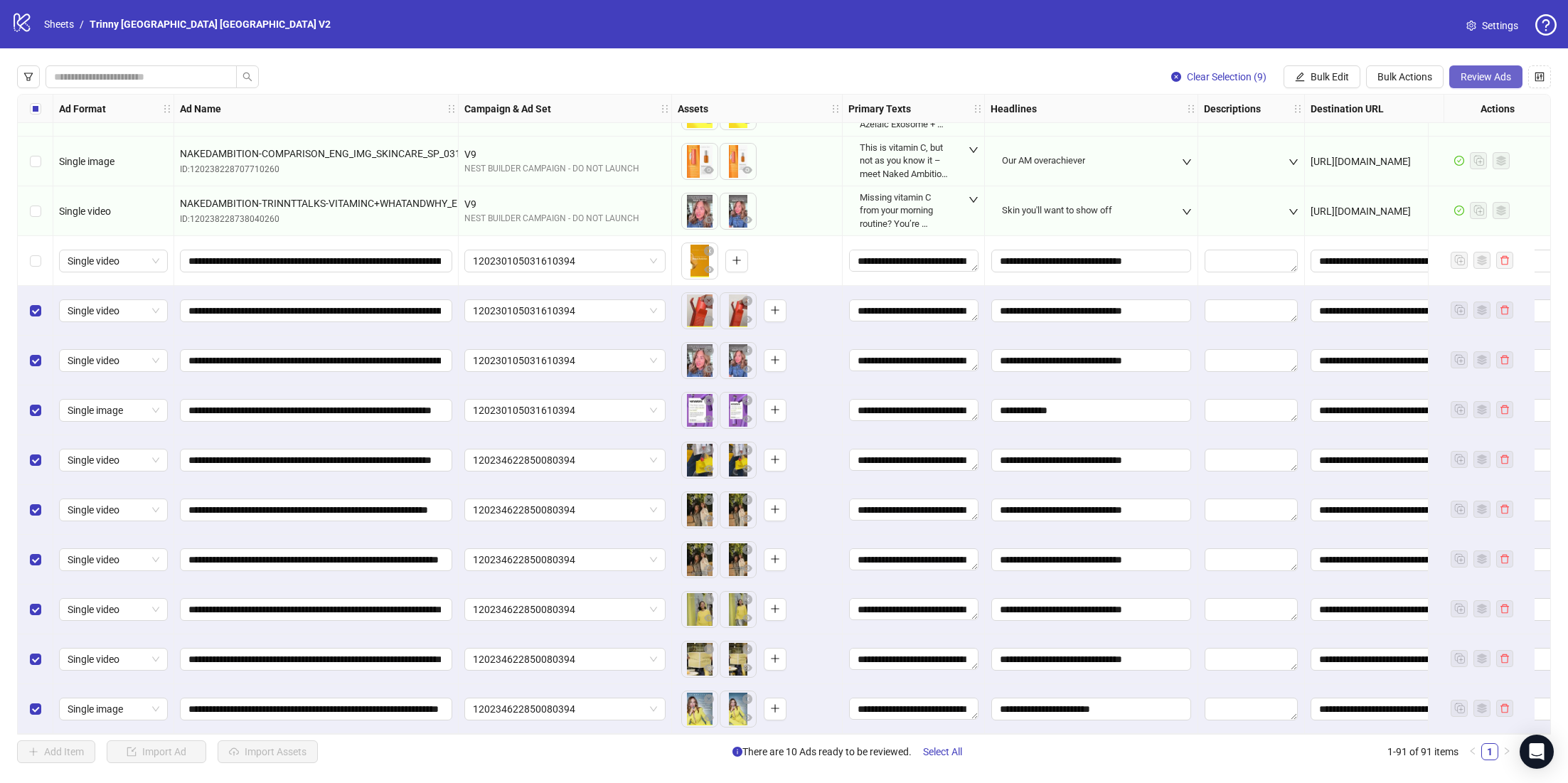
click at [1478, 75] on span "Review Ads" at bounding box center [1485, 76] width 51 height 11
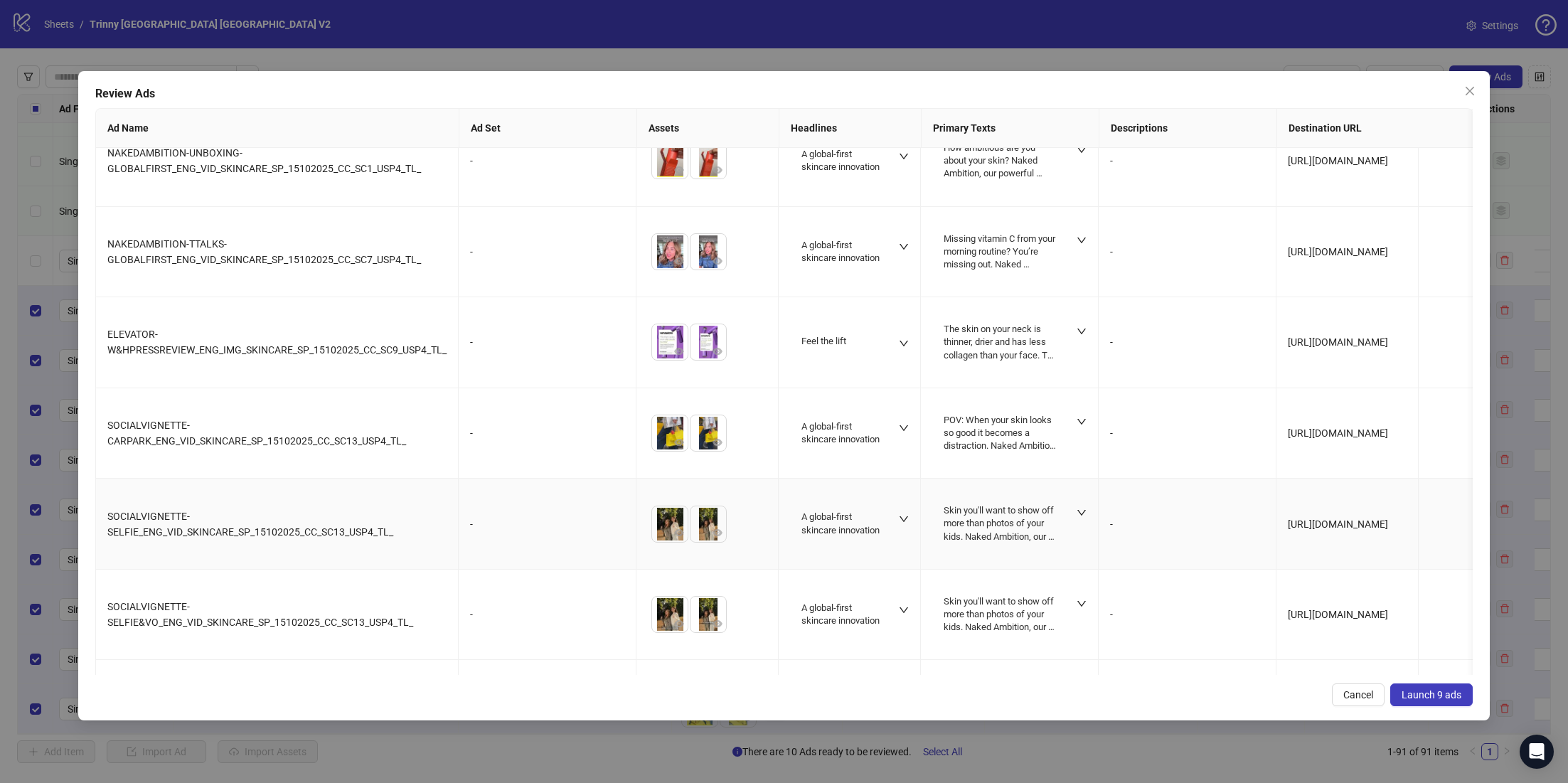
scroll to position [303, 0]
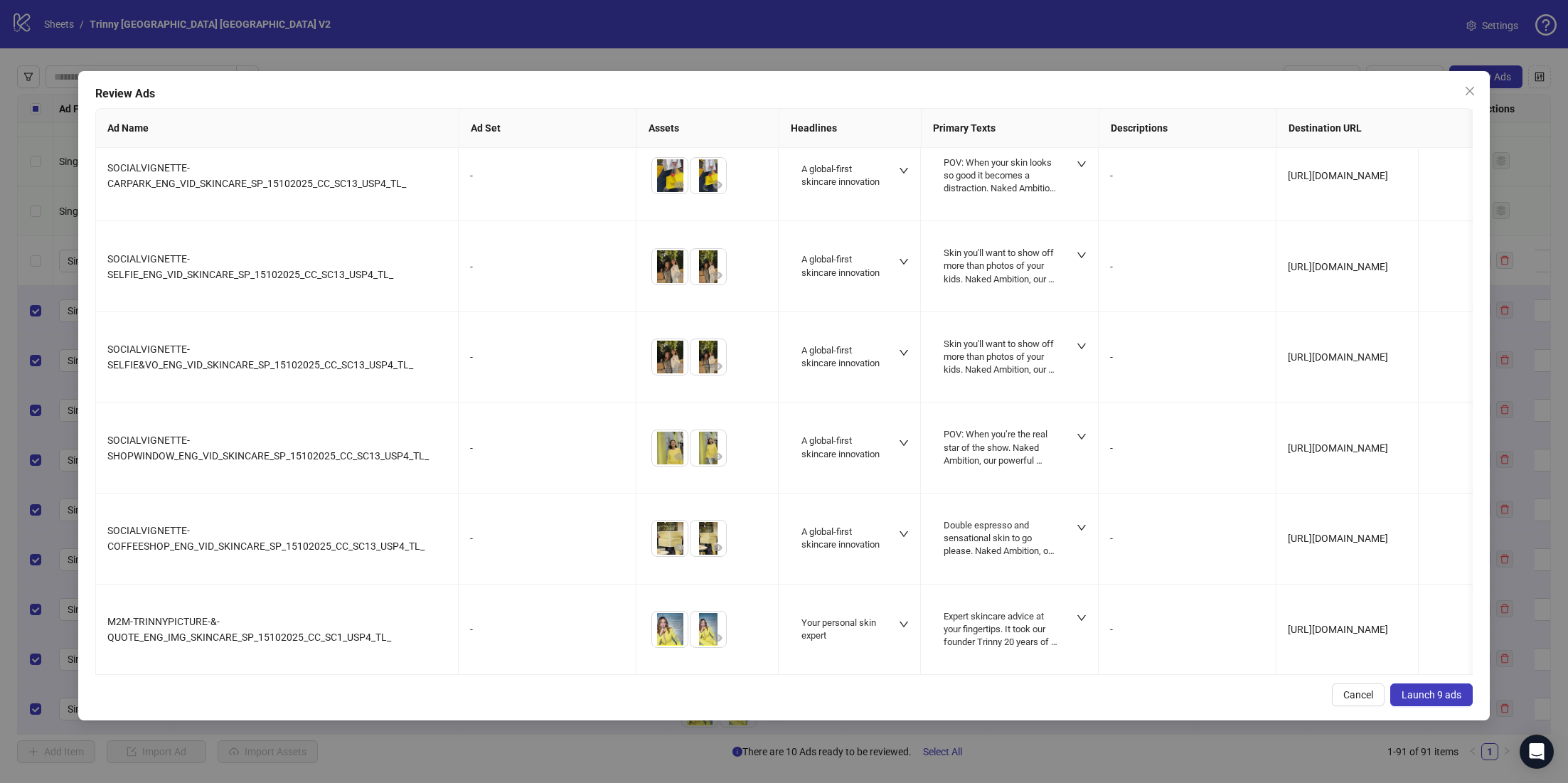
click at [1433, 691] on span "Launch 9 ads" at bounding box center [1431, 694] width 60 height 11
